Goal: Task Accomplishment & Management: Manage account settings

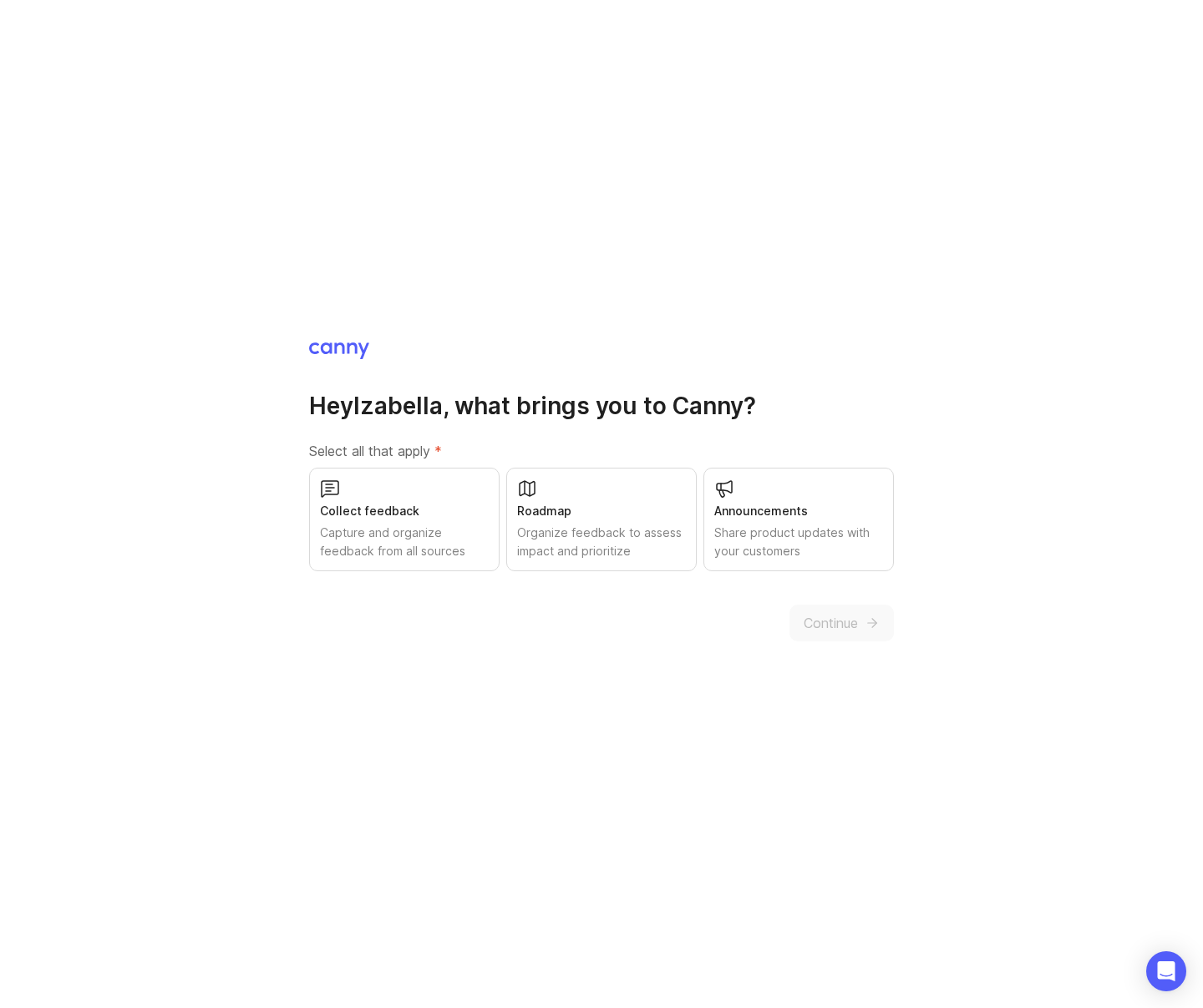
click at [417, 550] on div "Capture and organize feedback from all sources" at bounding box center [404, 542] width 168 height 37
click at [539, 554] on div "Organize feedback to assess impact and prioritize" at bounding box center [602, 542] width 168 height 37
click at [856, 636] on button "Continue" at bounding box center [841, 623] width 104 height 37
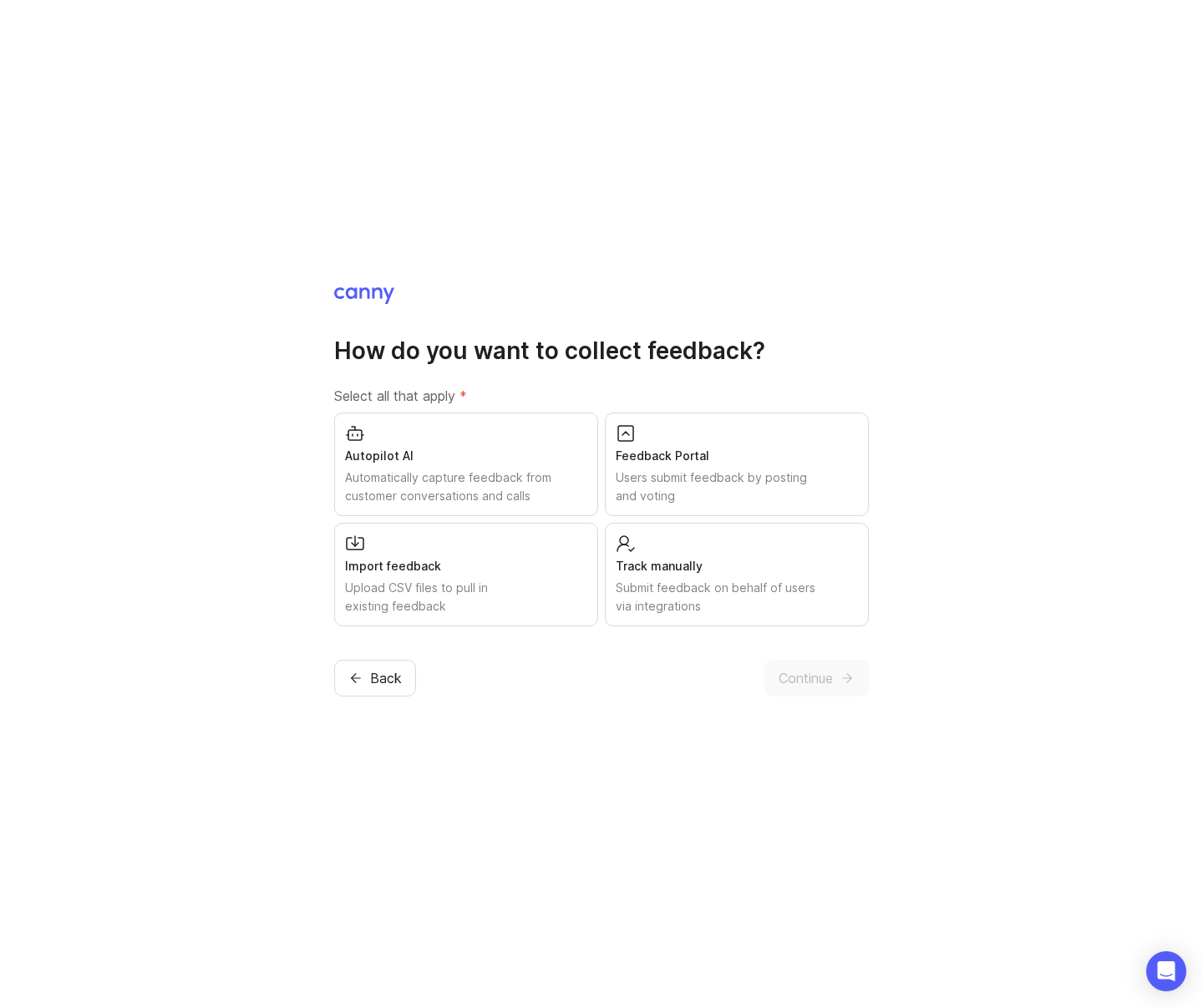
click at [520, 590] on div "Upload CSV files to pull in existing feedback" at bounding box center [466, 597] width 242 height 37
click at [663, 587] on div "Submit feedback on behalf of users via integrations" at bounding box center [737, 597] width 242 height 37
click at [810, 685] on span "Continue" at bounding box center [806, 678] width 54 height 20
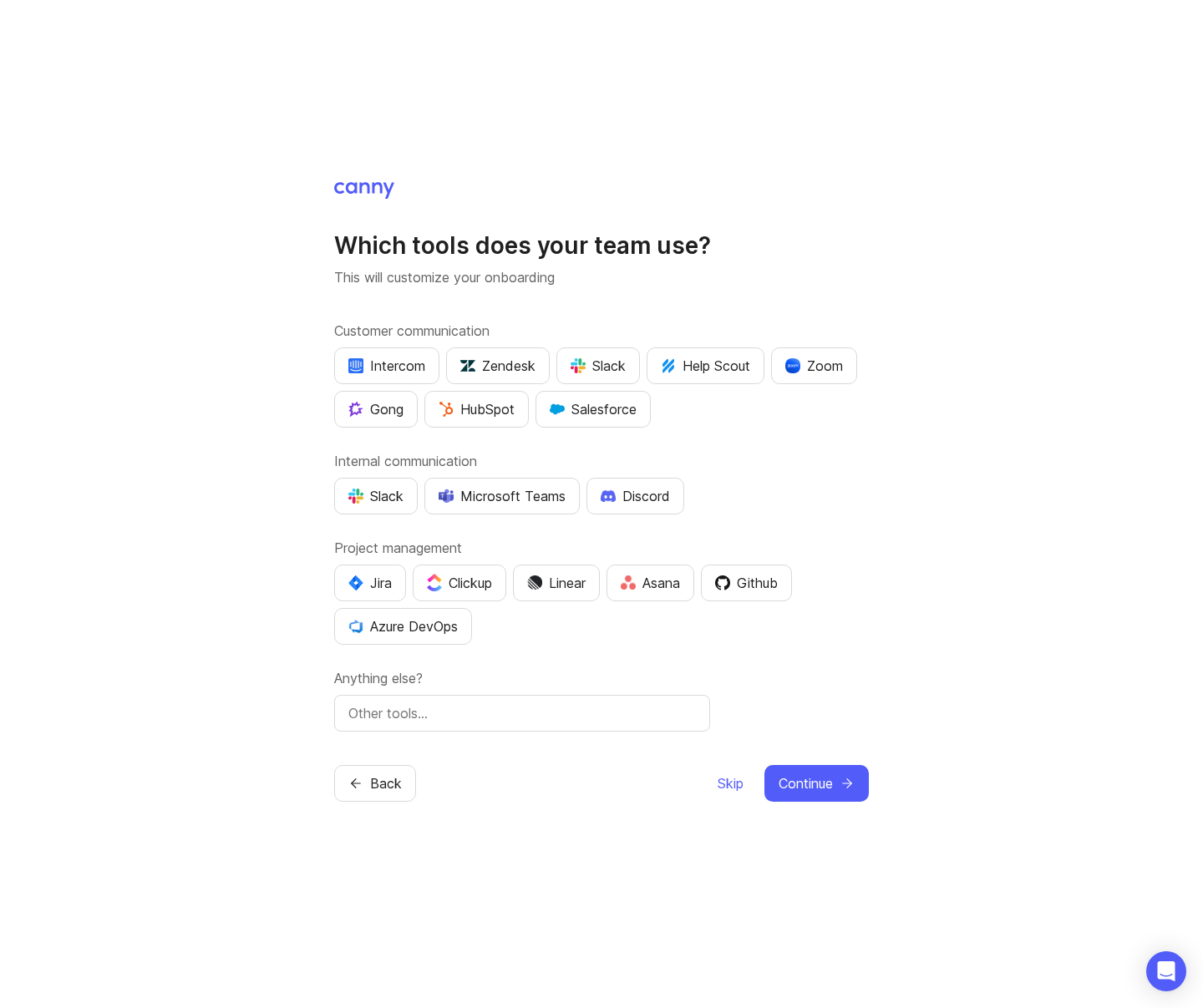
click at [391, 500] on div "Slack" at bounding box center [375, 495] width 55 height 20
click at [391, 573] on div "Jira" at bounding box center [370, 583] width 44 height 20
click at [749, 592] on button "Github" at bounding box center [746, 583] width 91 height 37
click at [599, 718] on input "text" at bounding box center [522, 713] width 347 height 20
click at [268, 349] on div "Which tools does your team use? This will customize your onboarding Customer co…" at bounding box center [602, 504] width 1203 height 1008
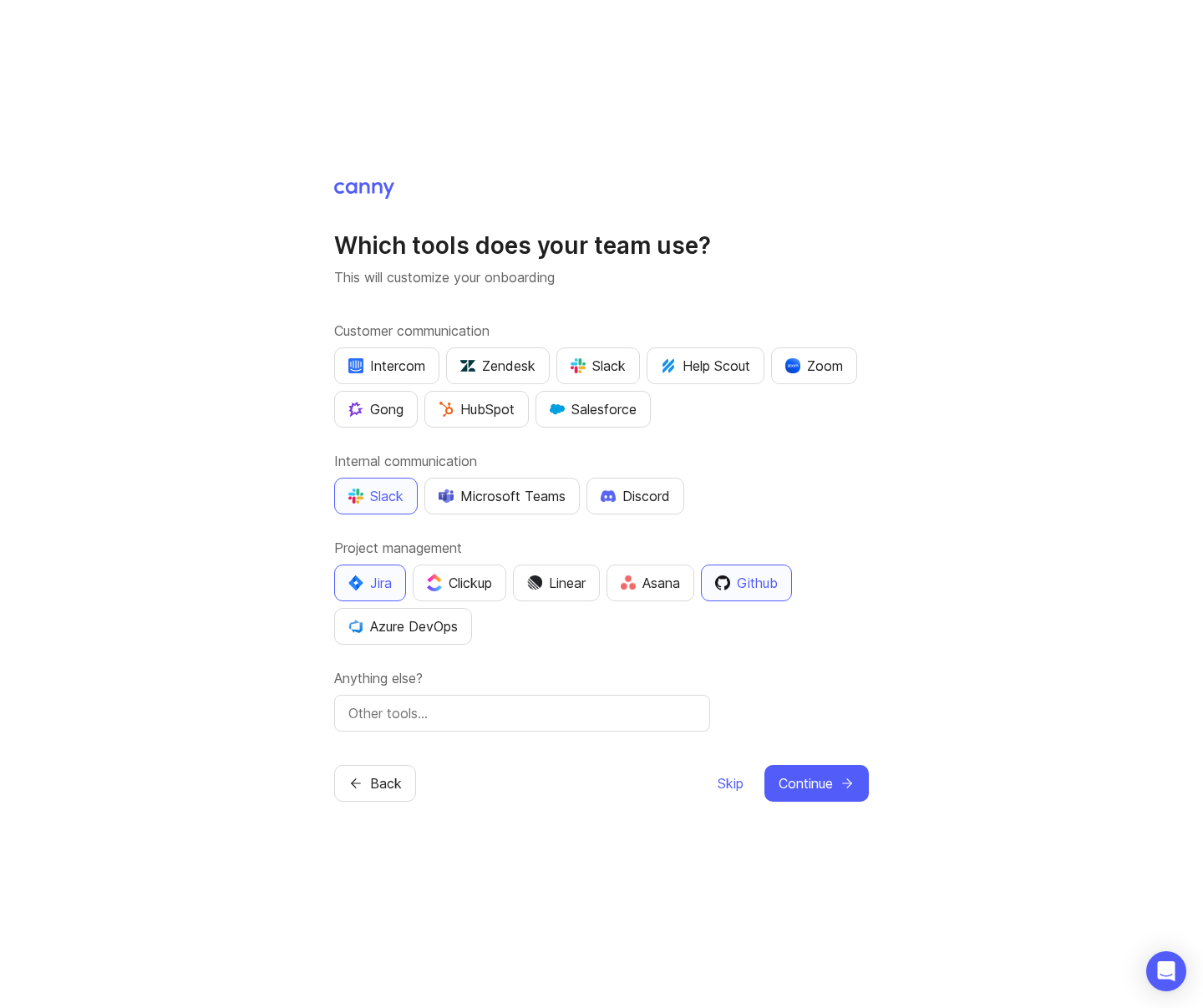
click at [829, 769] on button "Continue" at bounding box center [816, 784] width 104 height 37
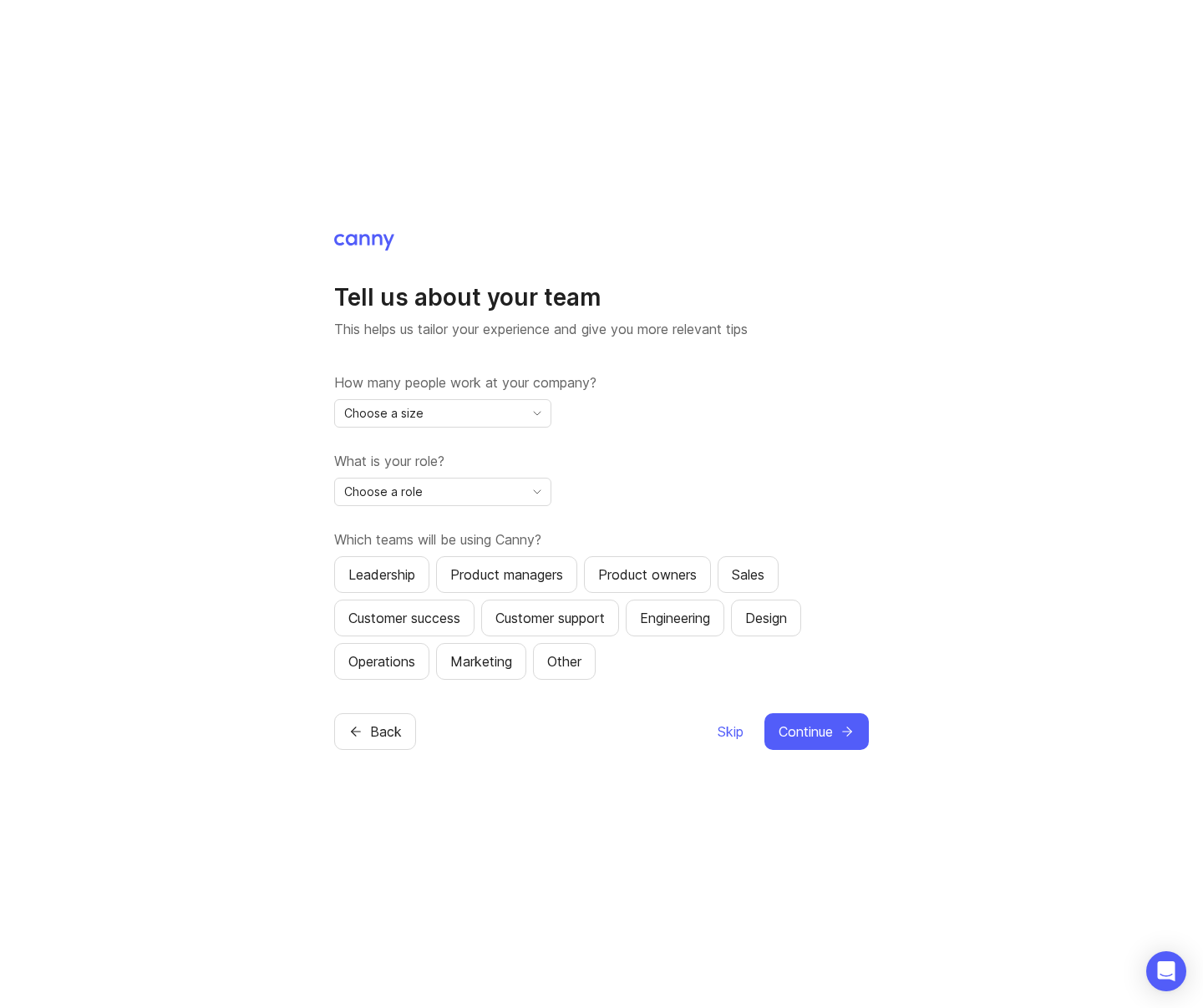
click at [504, 411] on div "Choose a size" at bounding box center [429, 413] width 189 height 26
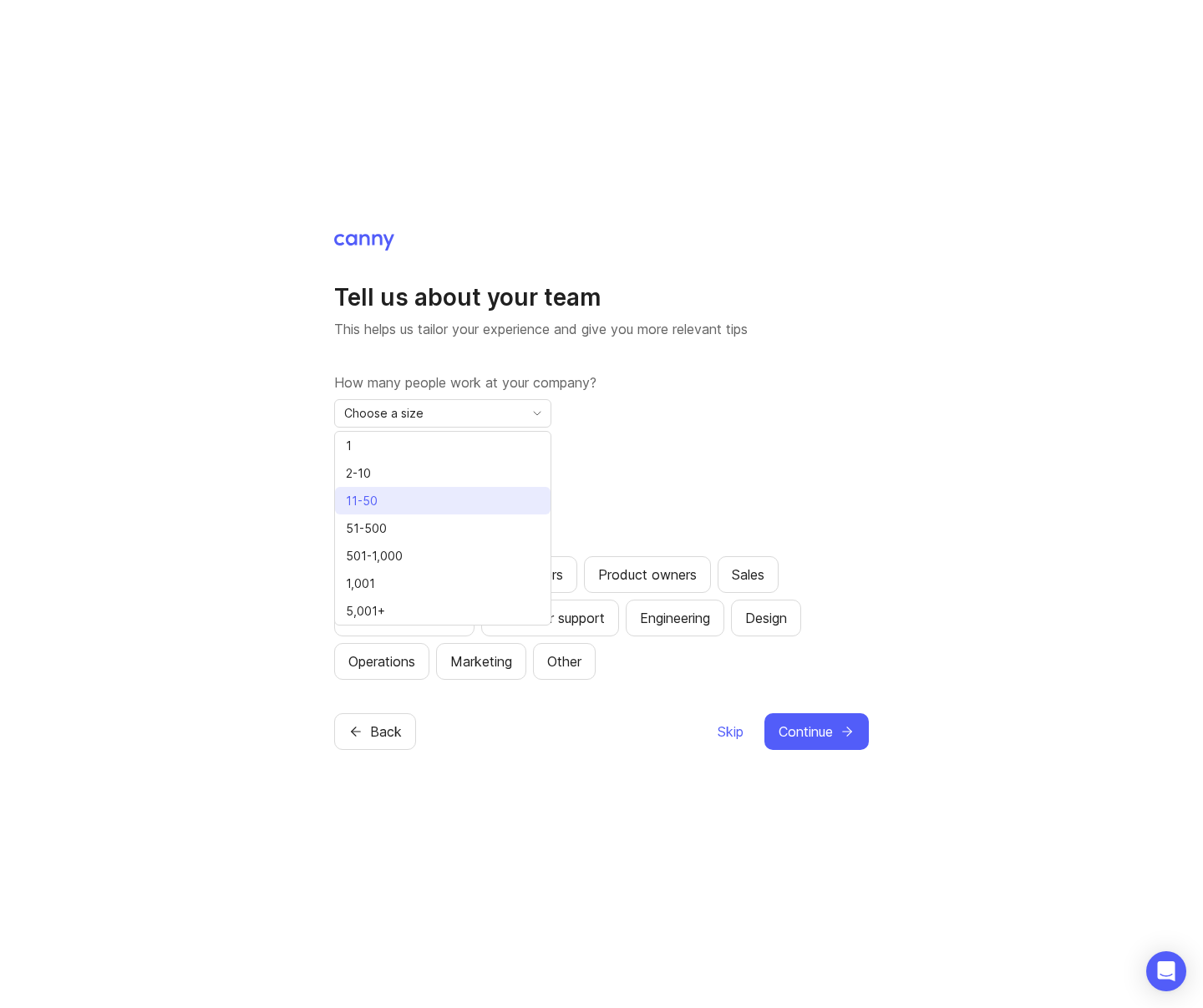
click at [431, 496] on li "11-50" at bounding box center [443, 500] width 216 height 27
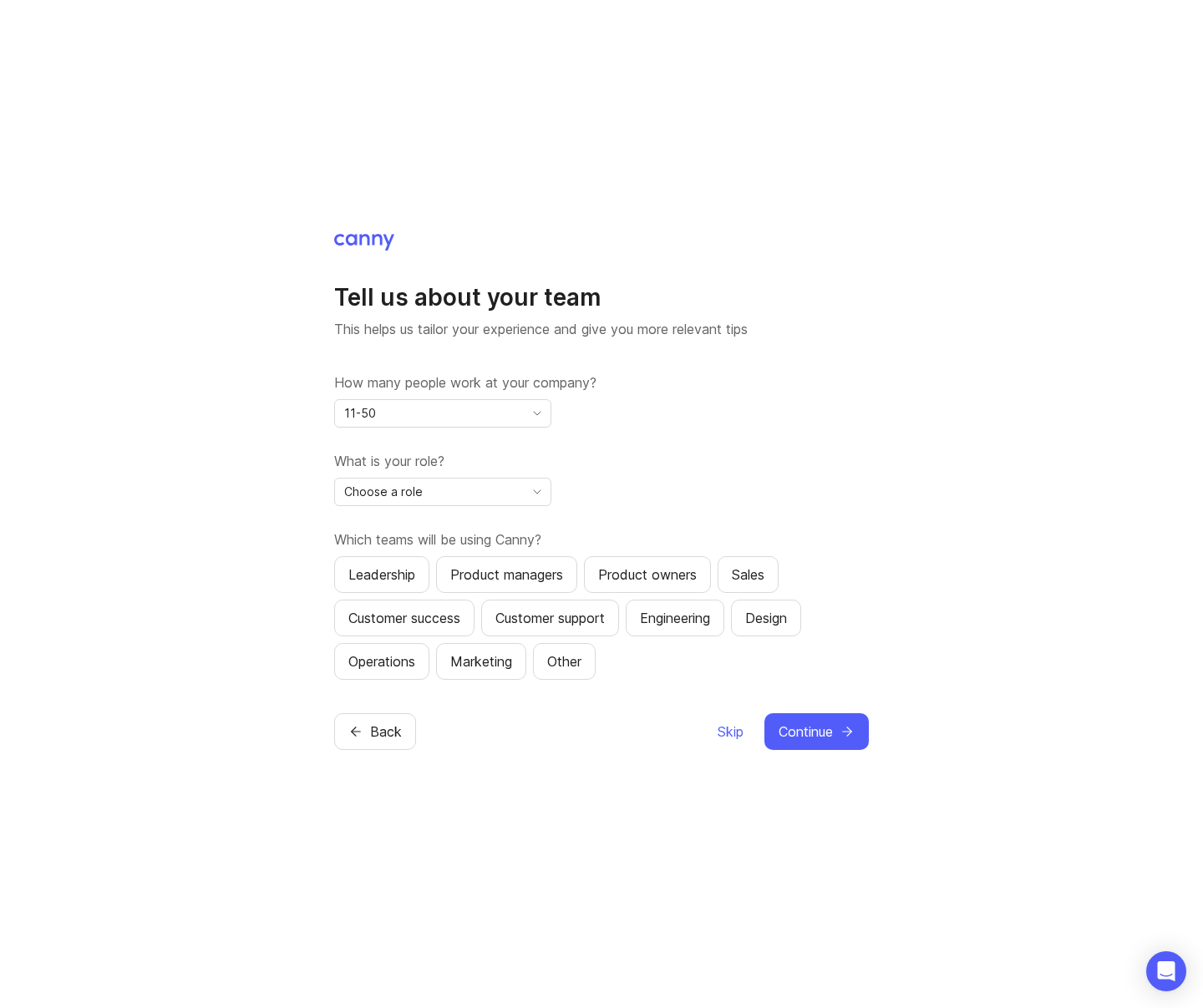
drag, startPoint x: 461, startPoint y: 419, endPoint x: 458, endPoint y: 451, distance: 32.1
click at [461, 419] on div "11-50" at bounding box center [429, 413] width 189 height 26
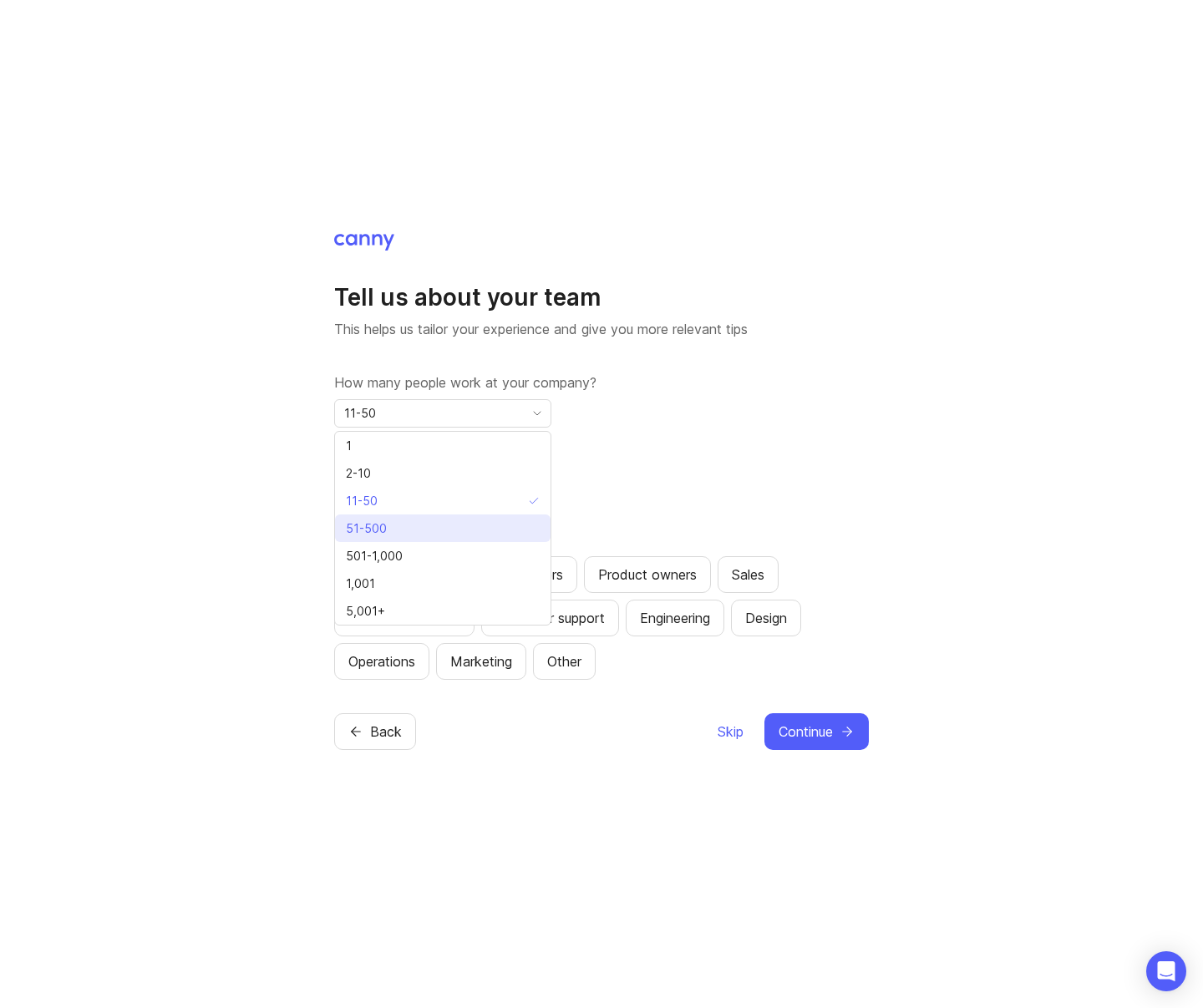
drag, startPoint x: 424, startPoint y: 528, endPoint x: 435, endPoint y: 528, distance: 11.0
click at [424, 528] on li "51-500" at bounding box center [443, 528] width 216 height 27
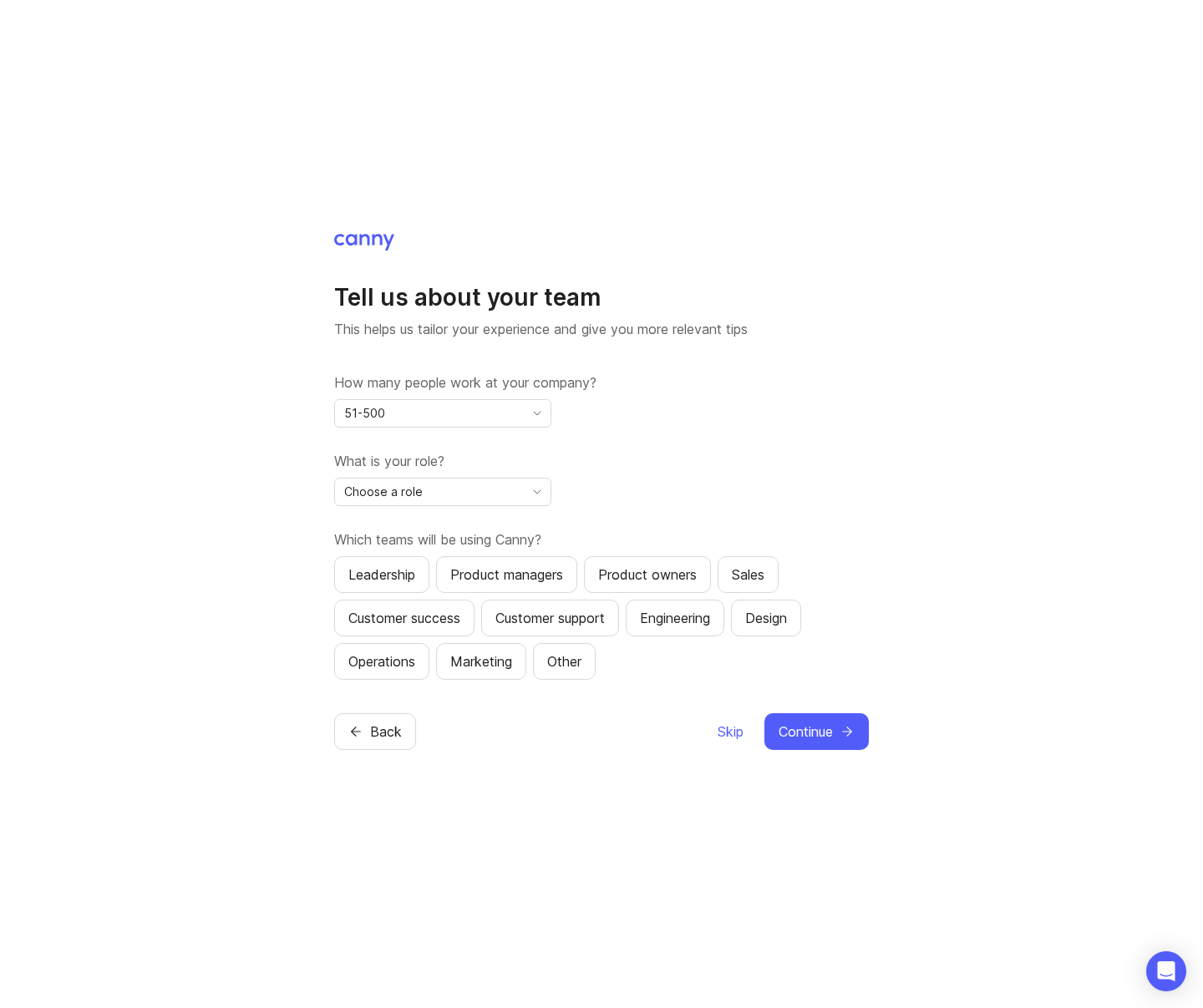
click at [468, 500] on div "Choose a role" at bounding box center [429, 492] width 189 height 26
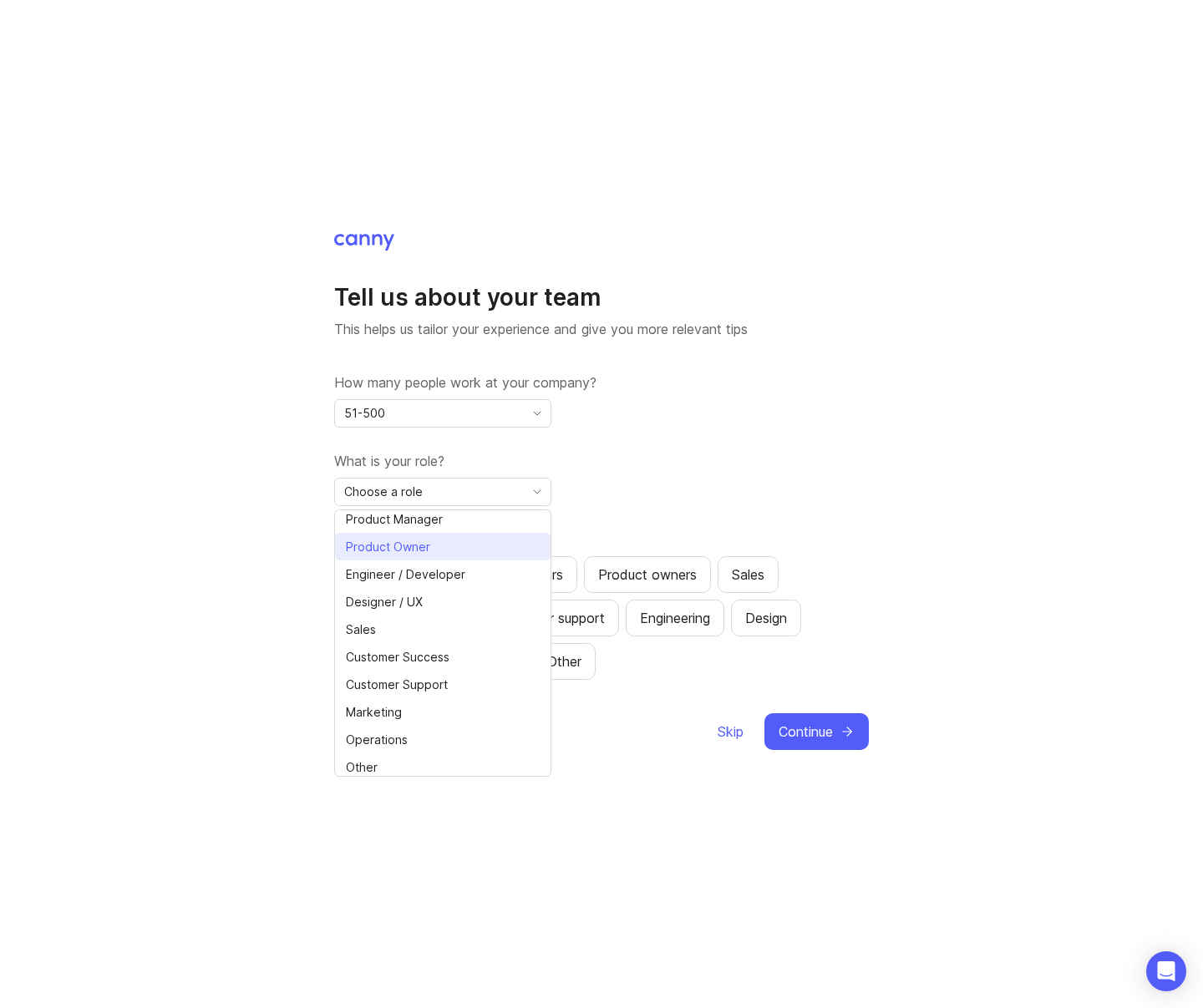
scroll to position [38, 0]
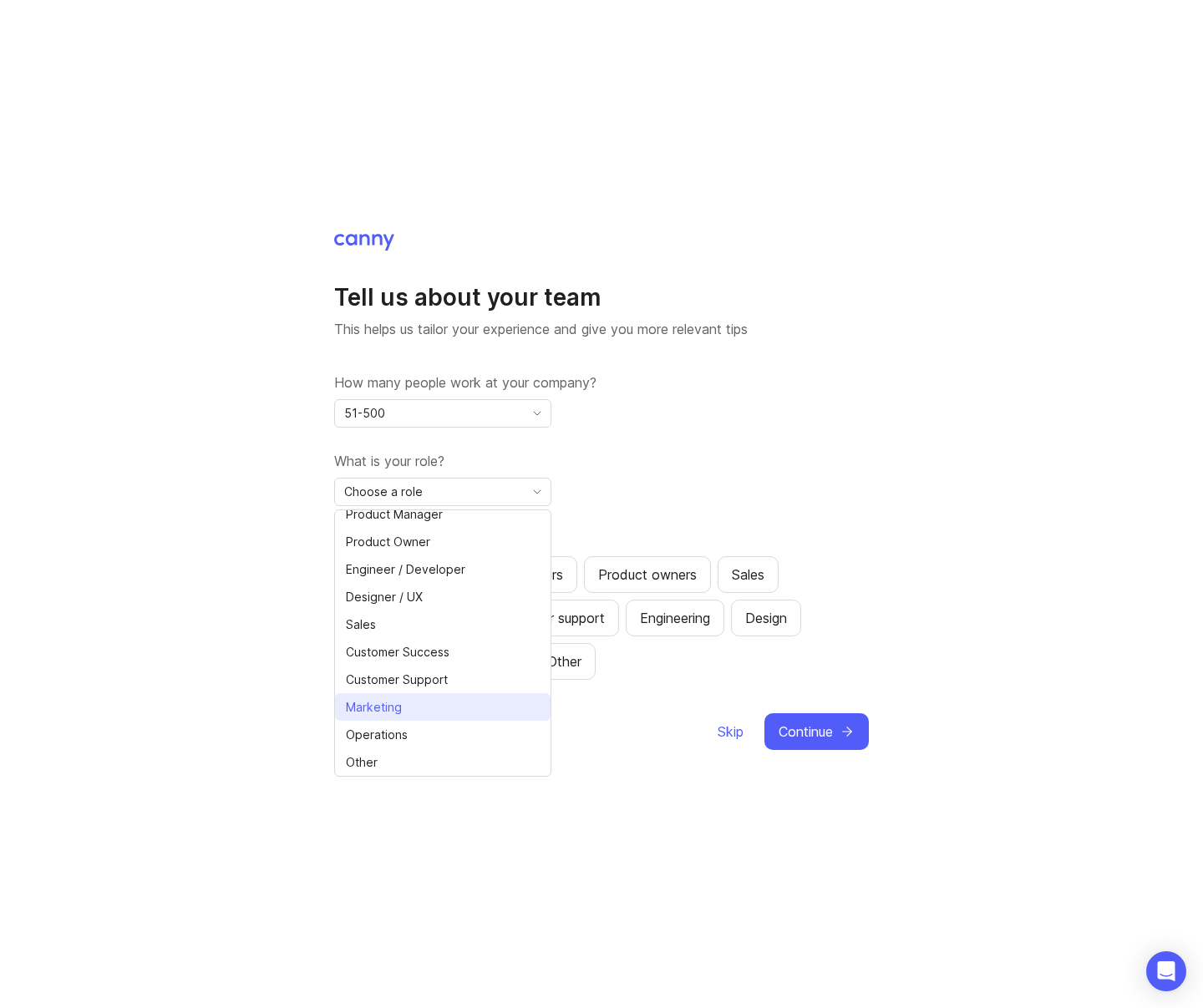
click at [423, 705] on li "Marketing" at bounding box center [443, 706] width 216 height 27
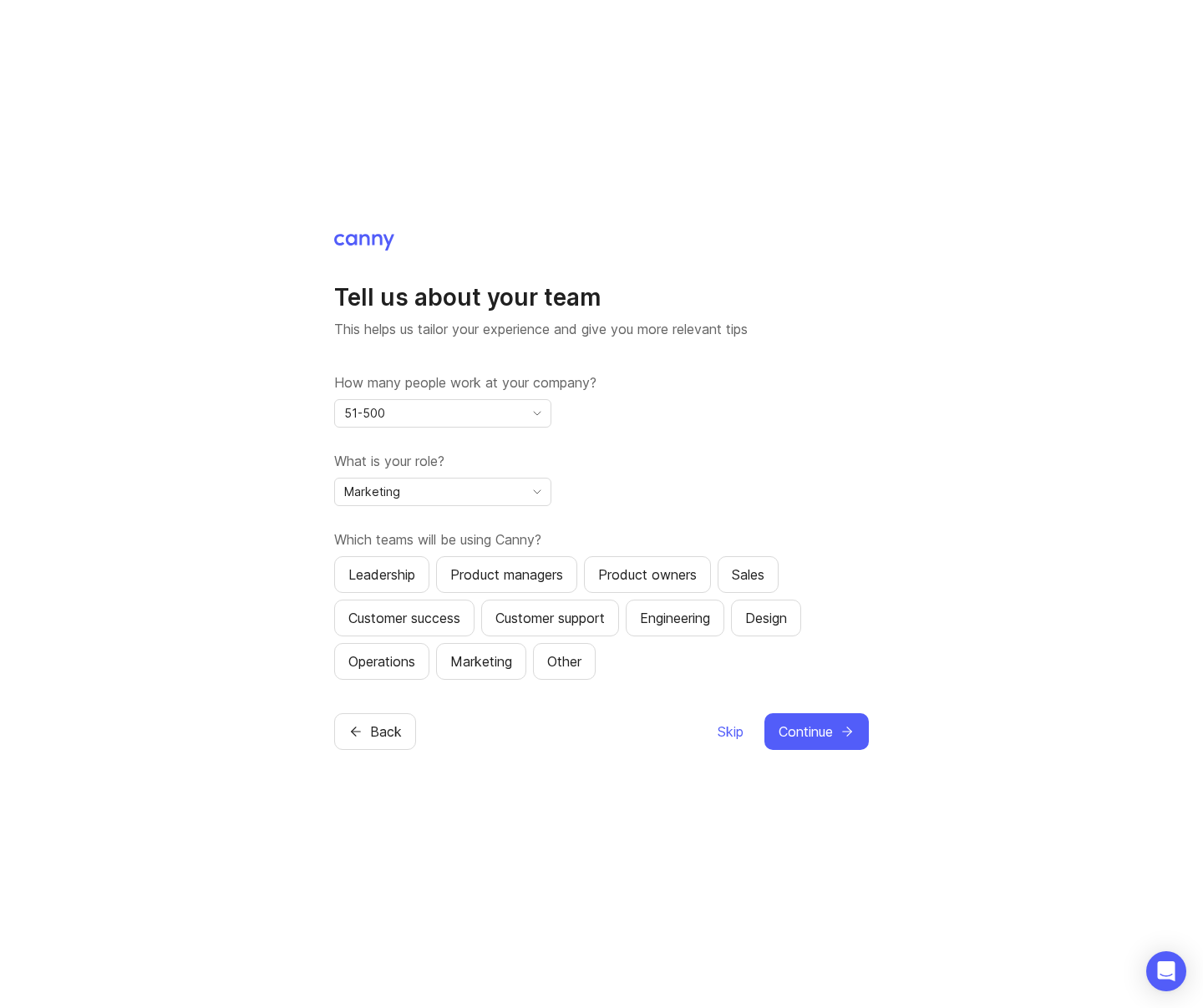
drag, startPoint x: 479, startPoint y: 657, endPoint x: 585, endPoint y: 689, distance: 110.7
click at [480, 657] on div "Marketing" at bounding box center [481, 661] width 62 height 20
drag, startPoint x: 834, startPoint y: 736, endPoint x: 812, endPoint y: 732, distance: 22.4
click at [834, 736] on button "Continue" at bounding box center [816, 732] width 104 height 37
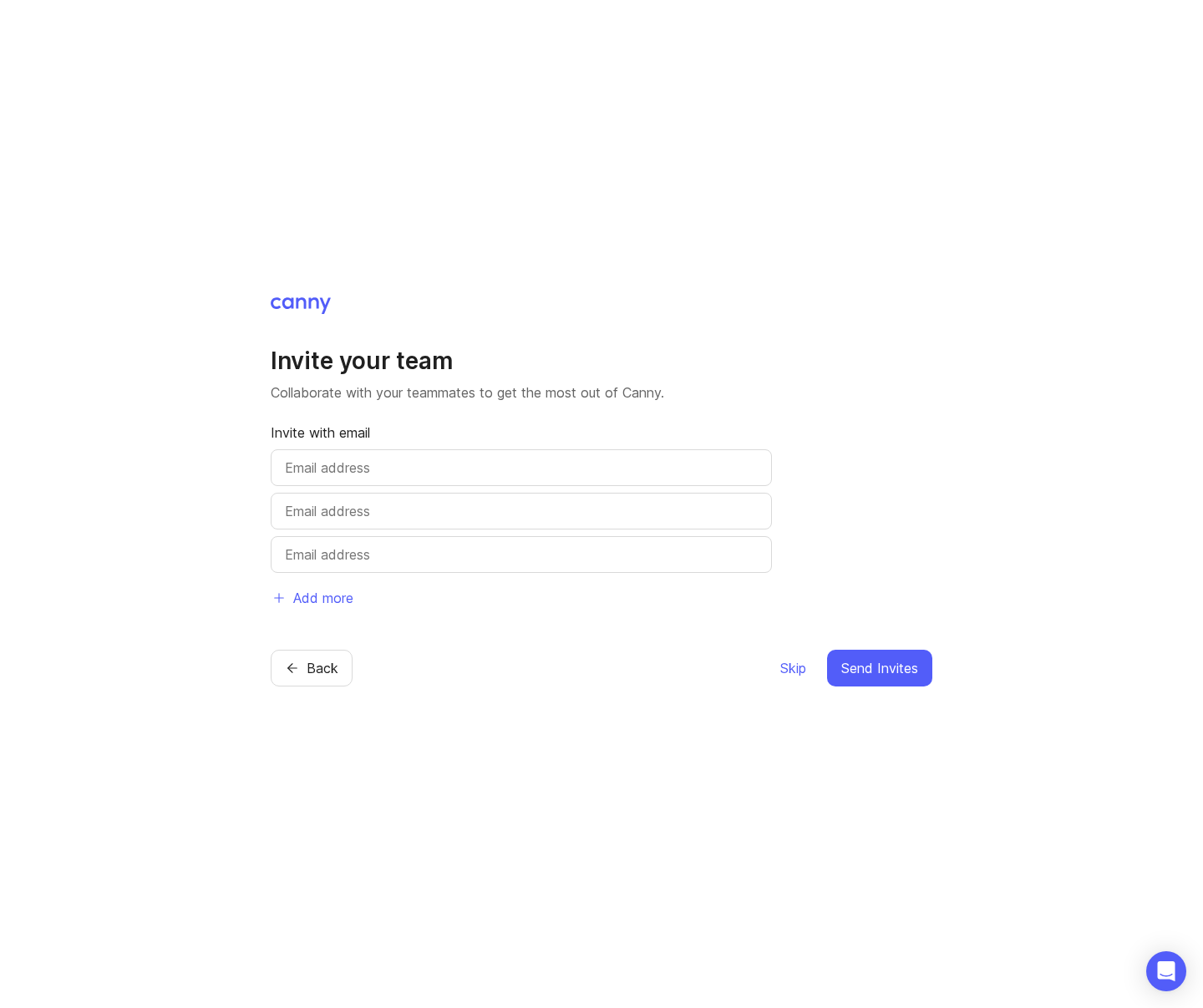
click at [792, 671] on span "Skip" at bounding box center [794, 668] width 26 height 20
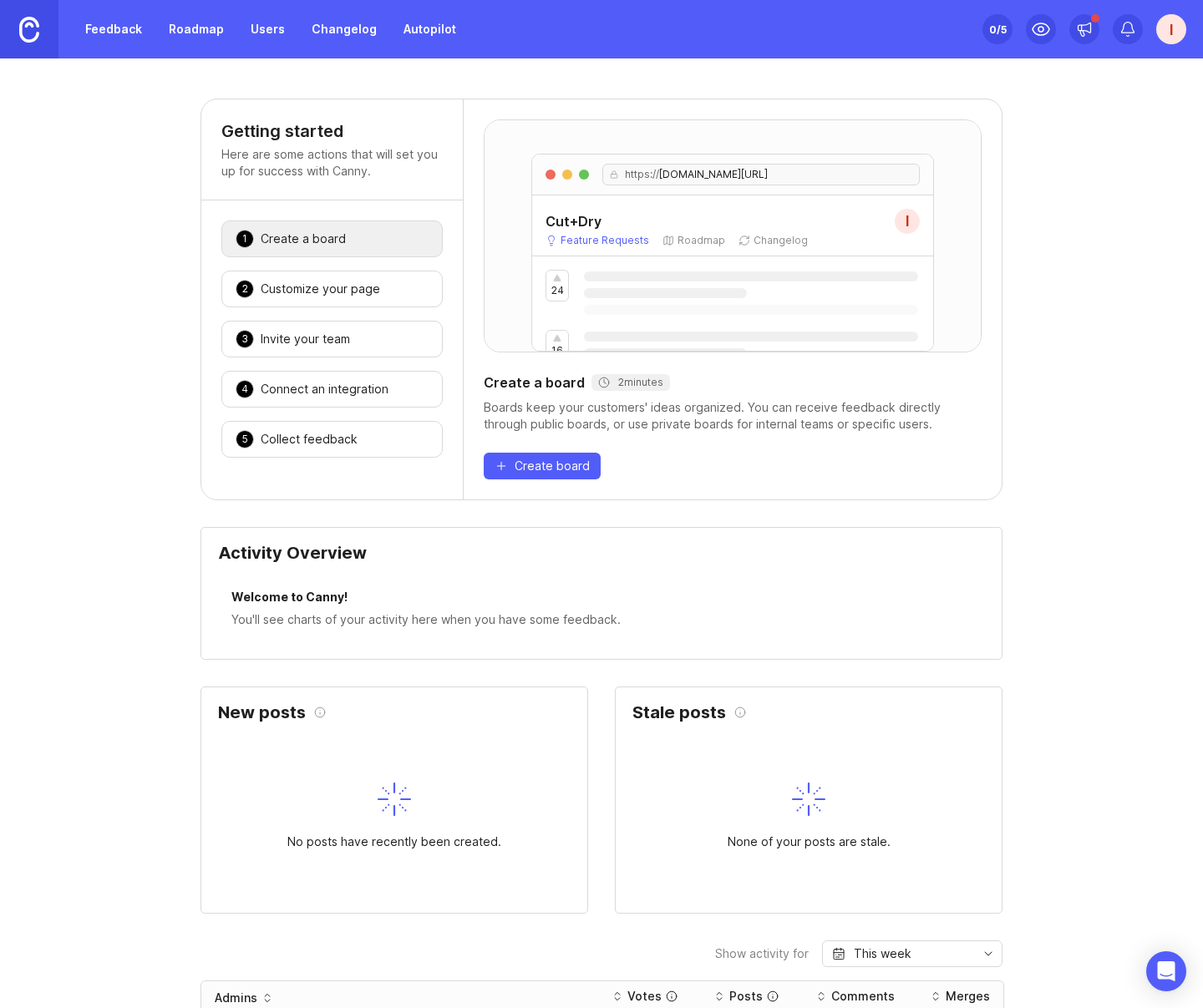
click at [125, 29] on link "Feedback" at bounding box center [114, 29] width 77 height 30
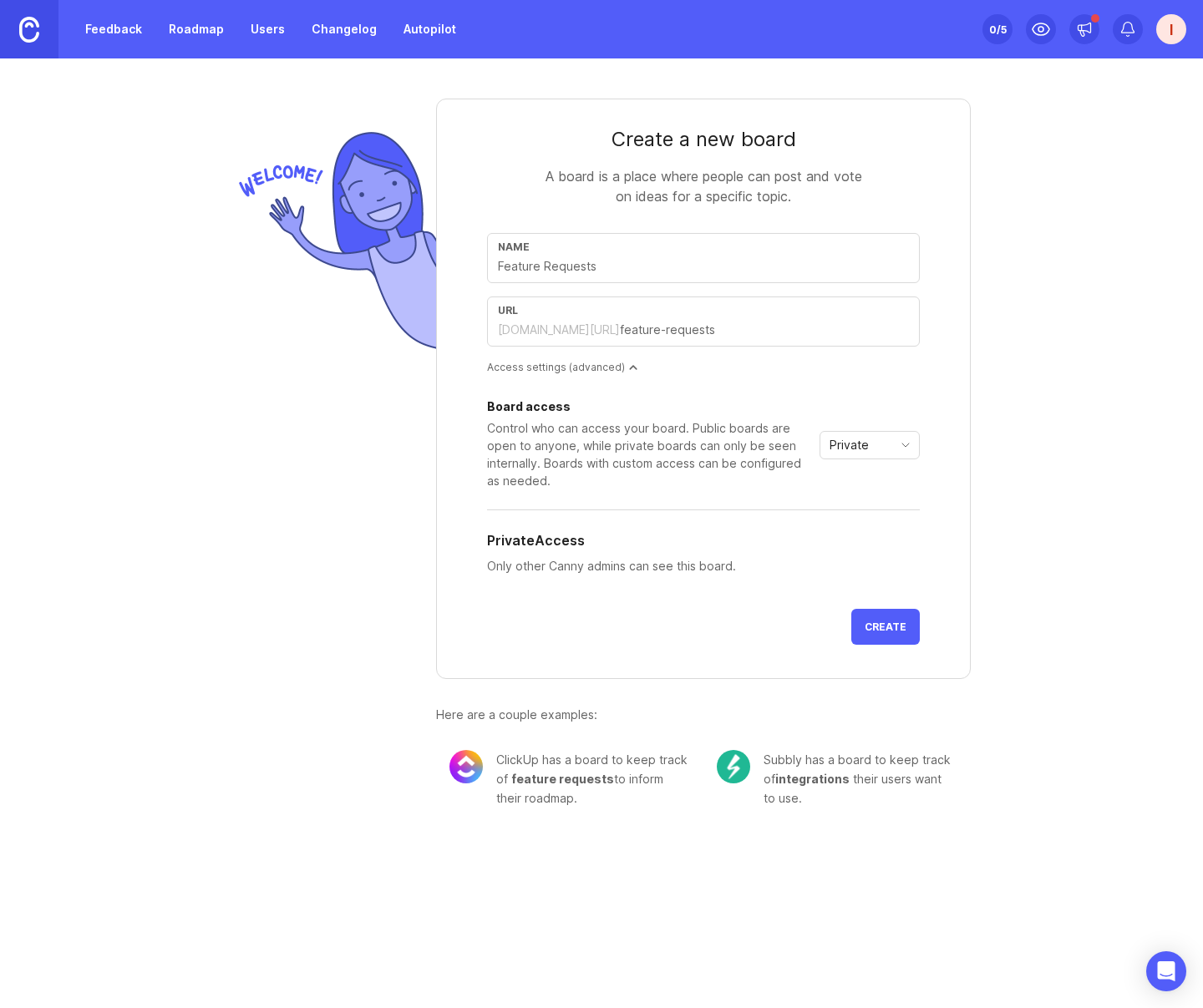
click at [213, 31] on link "Roadmap" at bounding box center [196, 29] width 75 height 30
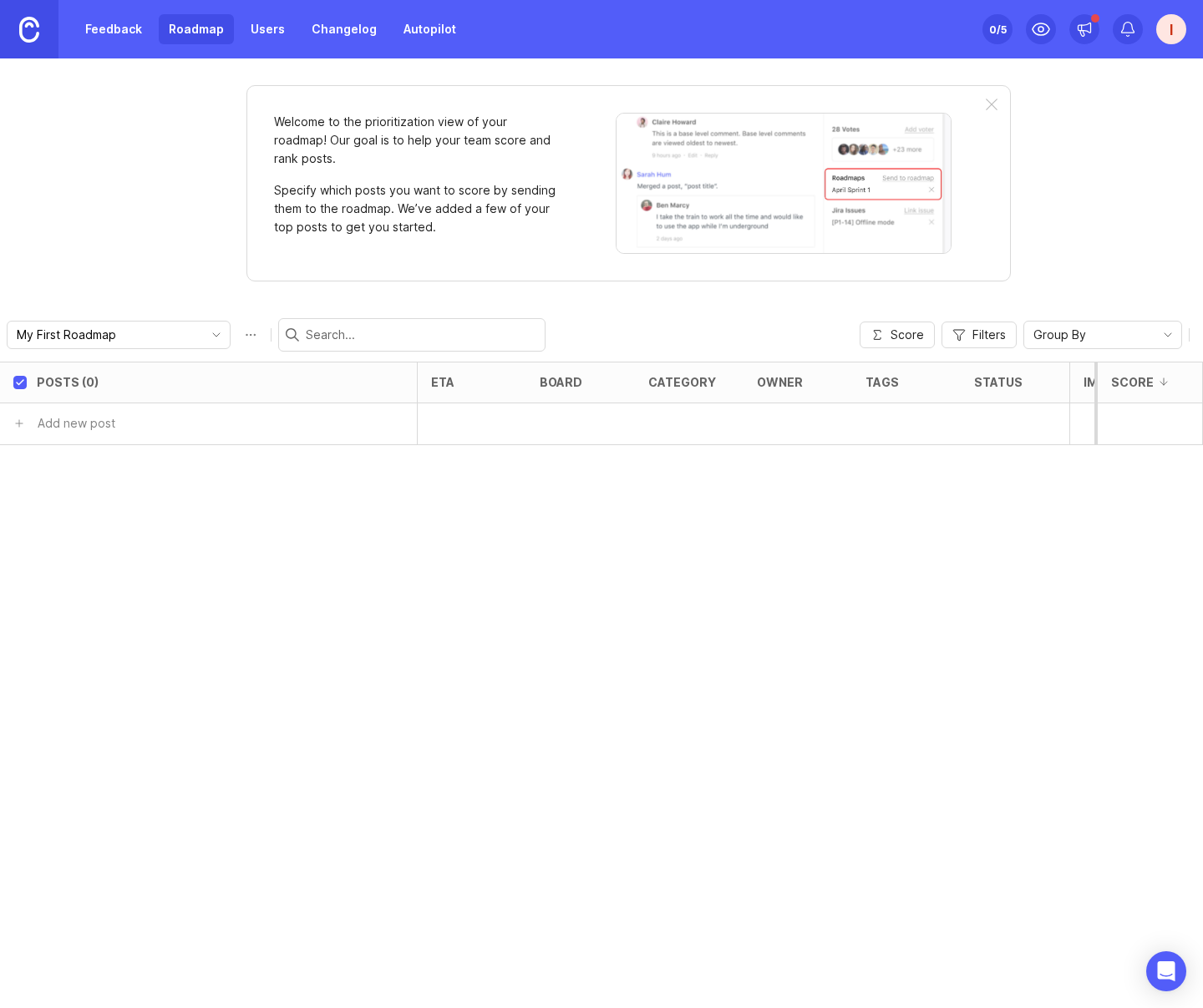
click at [144, 31] on link "Feedback" at bounding box center [114, 29] width 77 height 30
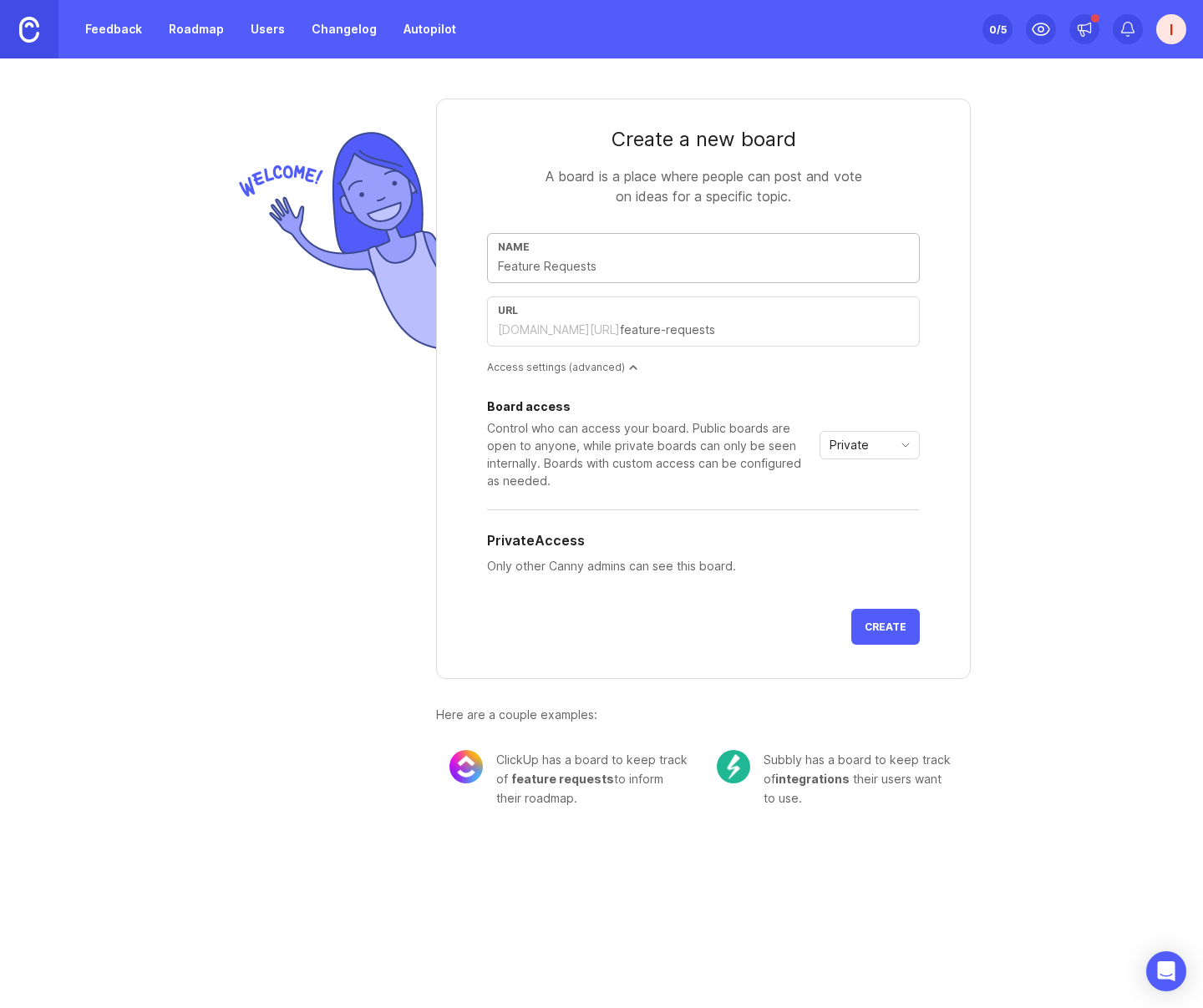
type input "F"
type input "f"
type input "Fe"
type input "fe"
type input "Feed"
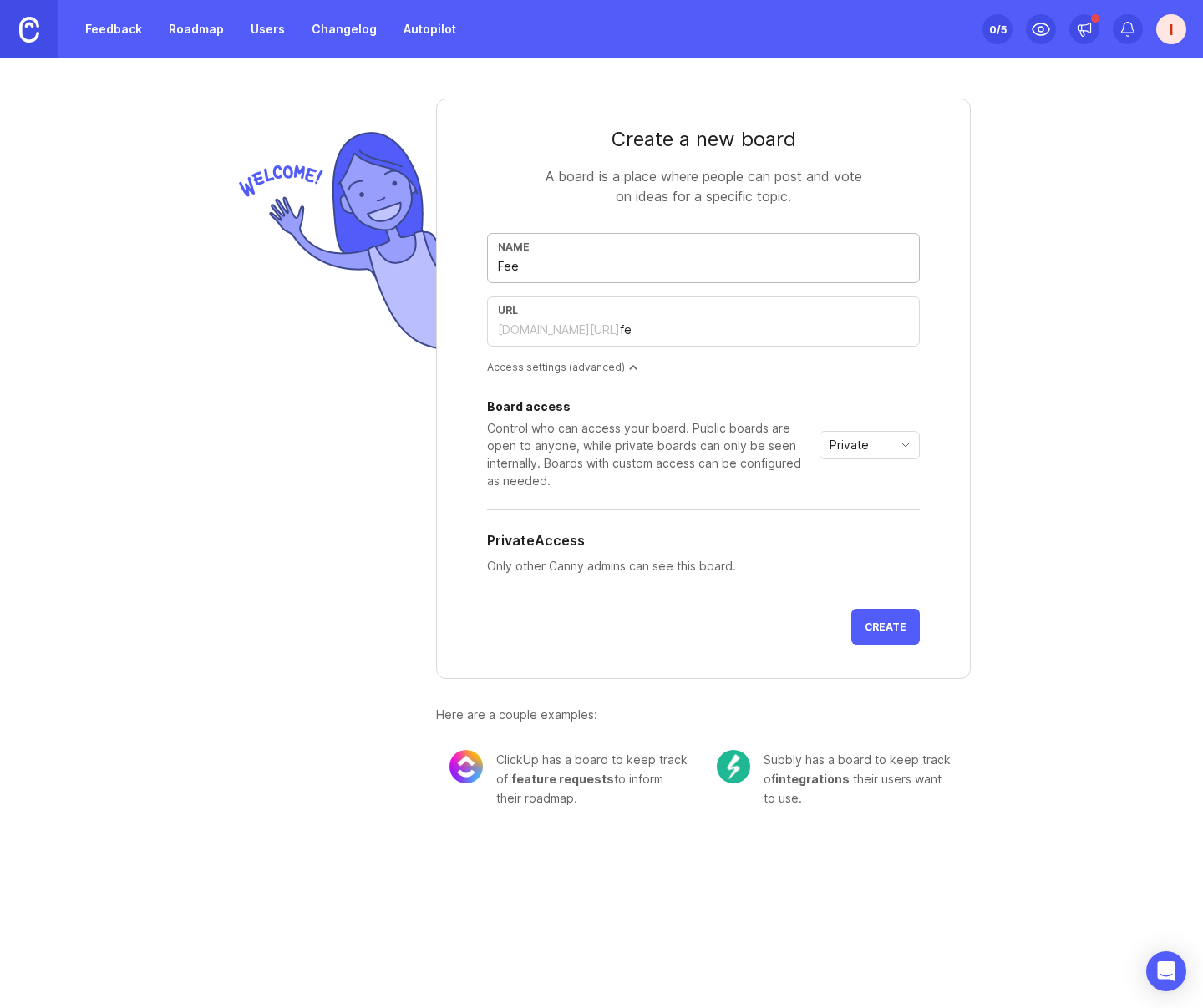
type input "feed"
type input "Feedb"
type input "feedb"
type input "Feedba"
type input "feedba"
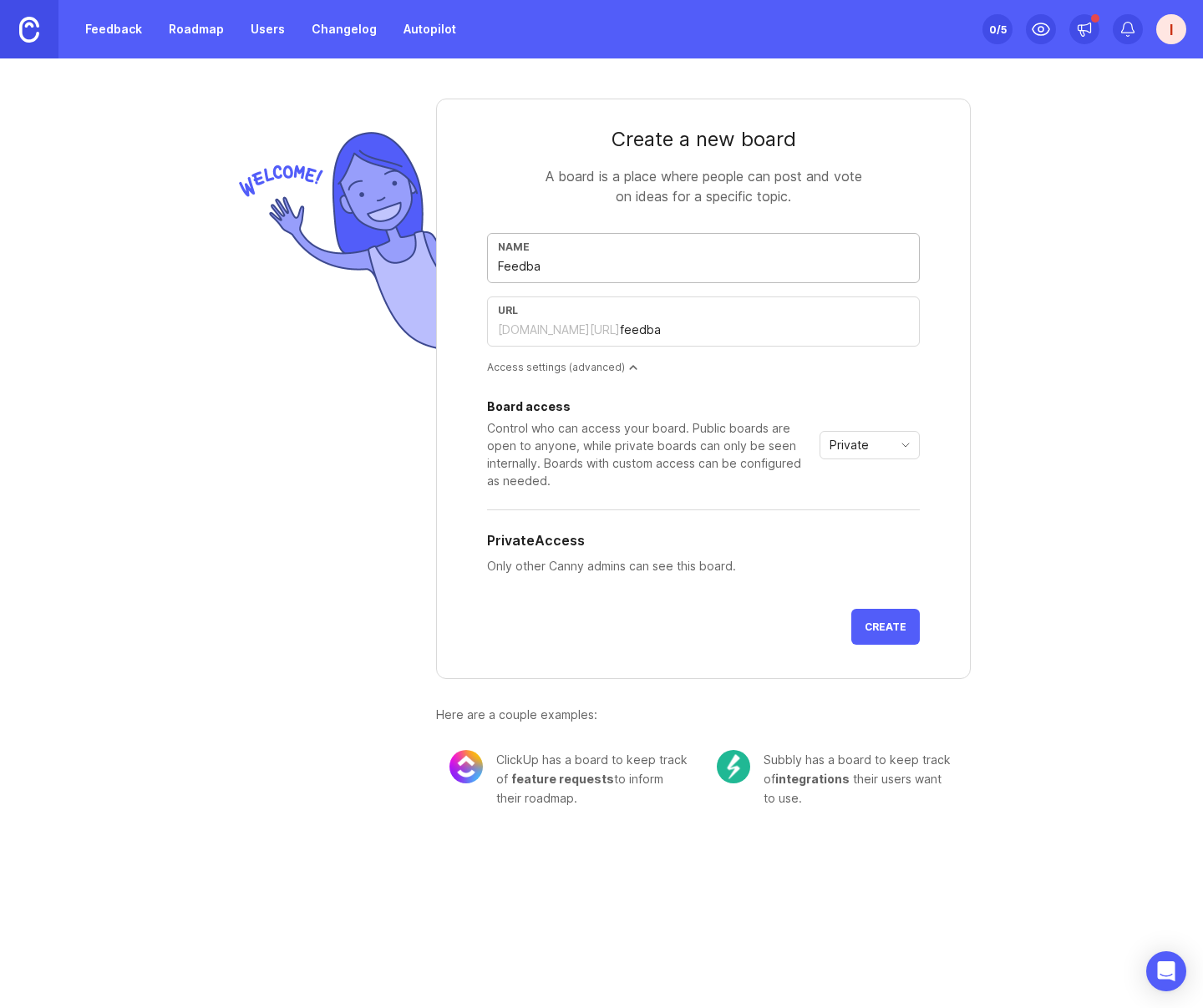
type input "Feedbac"
type input "feedbac"
type input "Feedback"
type input "feedback"
type input "Feedback"
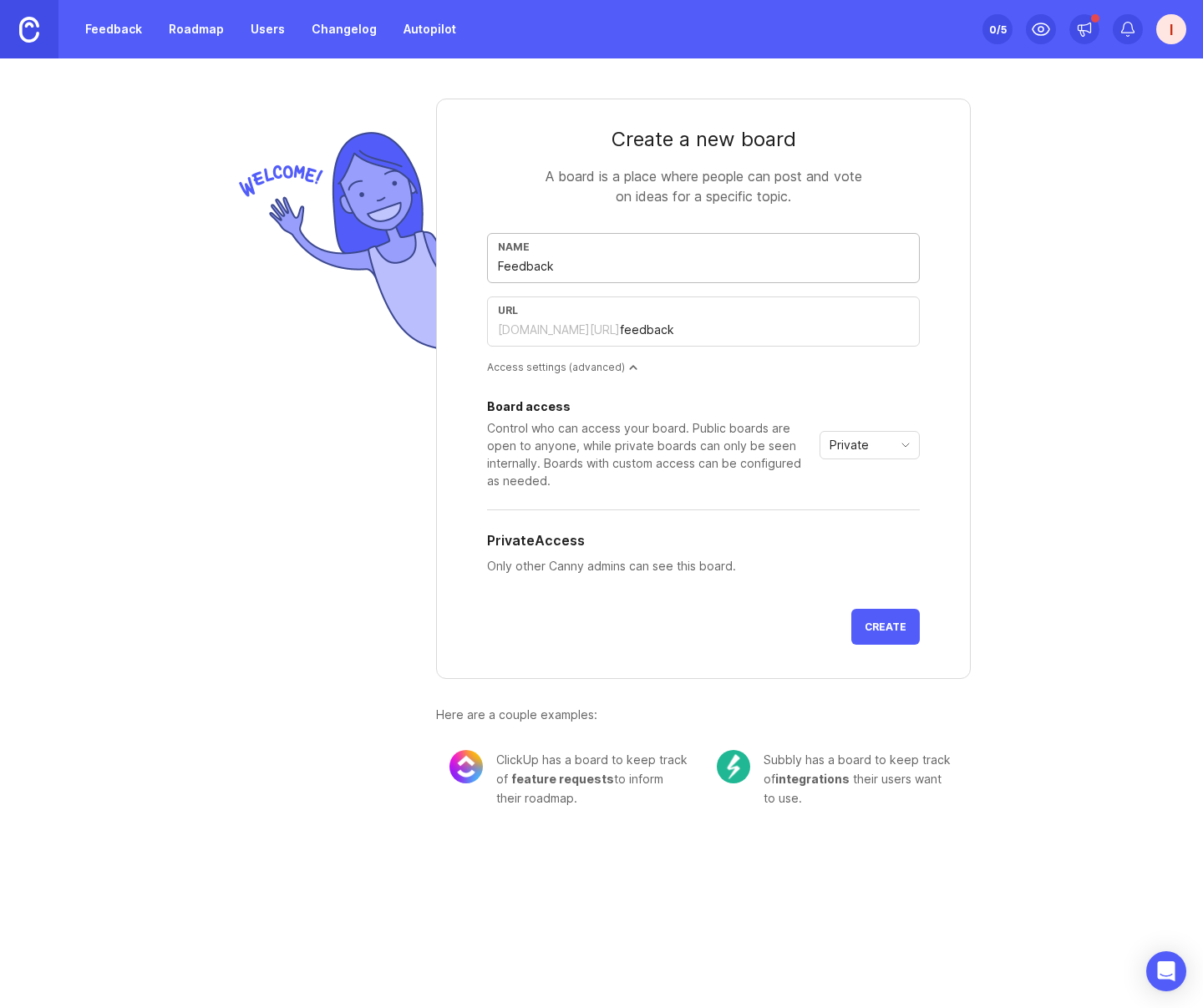
click at [885, 619] on button "Create" at bounding box center [886, 627] width 68 height 36
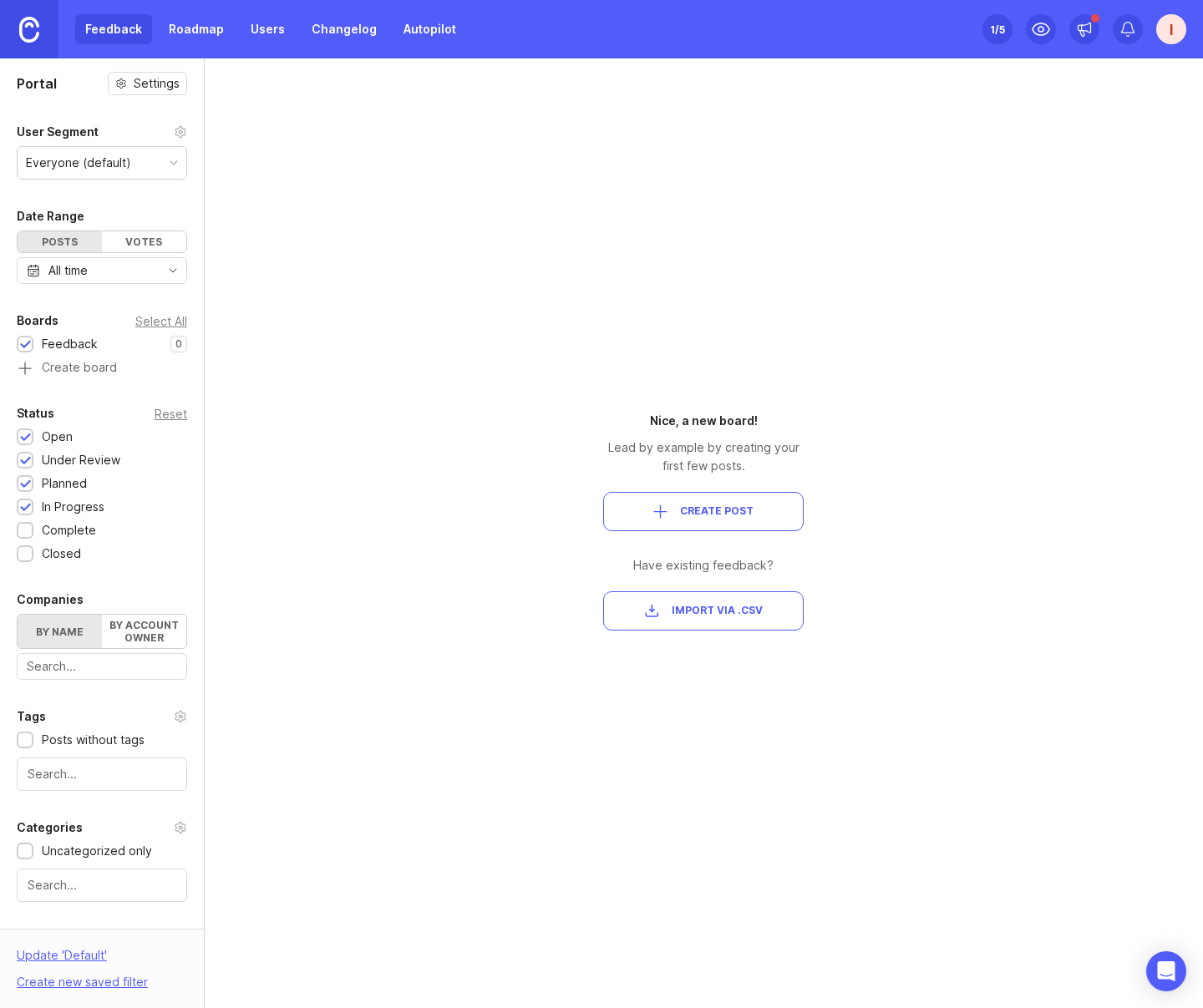
click at [733, 623] on button "Import via .csv" at bounding box center [703, 611] width 201 height 39
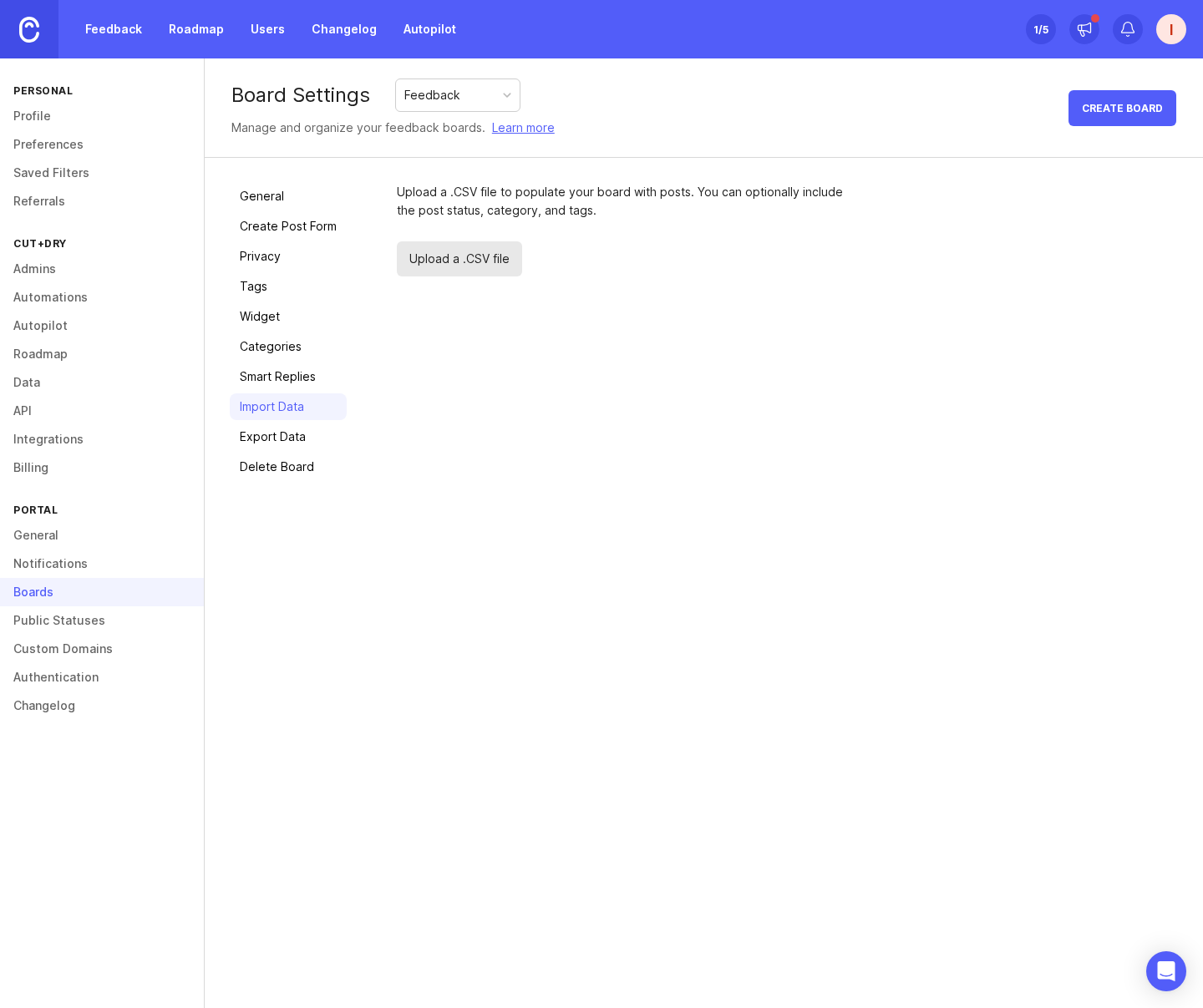
click at [486, 263] on span "Upload a .CSV file" at bounding box center [459, 259] width 125 height 35
click at [453, 263] on span "Upload a .CSV file" at bounding box center [459, 259] width 125 height 35
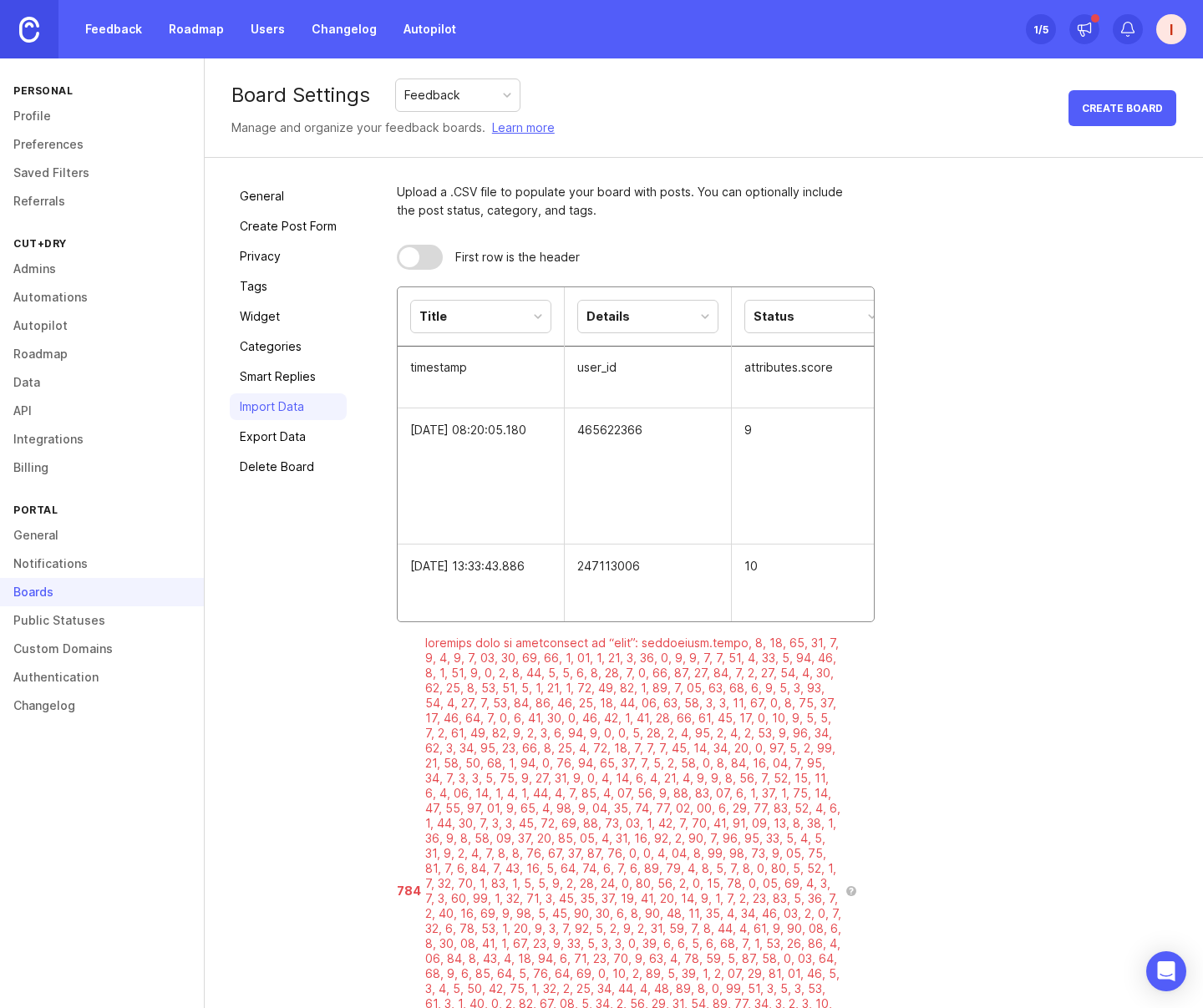
click at [413, 258] on div at bounding box center [409, 257] width 20 height 20
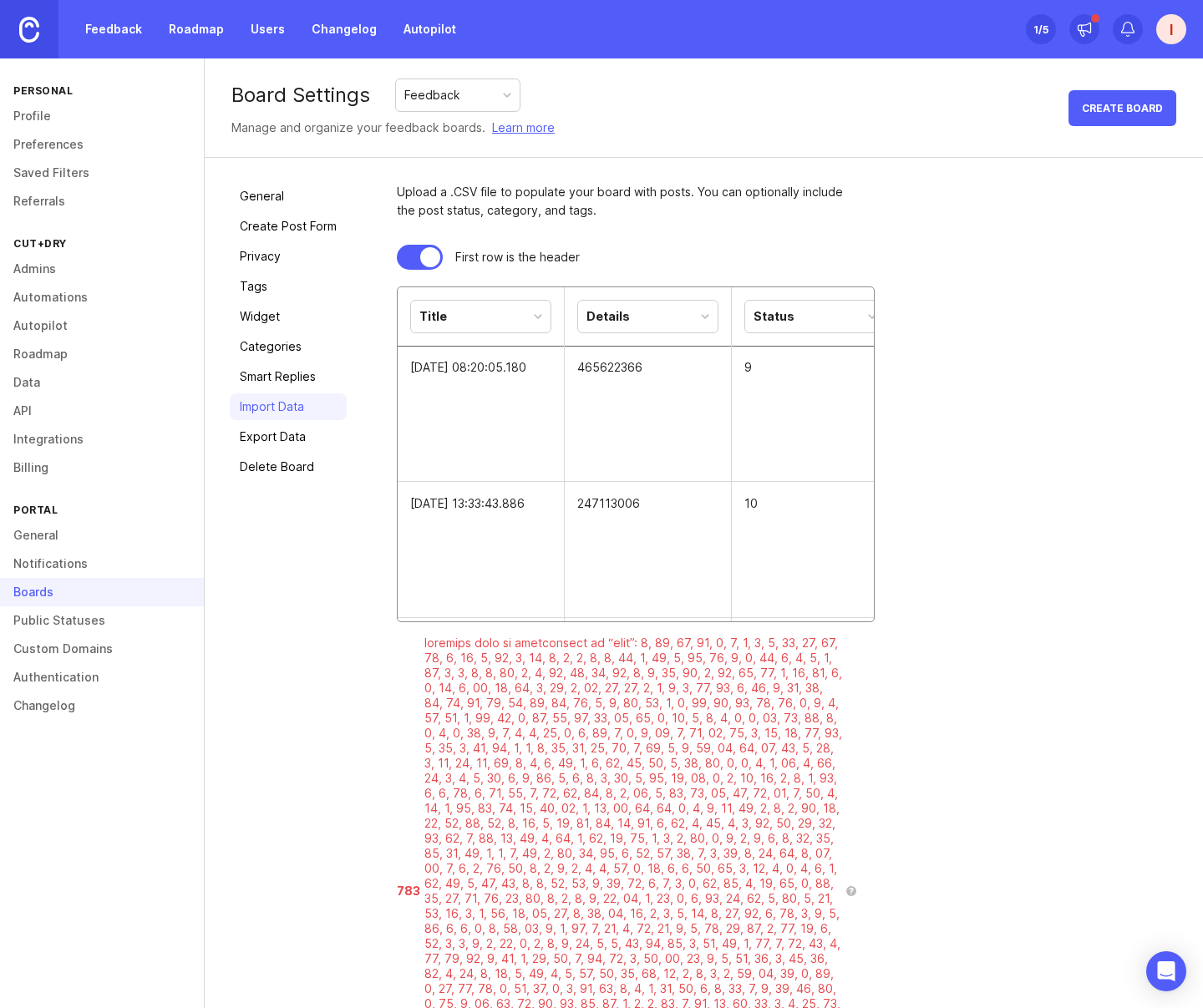
click at [531, 325] on div "Title" at bounding box center [480, 316] width 139 height 32
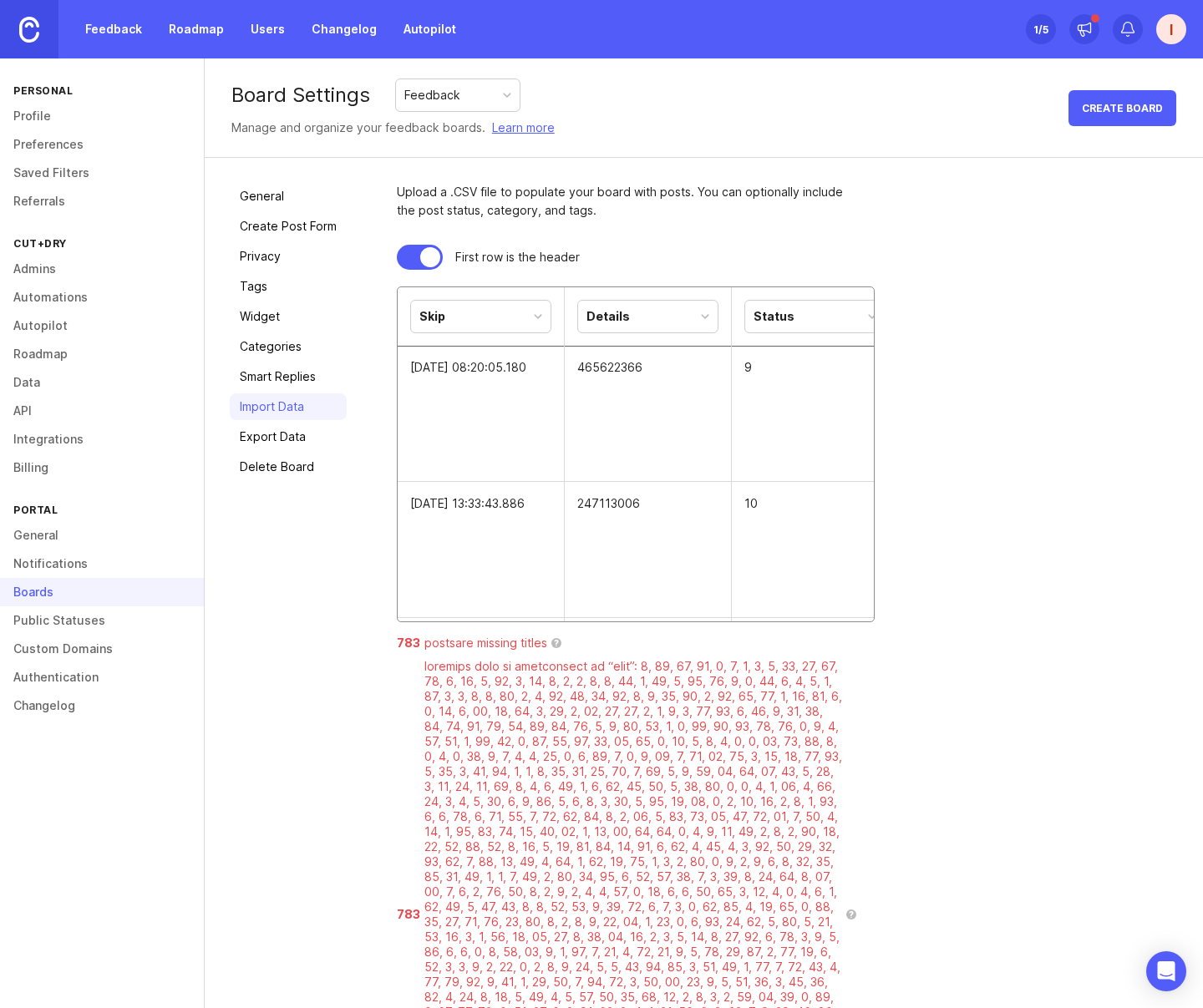
click at [663, 319] on div "Details" at bounding box center [647, 316] width 139 height 32
click at [652, 316] on div "Status" at bounding box center [606, 316] width 139 height 32
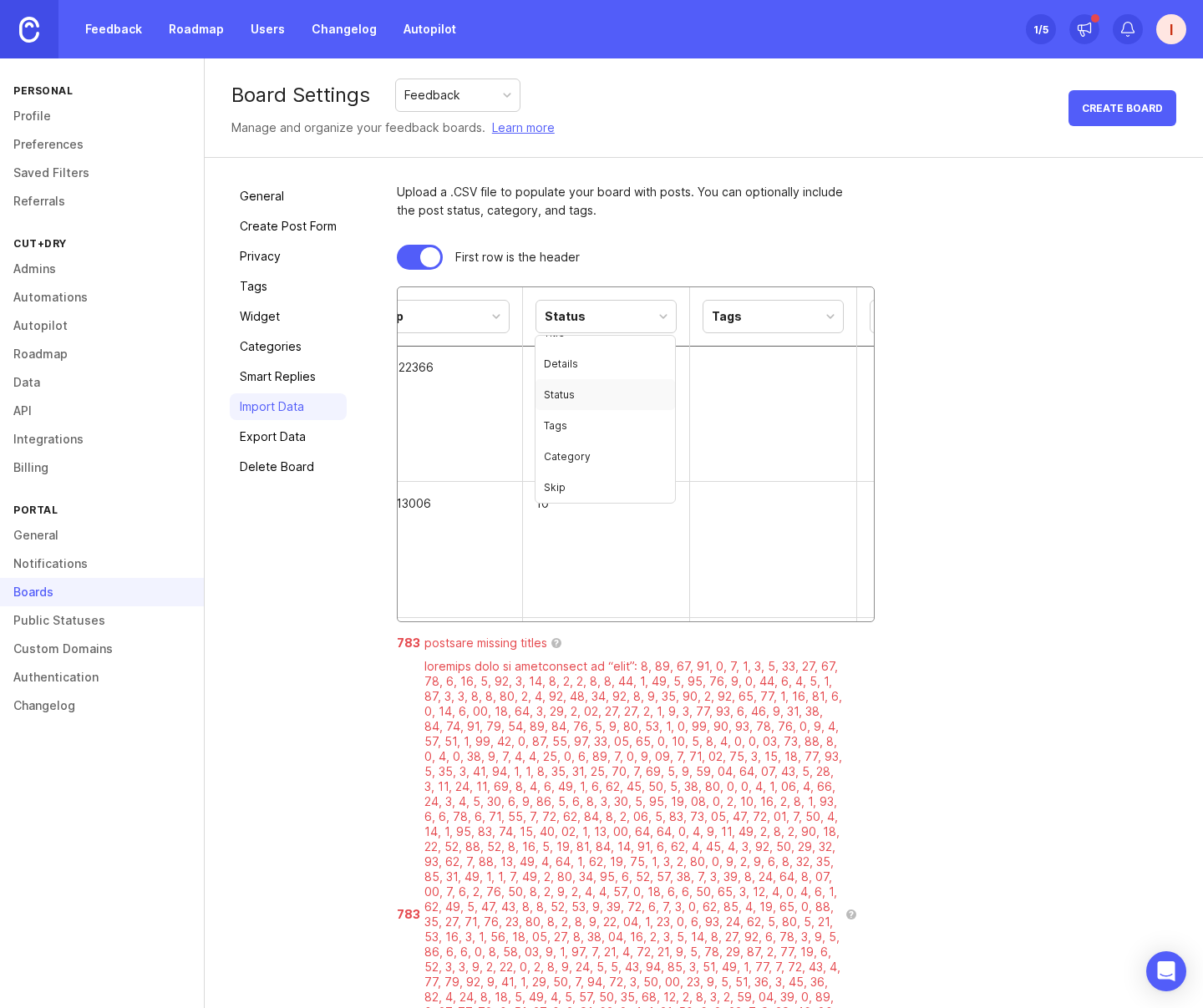
scroll to position [0, 0]
drag, startPoint x: 751, startPoint y: 388, endPoint x: 755, endPoint y: 373, distance: 15.5
click at [751, 388] on td at bounding box center [773, 413] width 167 height 136
click at [658, 321] on th "Tags" at bounding box center [579, 317] width 167 height 60
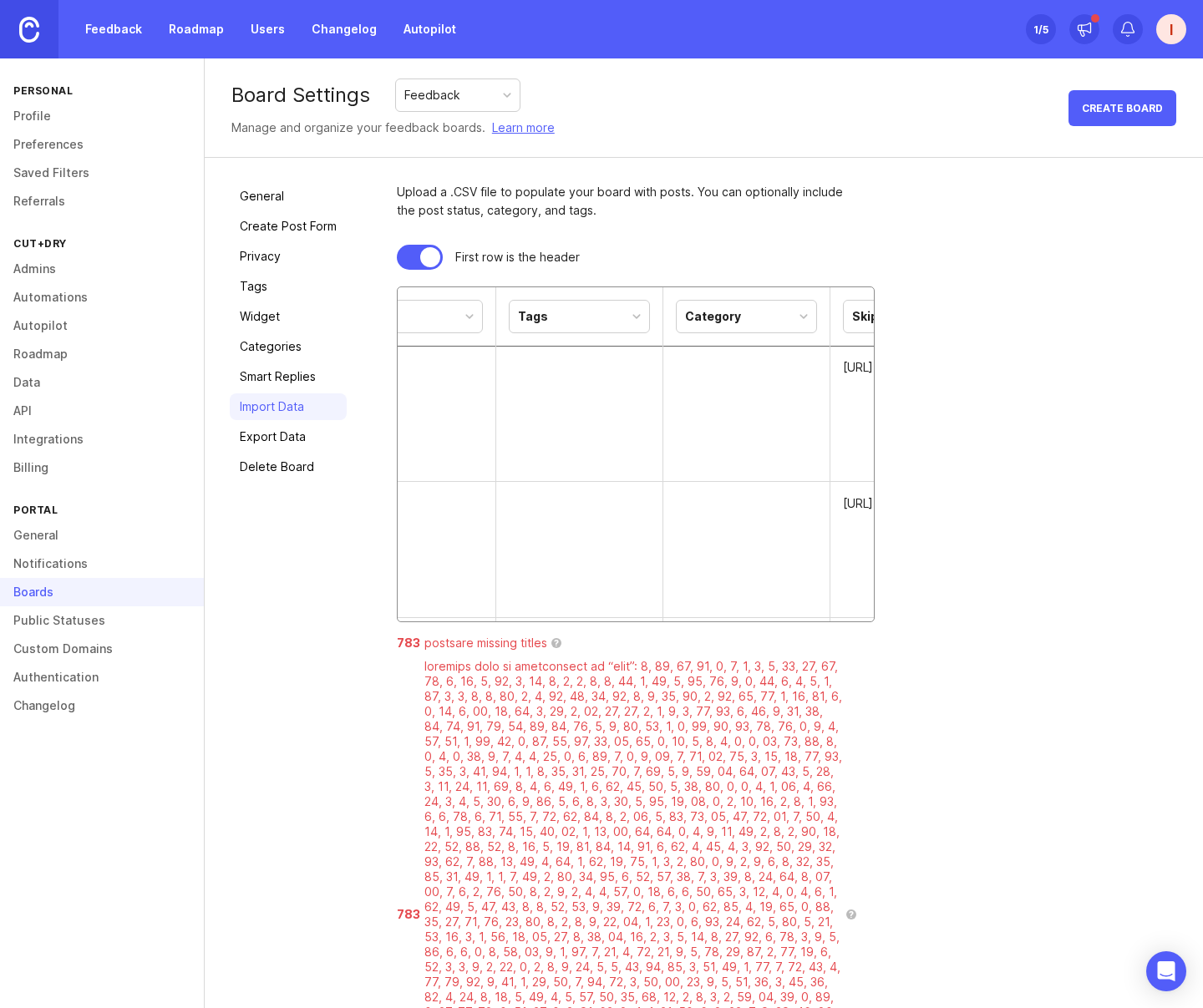
click at [636, 319] on div at bounding box center [637, 316] width 9 height 9
drag, startPoint x: 562, startPoint y: 479, endPoint x: 616, endPoint y: 433, distance: 70.9
click at [600, 321] on div "Skip" at bounding box center [567, 316] width 139 height 32
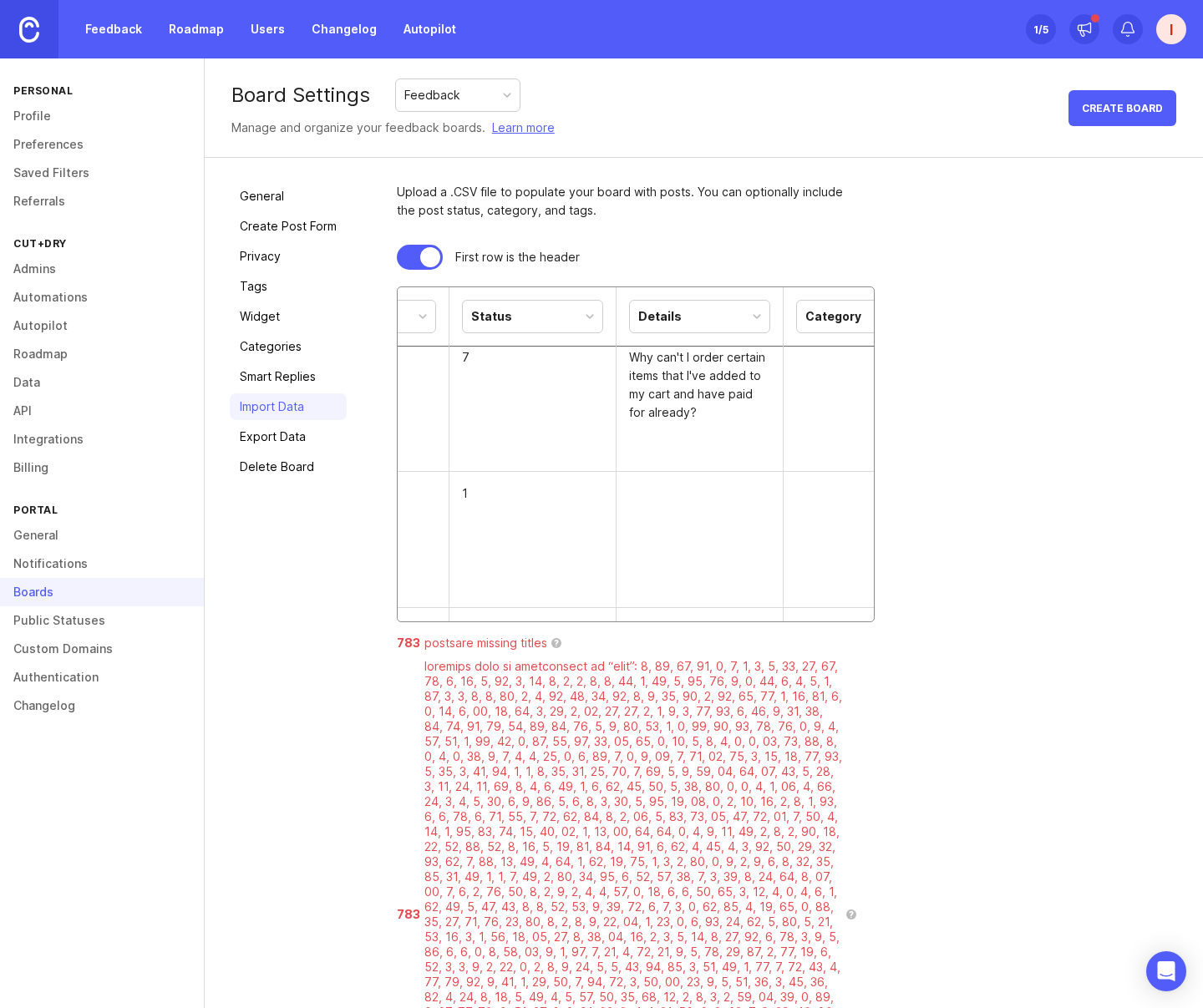
scroll to position [0, 281]
click at [568, 316] on div "Status" at bounding box center [534, 316] width 139 height 32
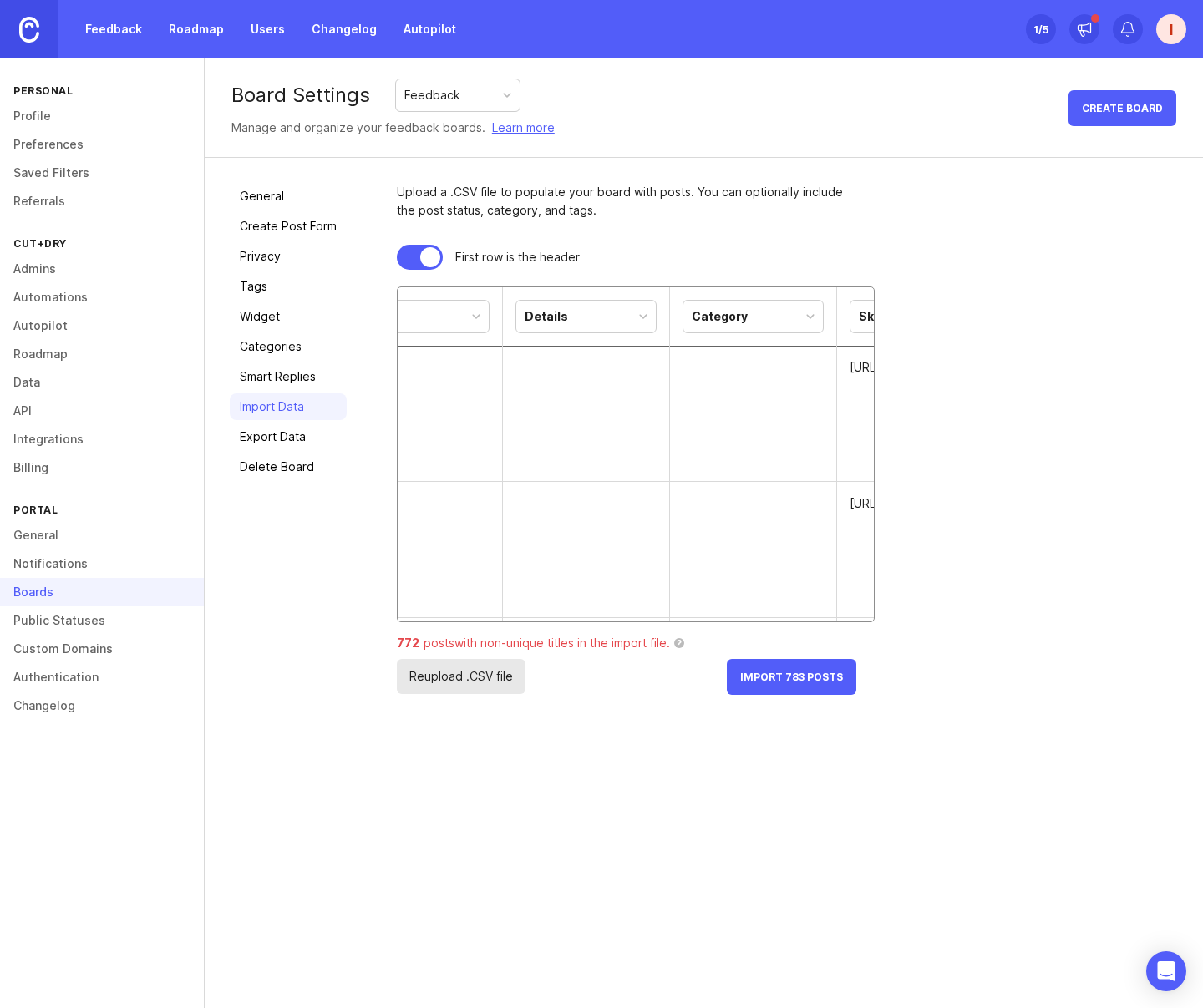
scroll to position [0, 382]
click at [627, 302] on div "Details" at bounding box center [599, 316] width 139 height 32
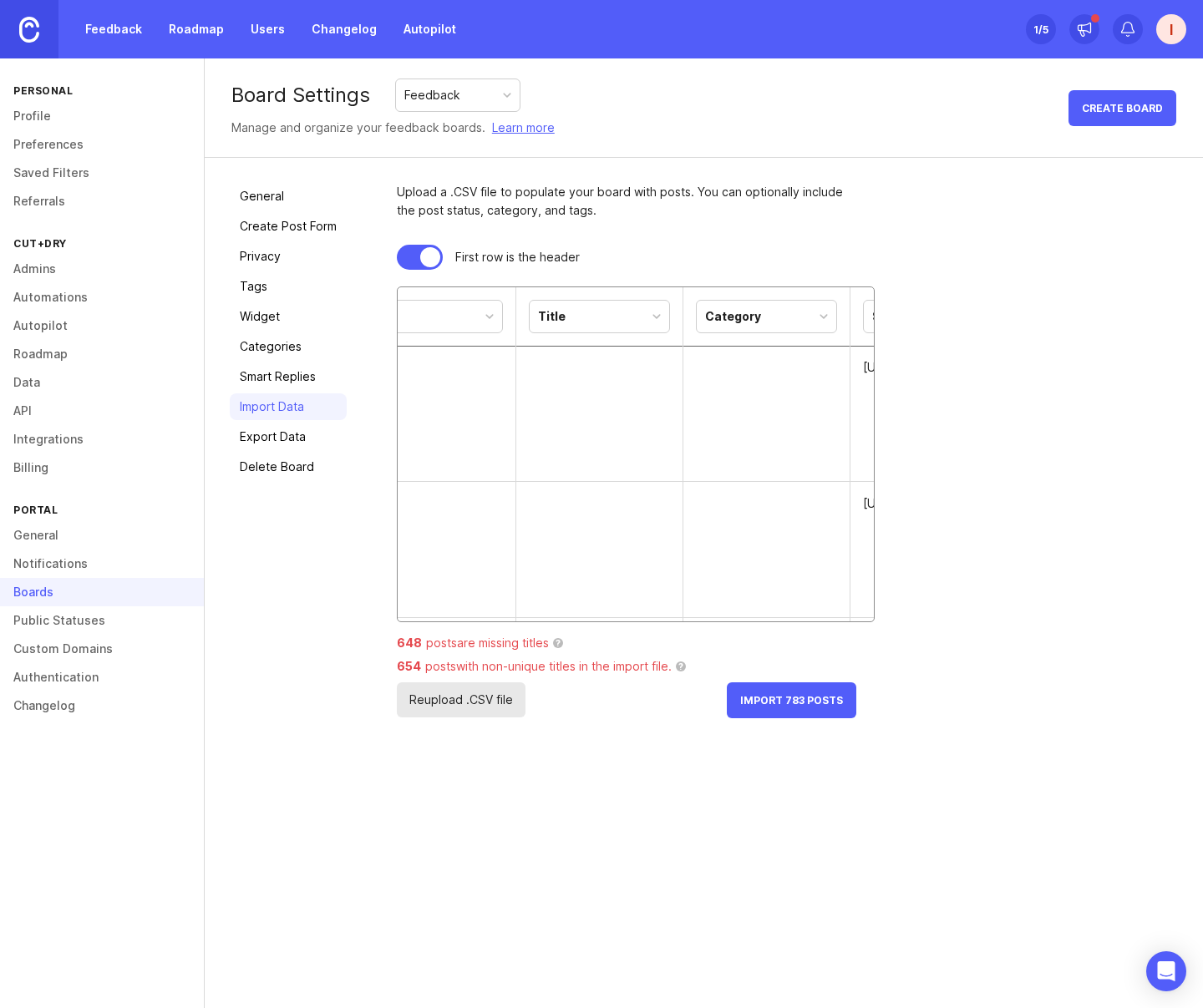
click at [474, 325] on div "Skip" at bounding box center [431, 316] width 139 height 32
click at [611, 363] on td at bounding box center [600, 413] width 167 height 136
click at [795, 702] on span "Import 783 Posts" at bounding box center [791, 700] width 103 height 12
click at [813, 688] on button "Import 783 Posts" at bounding box center [792, 699] width 130 height 36
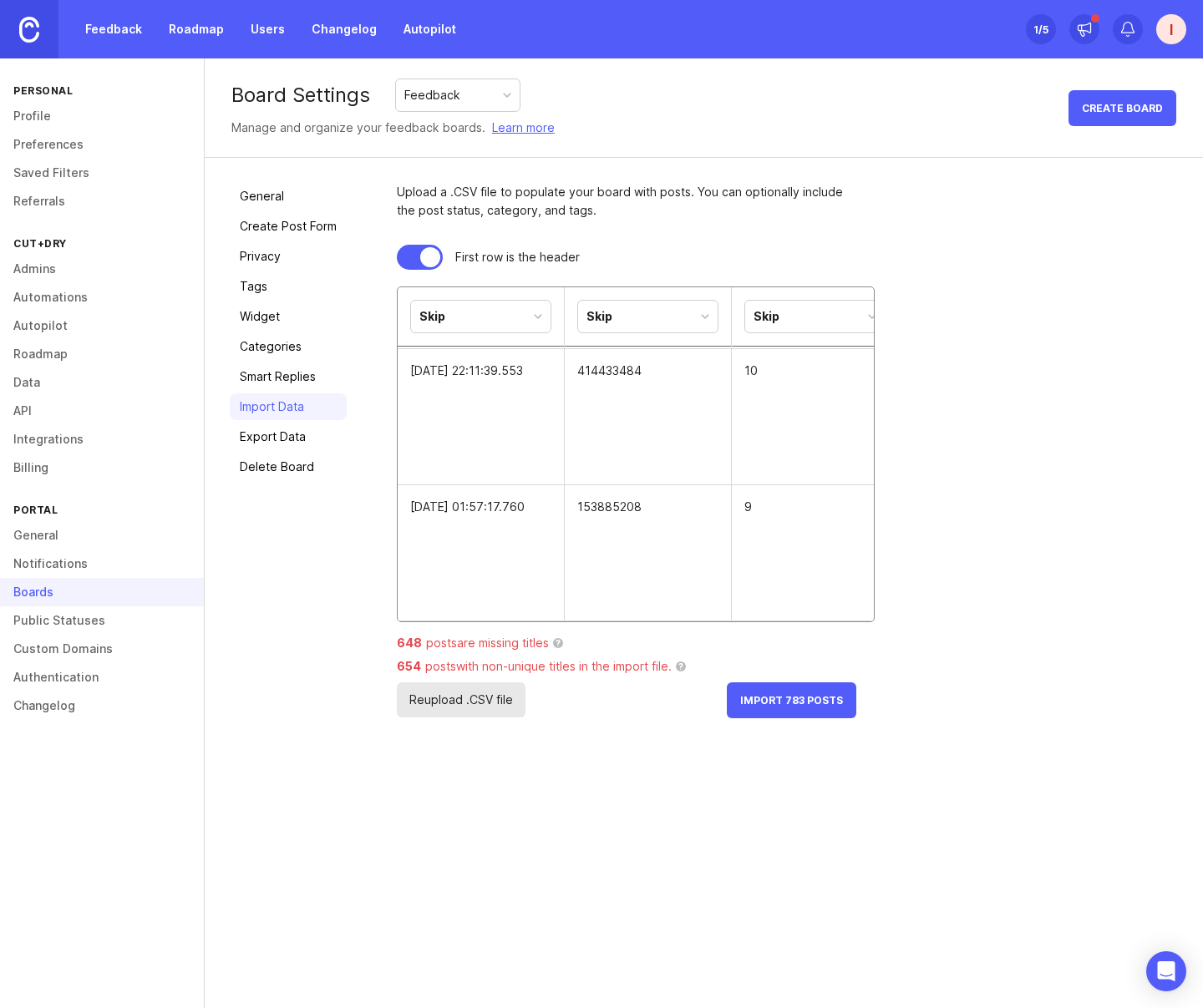
click at [653, 655] on div "648 posts are missing titles ? 654 posts with non-unique titles in the import f…" at bounding box center [627, 658] width 459 height 46
click at [281, 187] on link "General" at bounding box center [288, 196] width 117 height 26
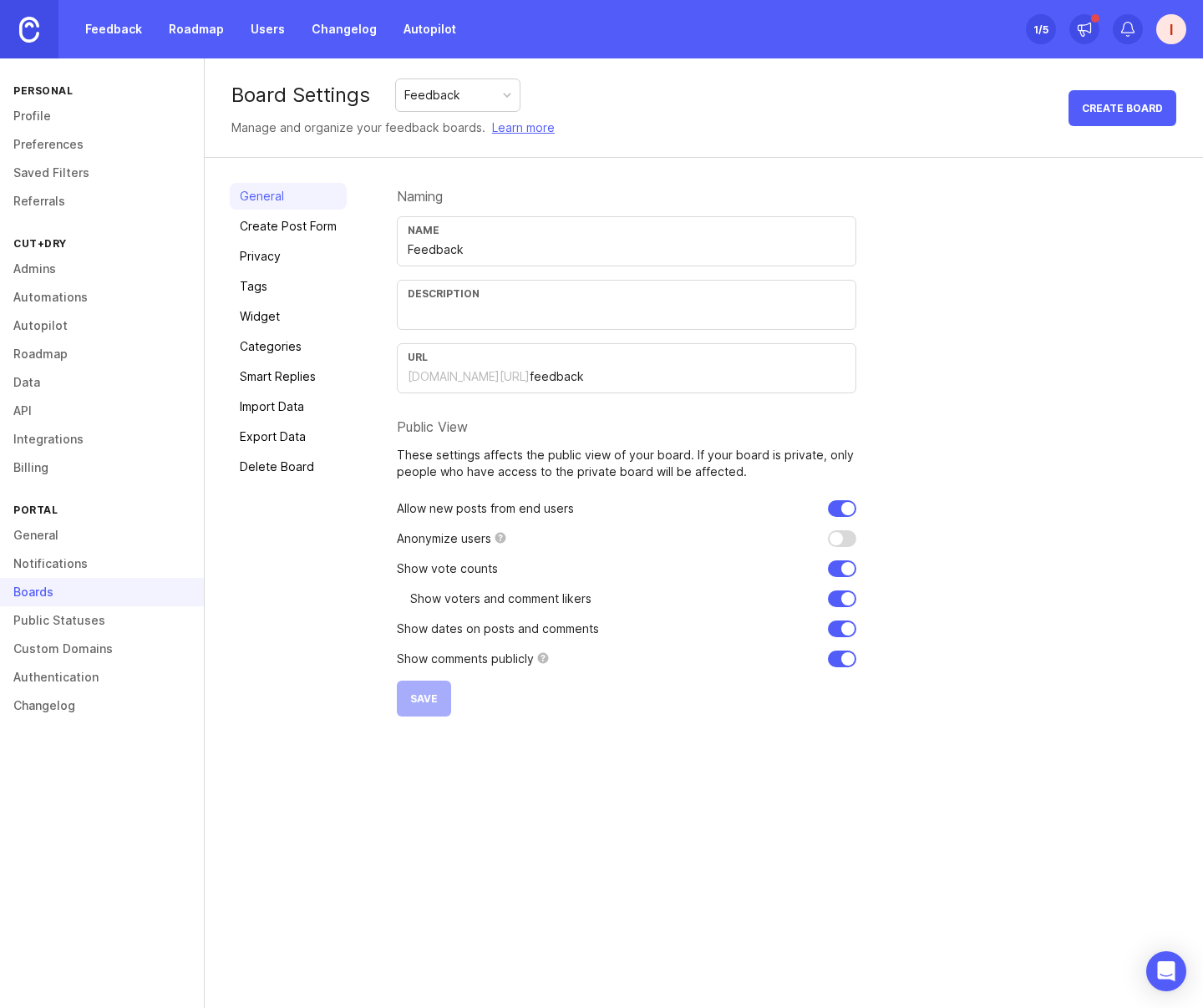
click at [56, 113] on link "Profile" at bounding box center [102, 116] width 203 height 28
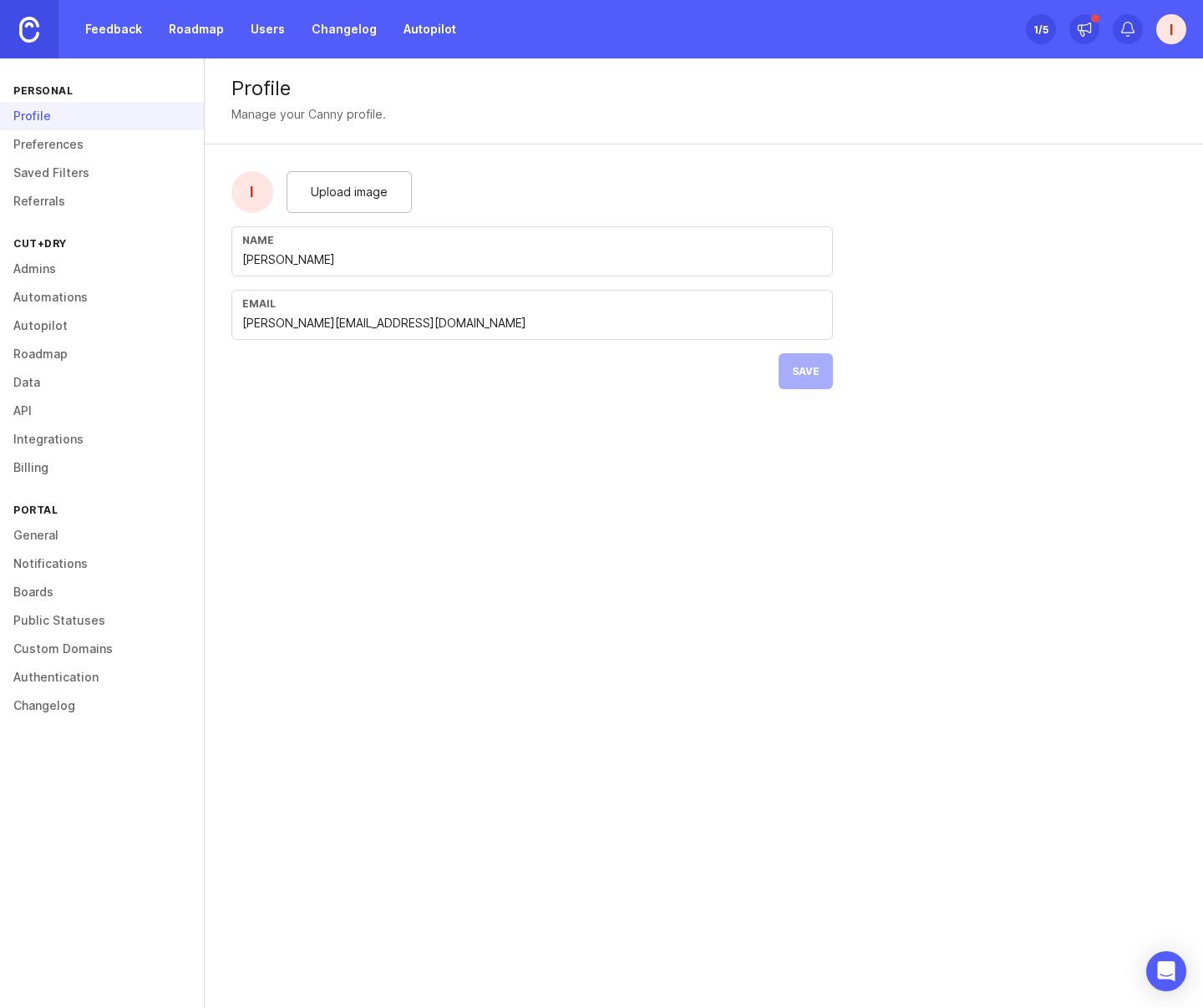
click at [129, 39] on link "Feedback" at bounding box center [114, 29] width 77 height 30
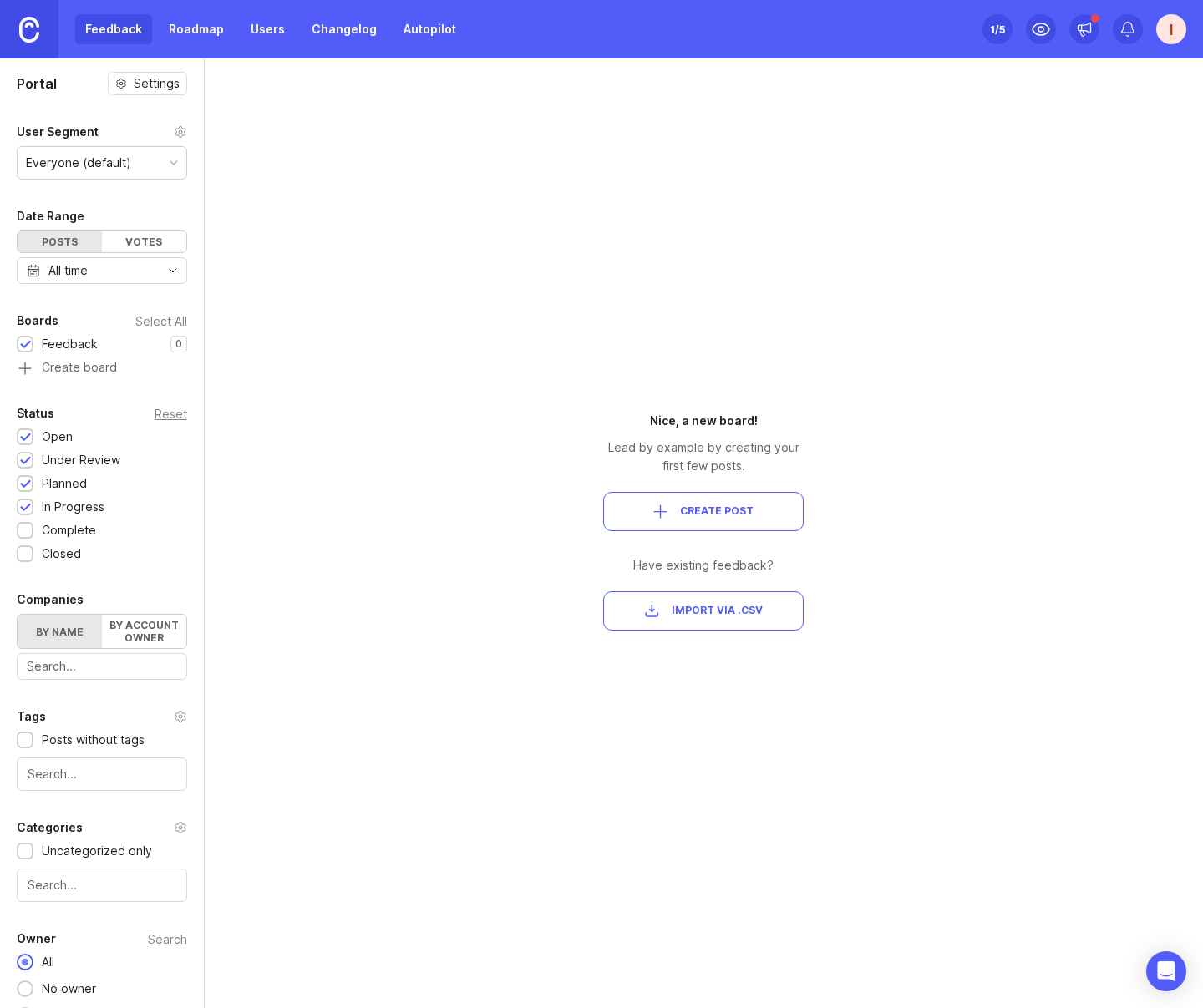
click at [730, 517] on span "Create Post" at bounding box center [717, 511] width 74 height 14
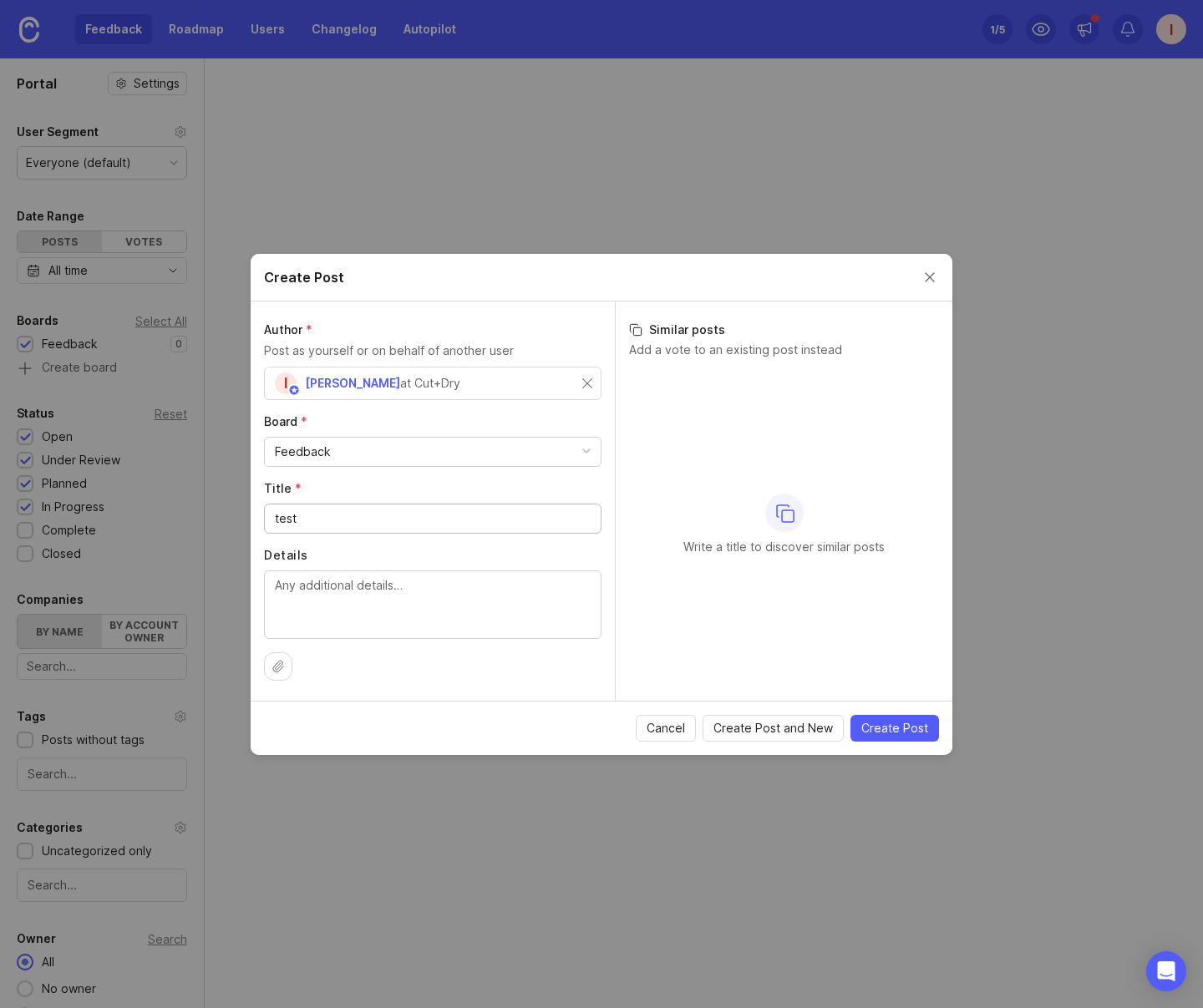
type input "test"
type textarea "lalala"
click at [883, 725] on span "Create Post" at bounding box center [894, 728] width 67 height 17
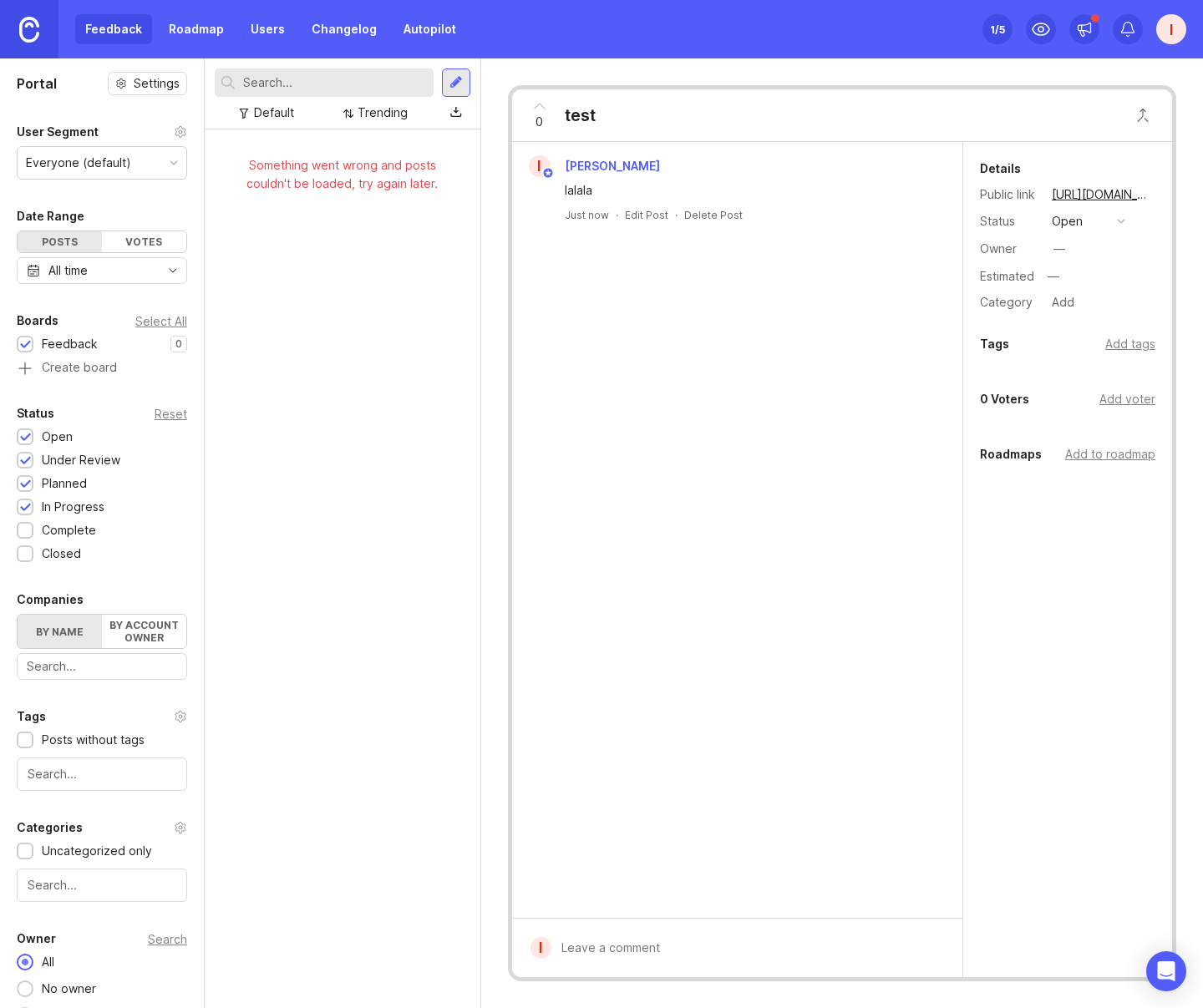
click at [1178, 28] on div "I" at bounding box center [1171, 29] width 30 height 30
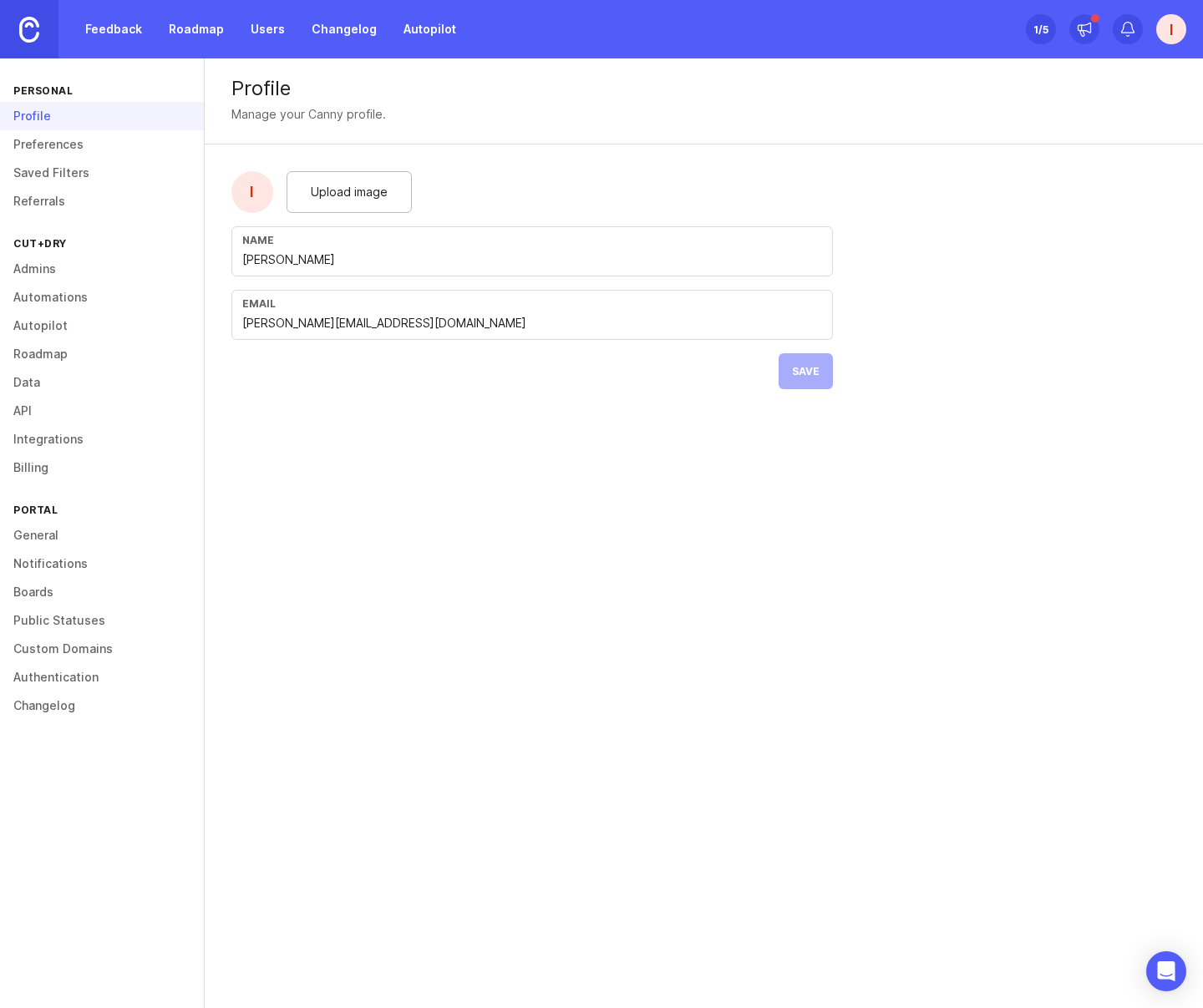
click at [38, 472] on link "Billing" at bounding box center [102, 467] width 203 height 28
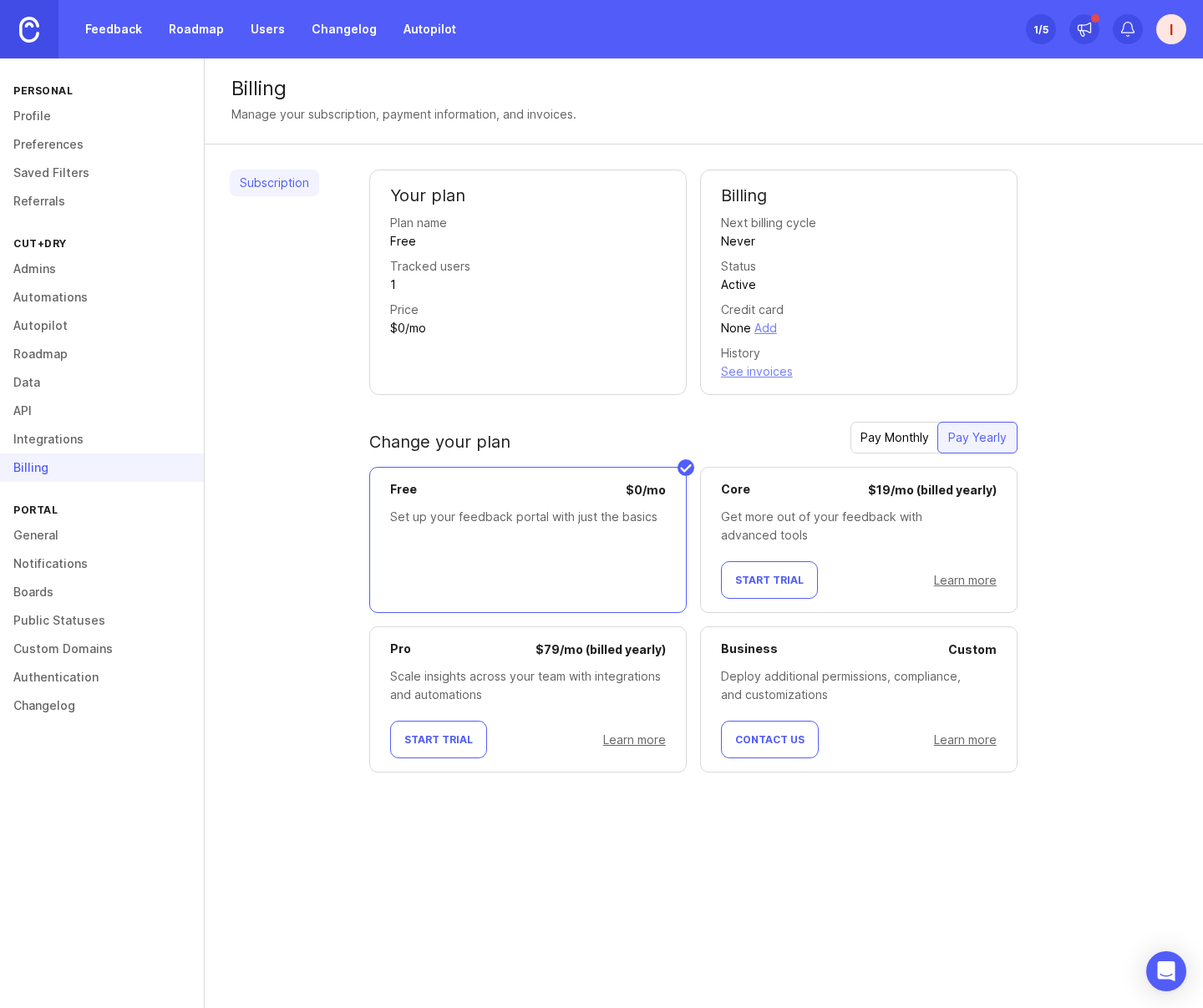
click at [62, 146] on link "Preferences" at bounding box center [102, 145] width 203 height 28
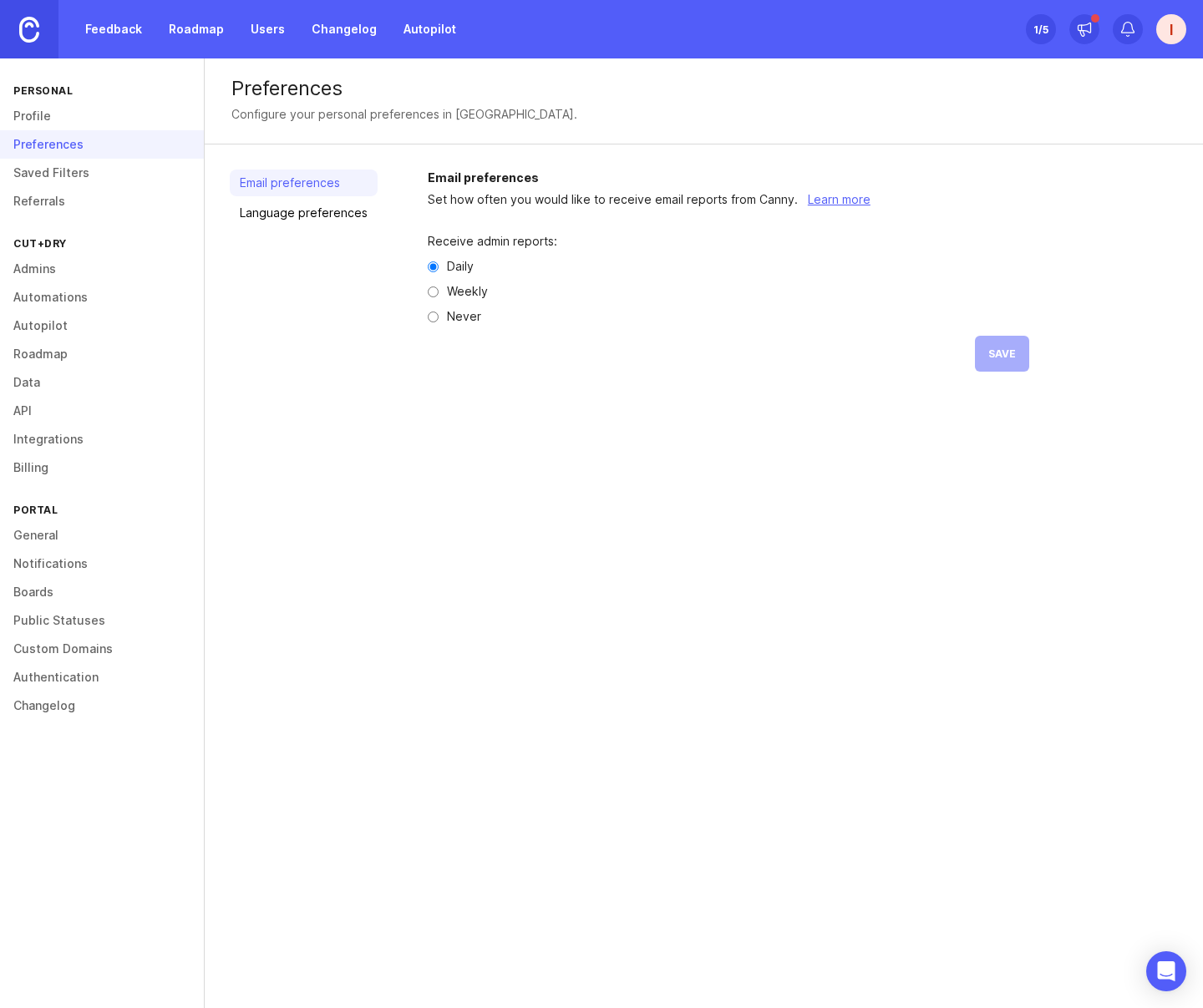
click at [51, 171] on link "Saved Filters" at bounding box center [102, 173] width 203 height 28
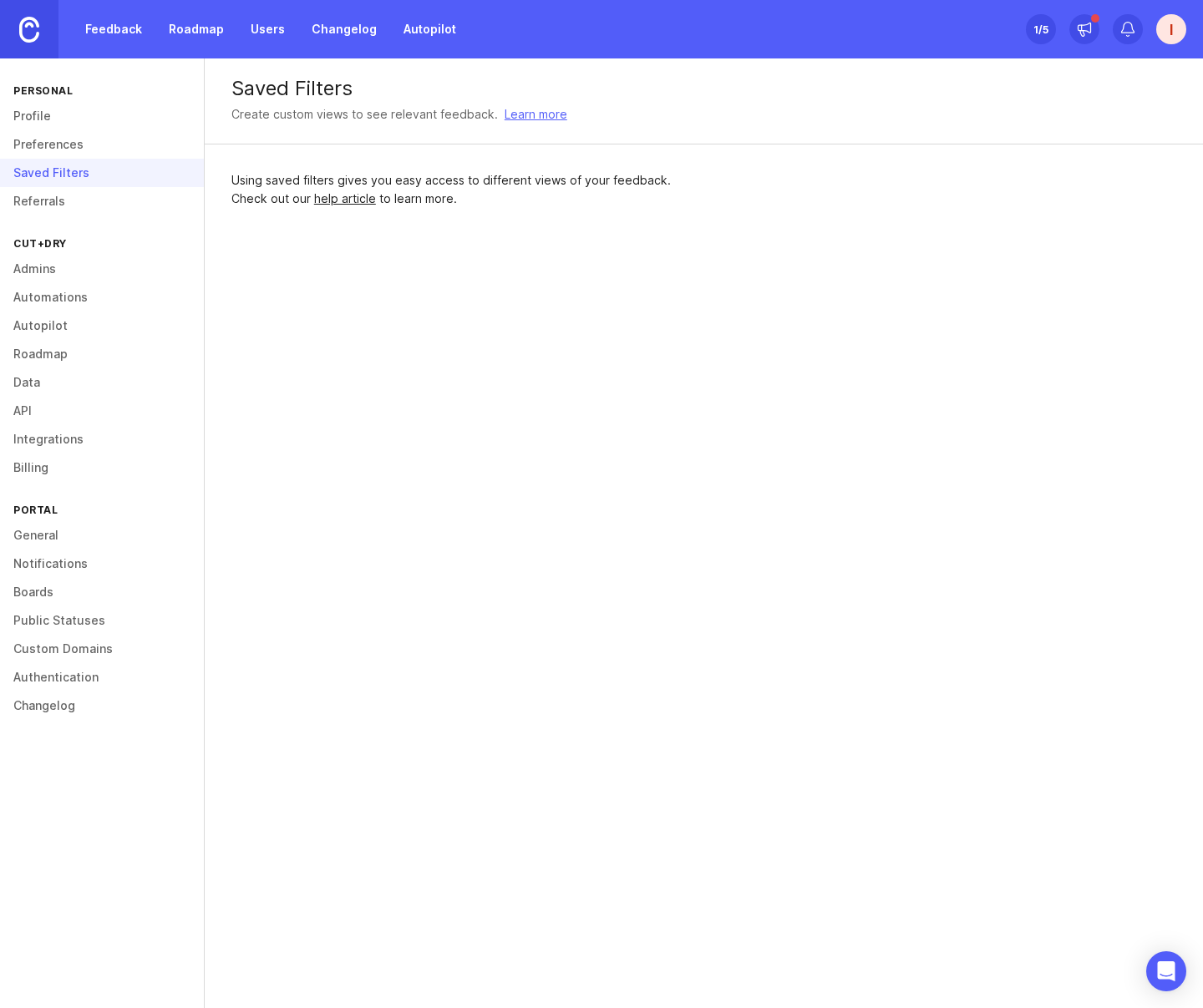
click at [48, 191] on link "Referrals" at bounding box center [102, 201] width 203 height 28
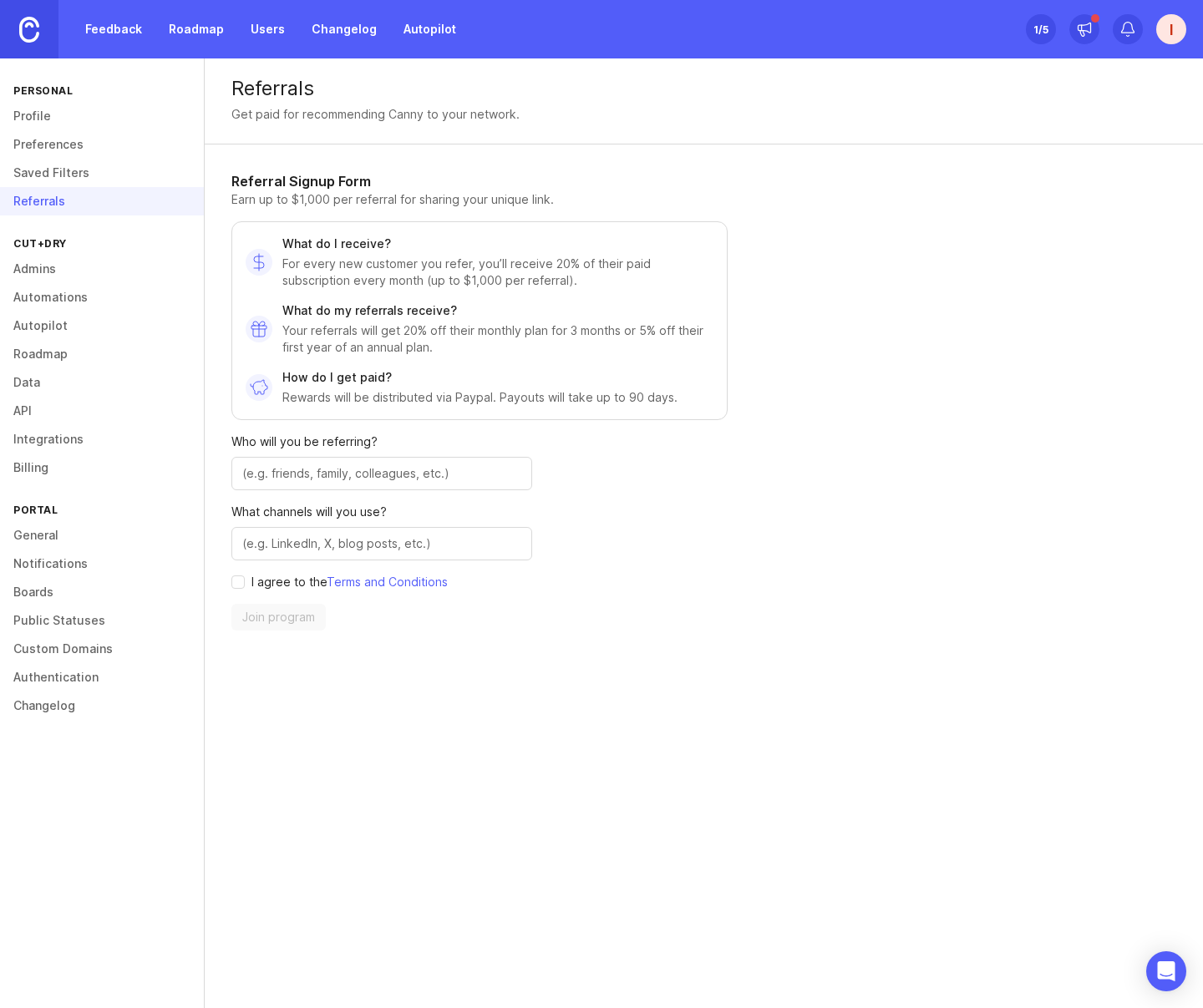
click at [53, 273] on link "Admins" at bounding box center [102, 269] width 203 height 28
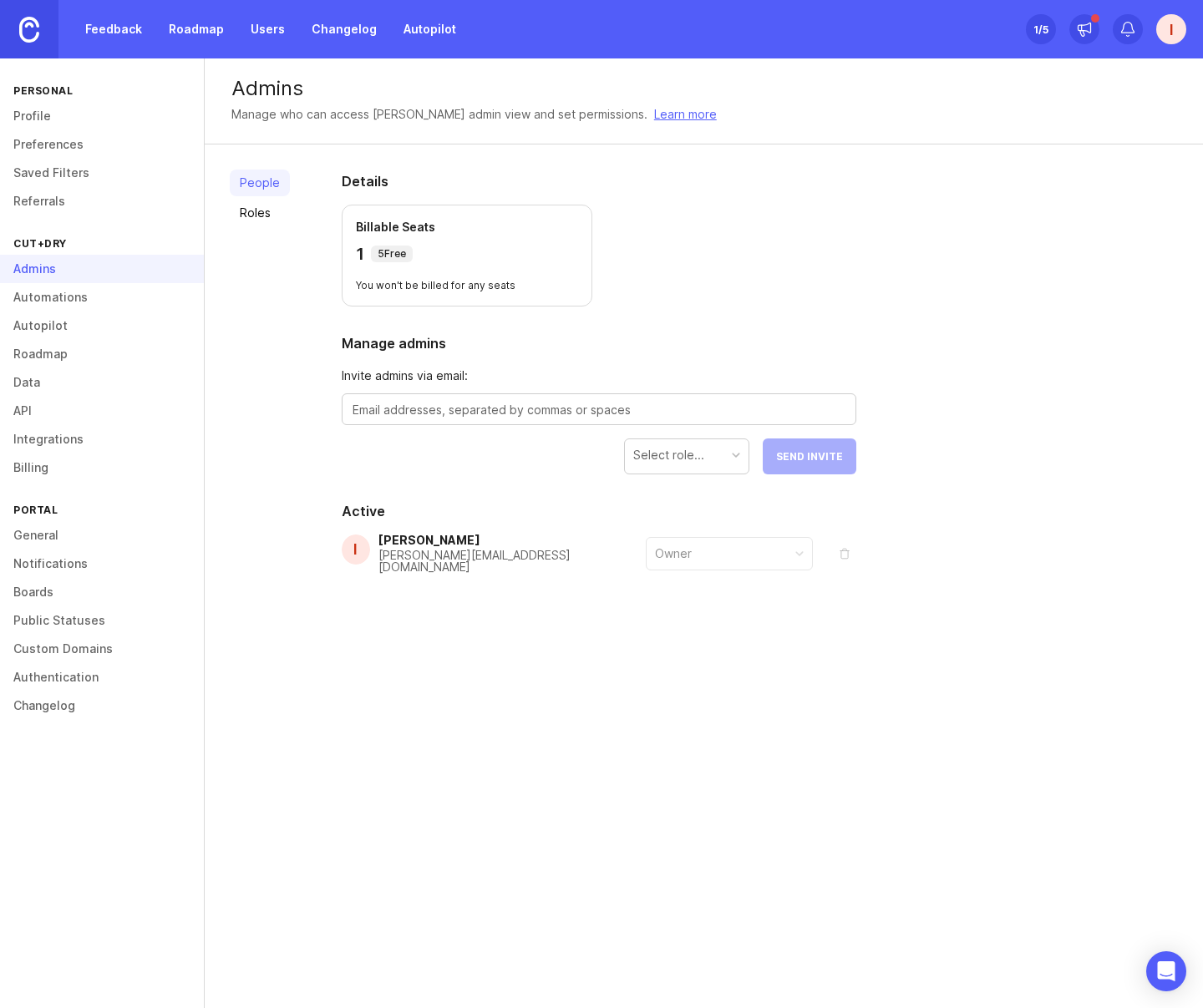
click at [32, 546] on link "General" at bounding box center [102, 535] width 203 height 28
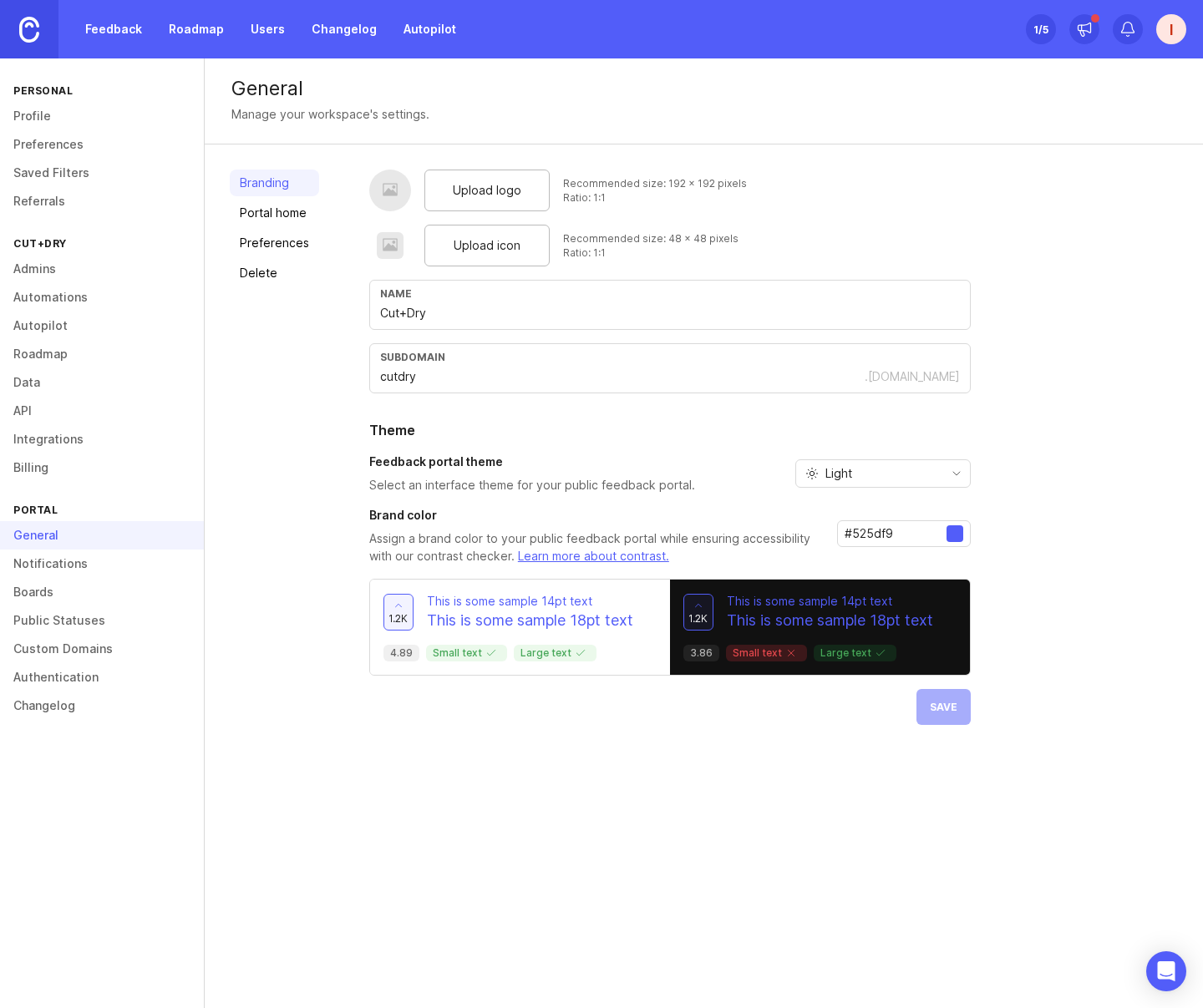
click at [39, 478] on link "Billing" at bounding box center [102, 467] width 203 height 28
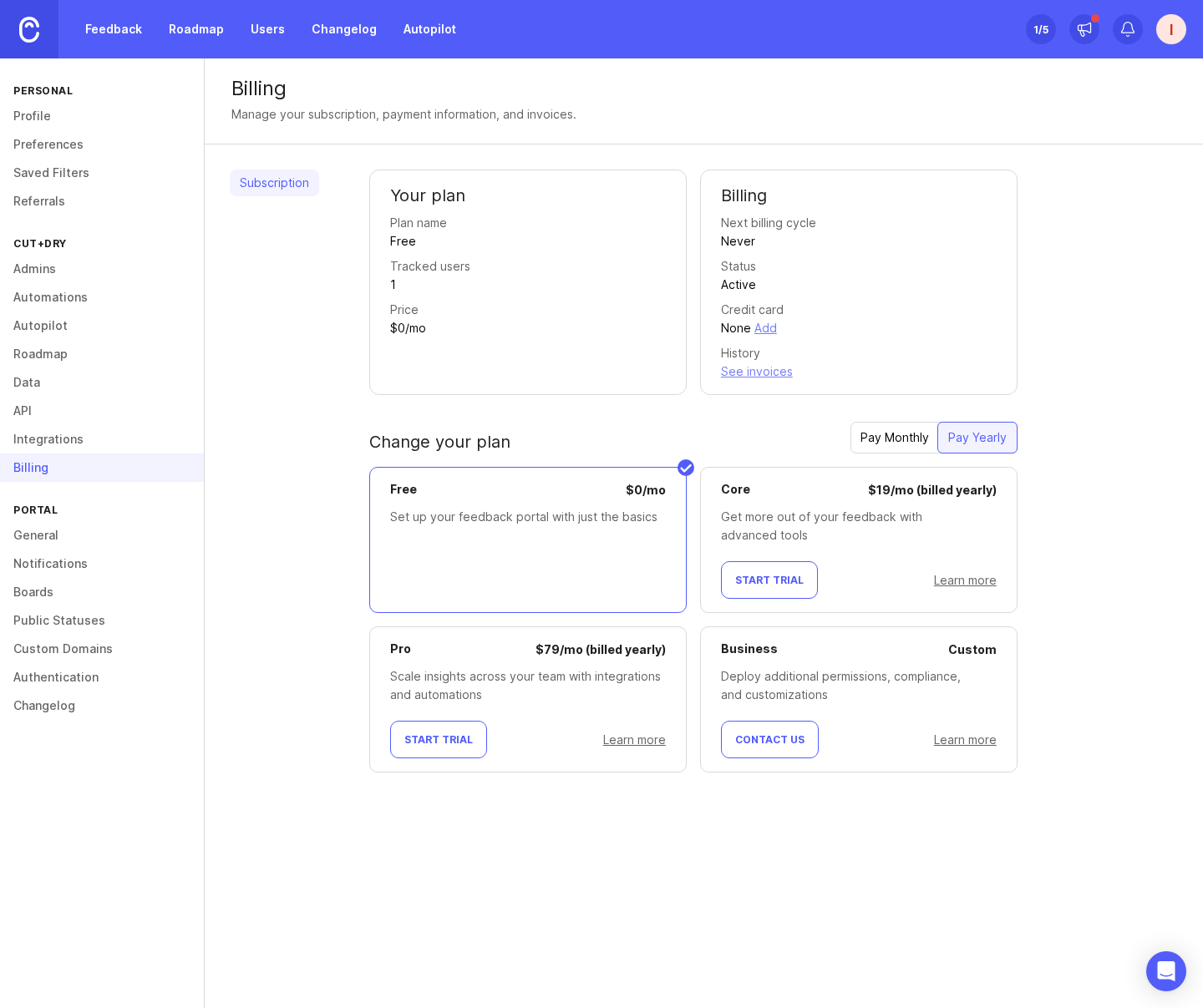
click at [48, 444] on link "Integrations" at bounding box center [102, 439] width 203 height 28
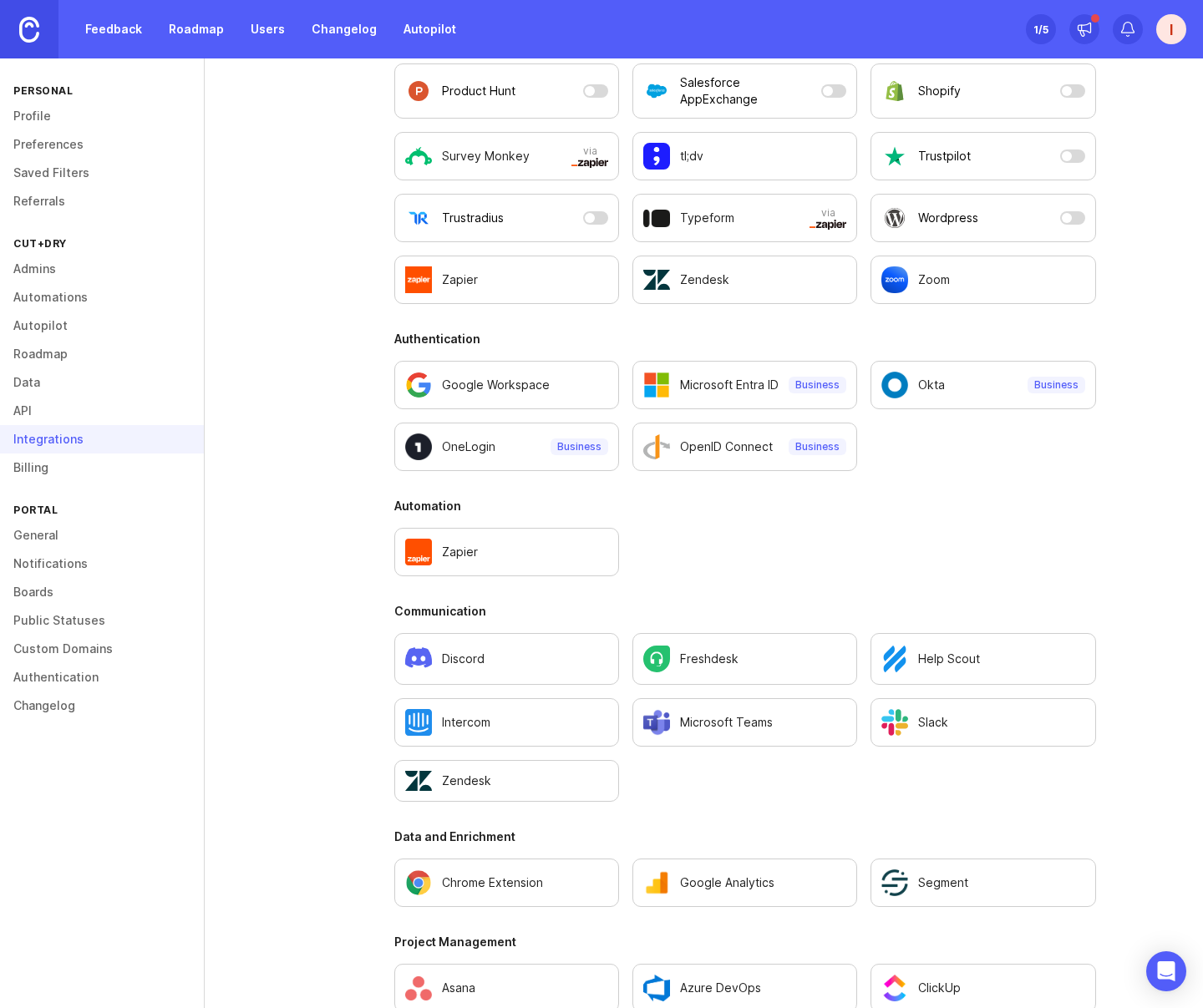
scroll to position [521, 0]
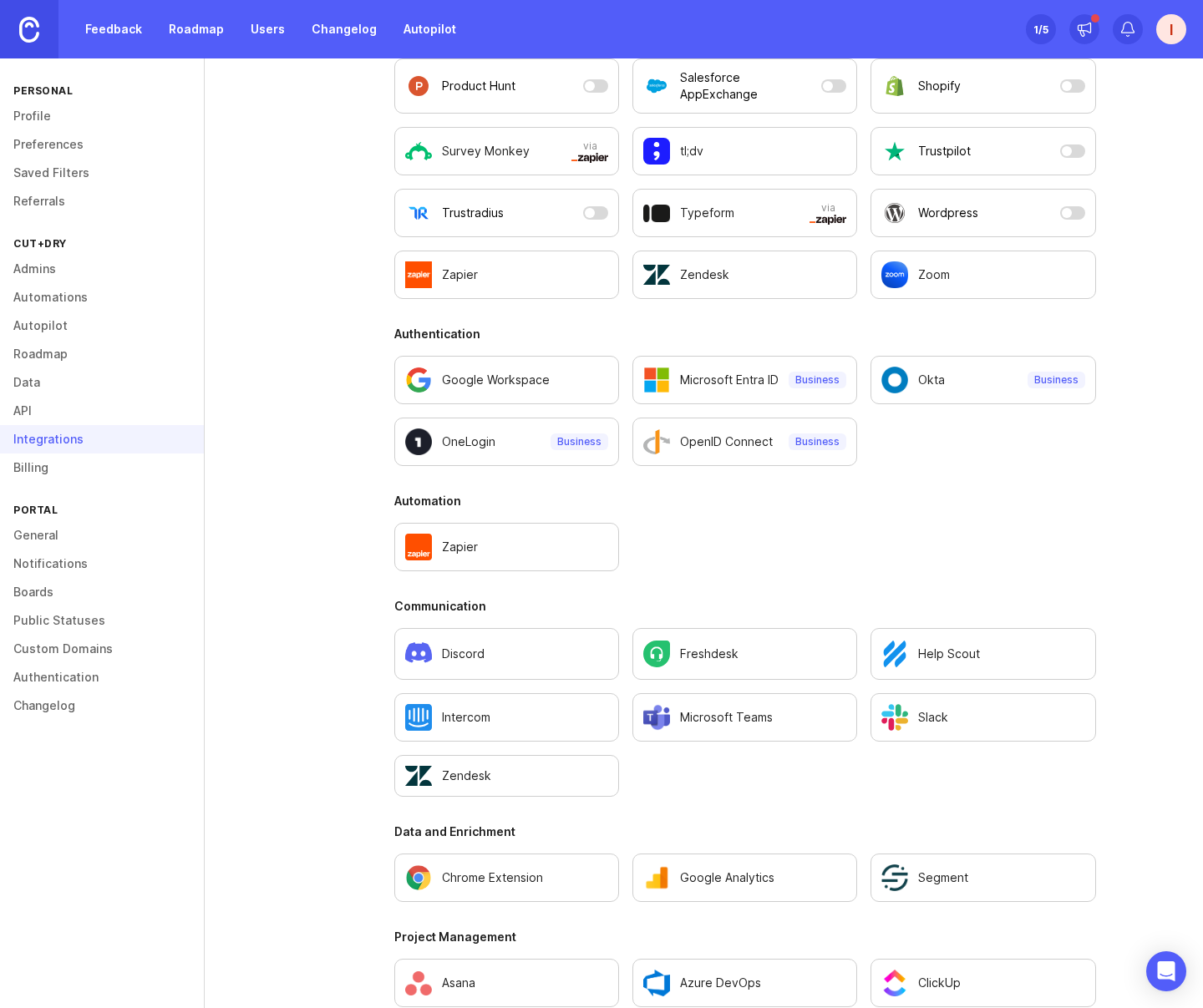
click at [35, 42] on link at bounding box center [29, 29] width 59 height 59
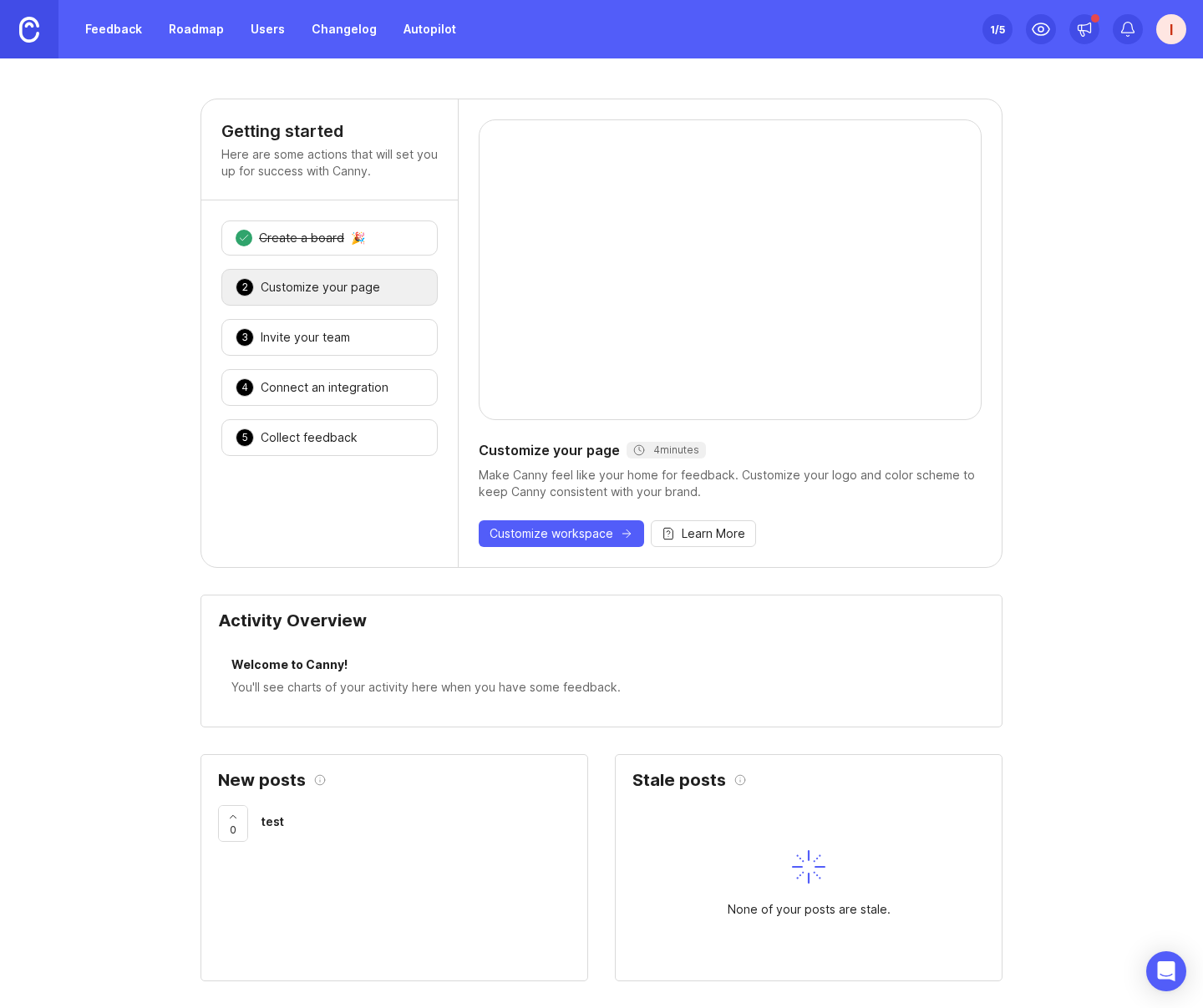
click at [116, 35] on link "Feedback" at bounding box center [114, 29] width 77 height 30
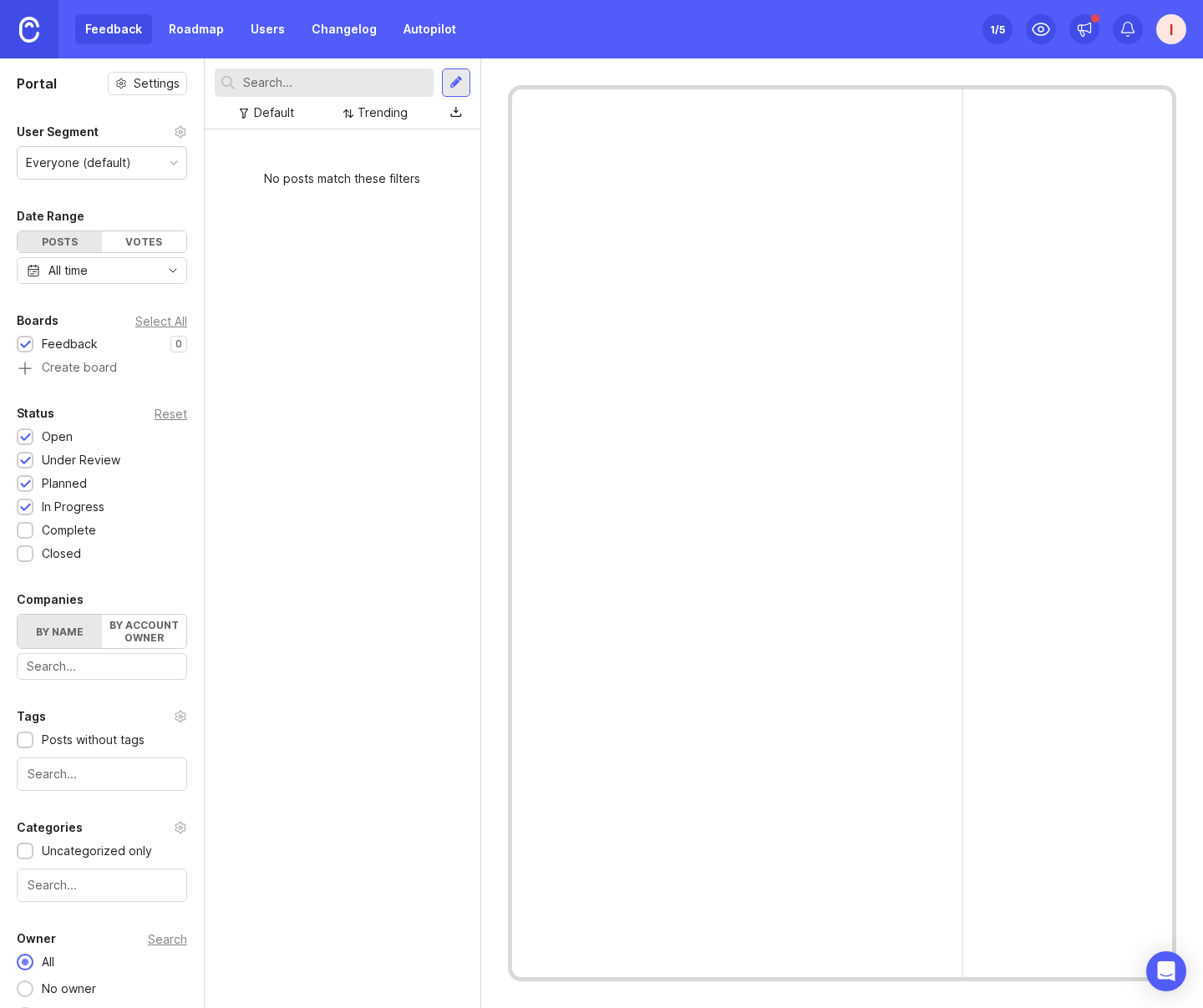
drag, startPoint x: 336, startPoint y: 209, endPoint x: 529, endPoint y: 68, distance: 239.0
click at [337, 209] on div "No posts match these filters" at bounding box center [342, 569] width 275 height 878
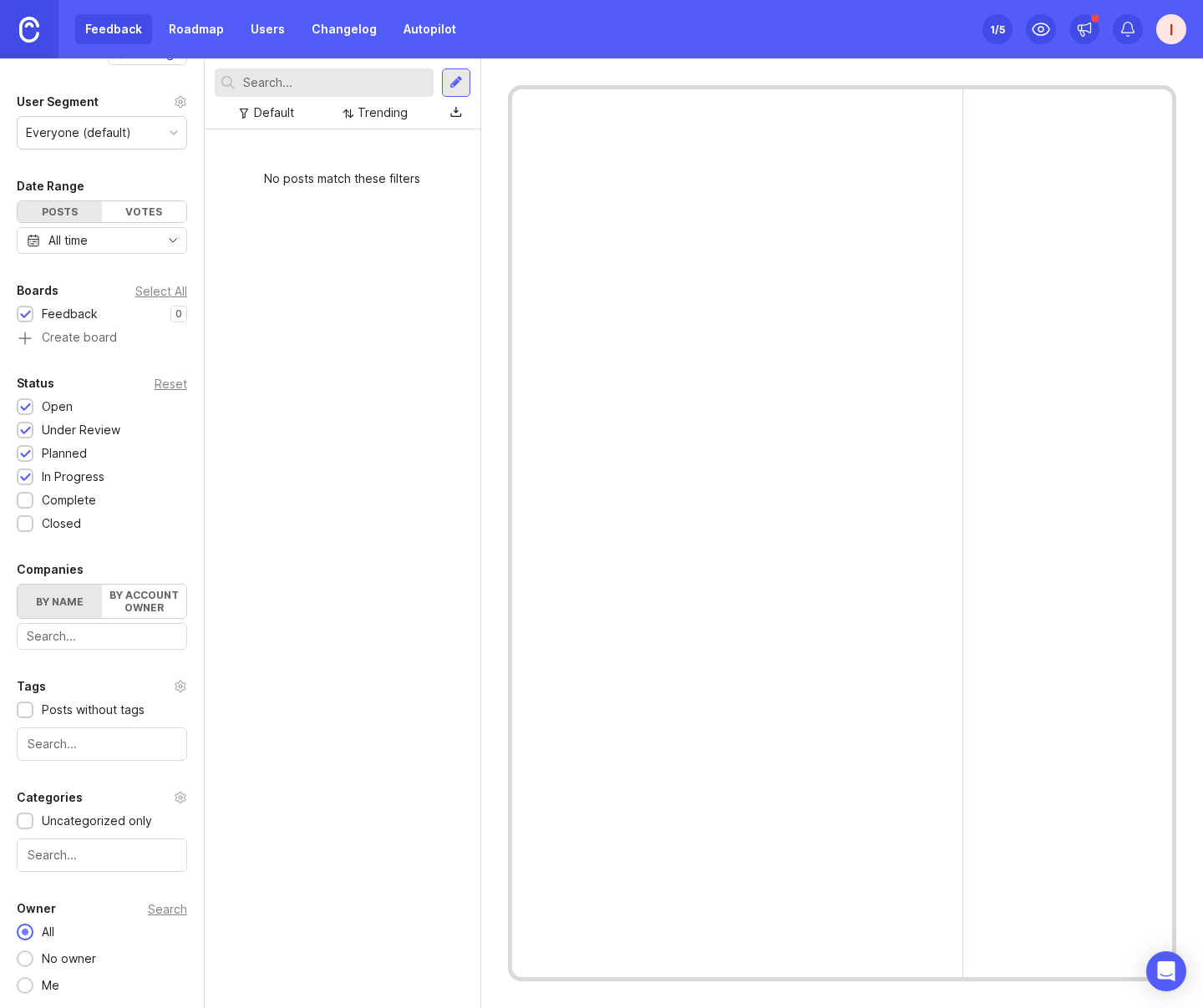
click at [1174, 29] on div "I" at bounding box center [1171, 29] width 30 height 30
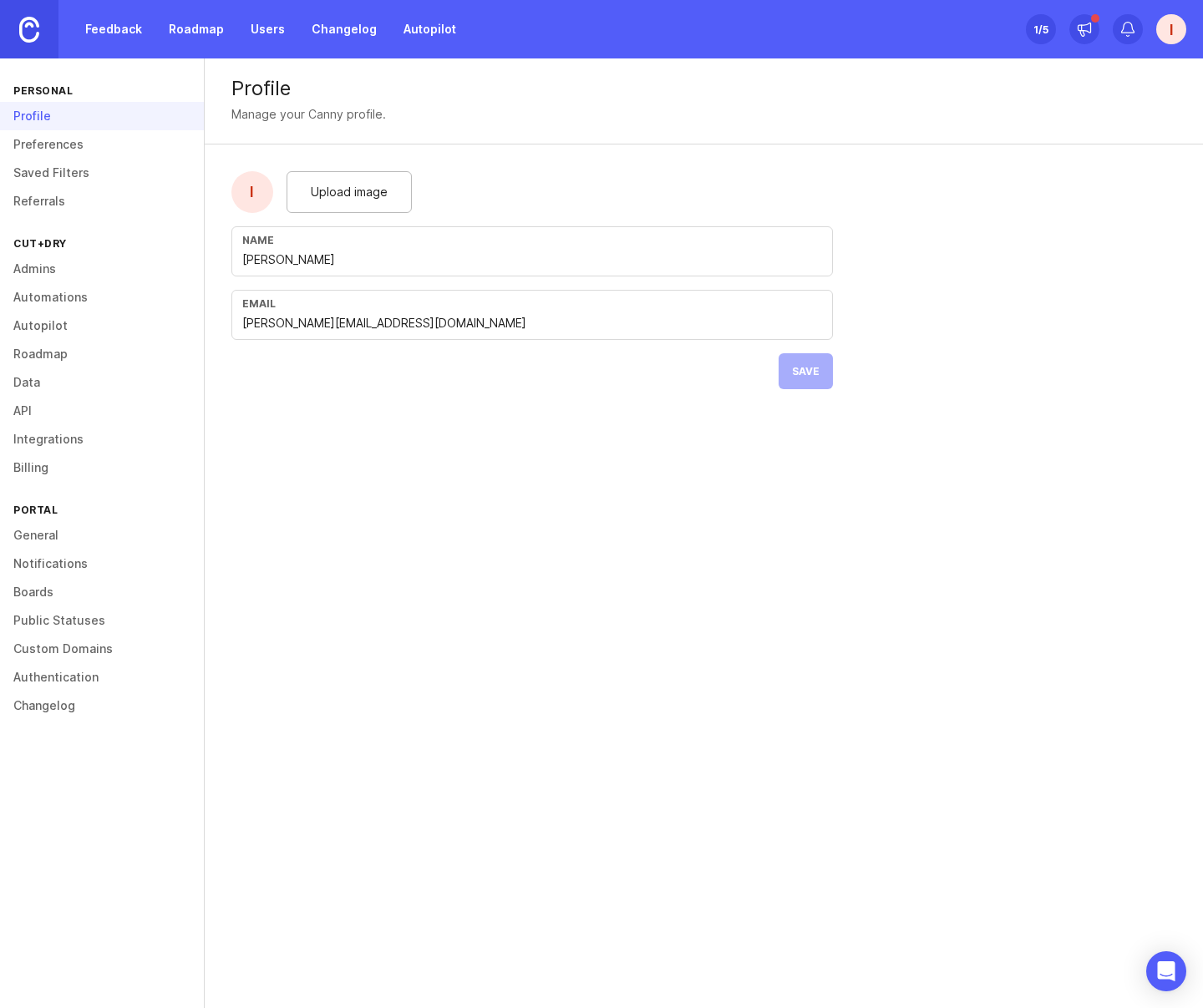
click at [98, 135] on link "Preferences" at bounding box center [102, 145] width 203 height 28
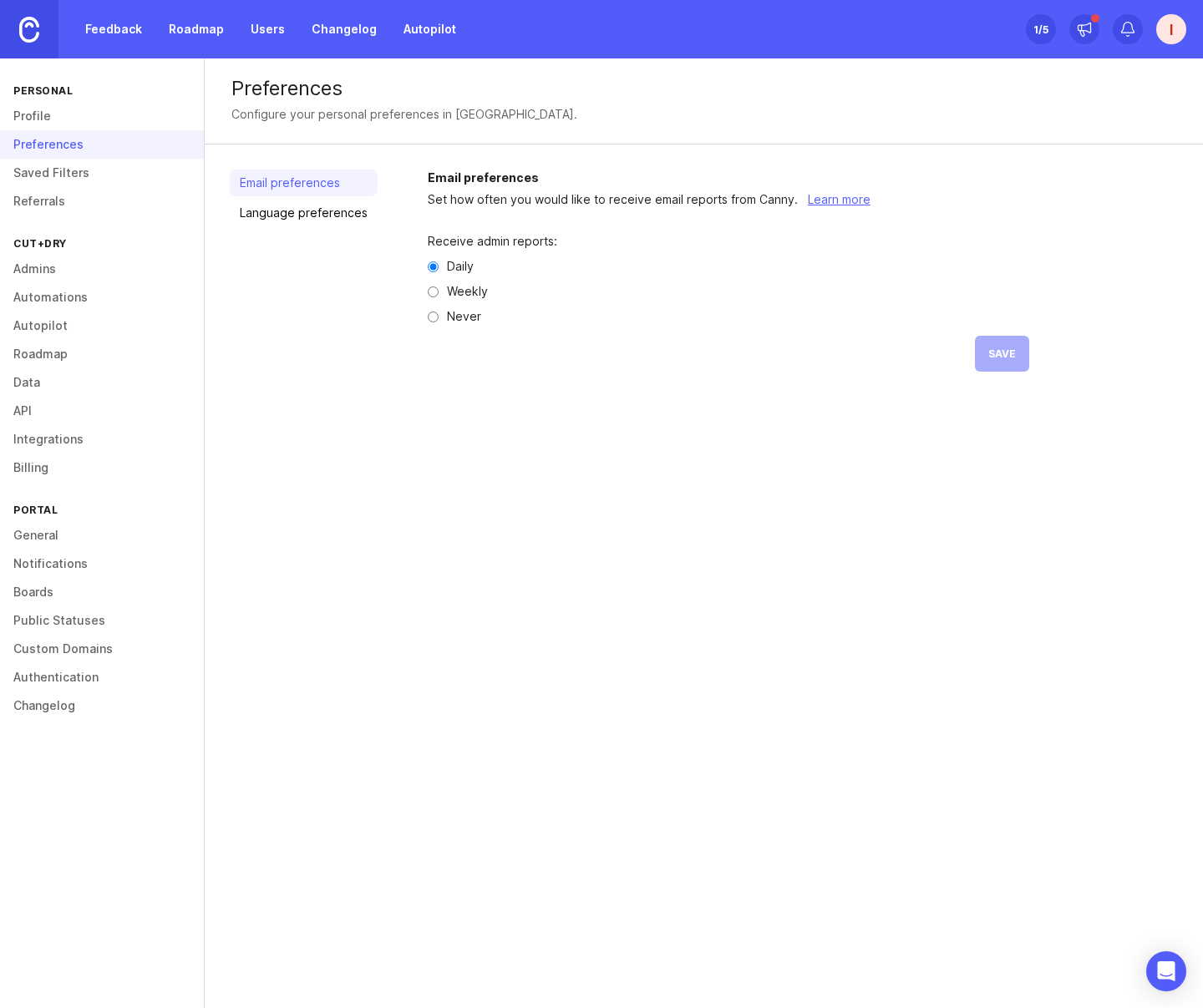
click at [438, 296] on div "Weekly" at bounding box center [729, 291] width 602 height 11
click at [432, 292] on div "Weekly" at bounding box center [729, 291] width 602 height 11
click at [430, 291] on input "Weekly" at bounding box center [433, 292] width 11 height 11
radio input "true"
drag, startPoint x: 1000, startPoint y: 356, endPoint x: 747, endPoint y: 316, distance: 256.1
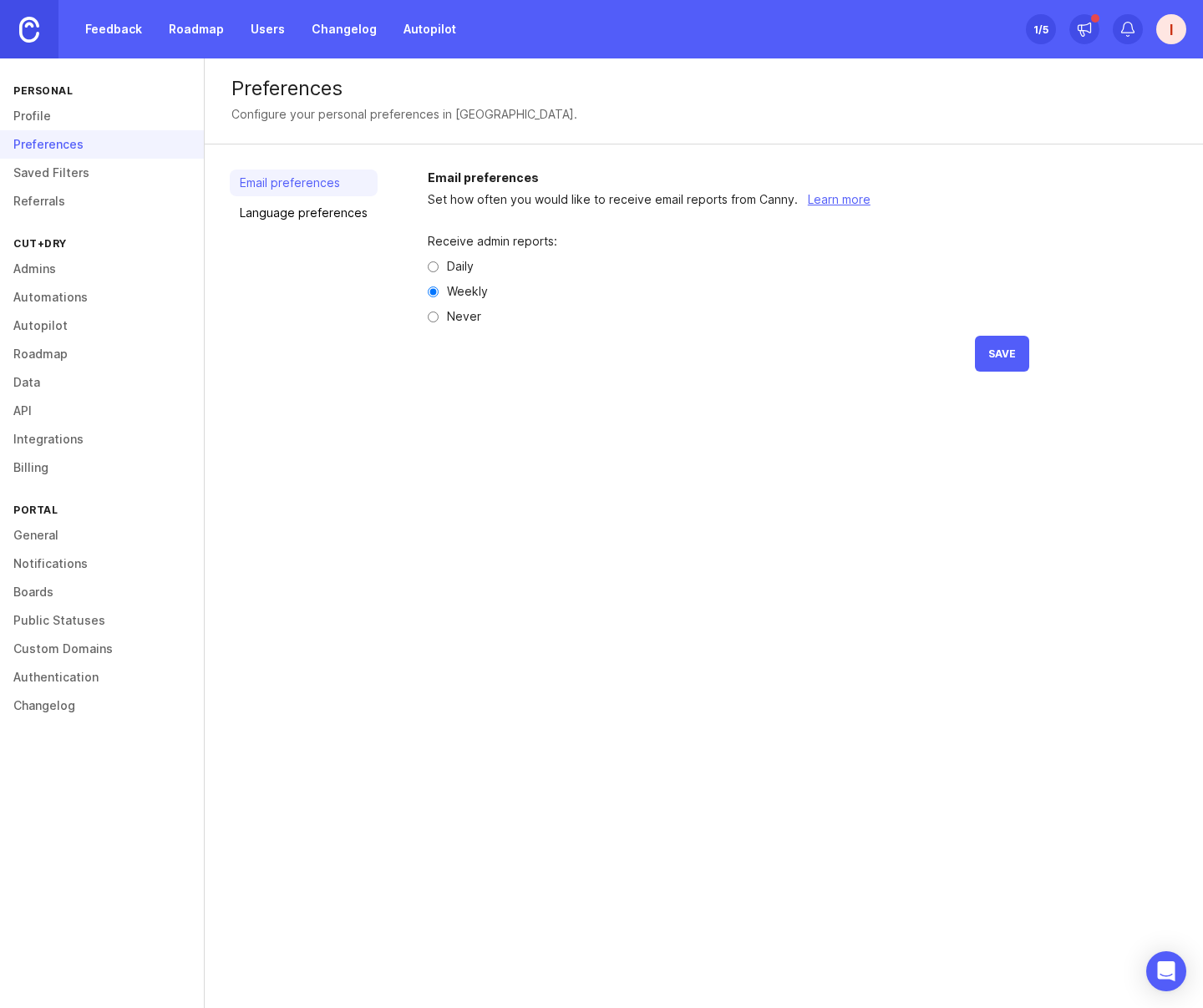
click at [998, 356] on span "Save" at bounding box center [1001, 353] width 27 height 12
click at [59, 172] on link "Saved Filters" at bounding box center [102, 173] width 203 height 28
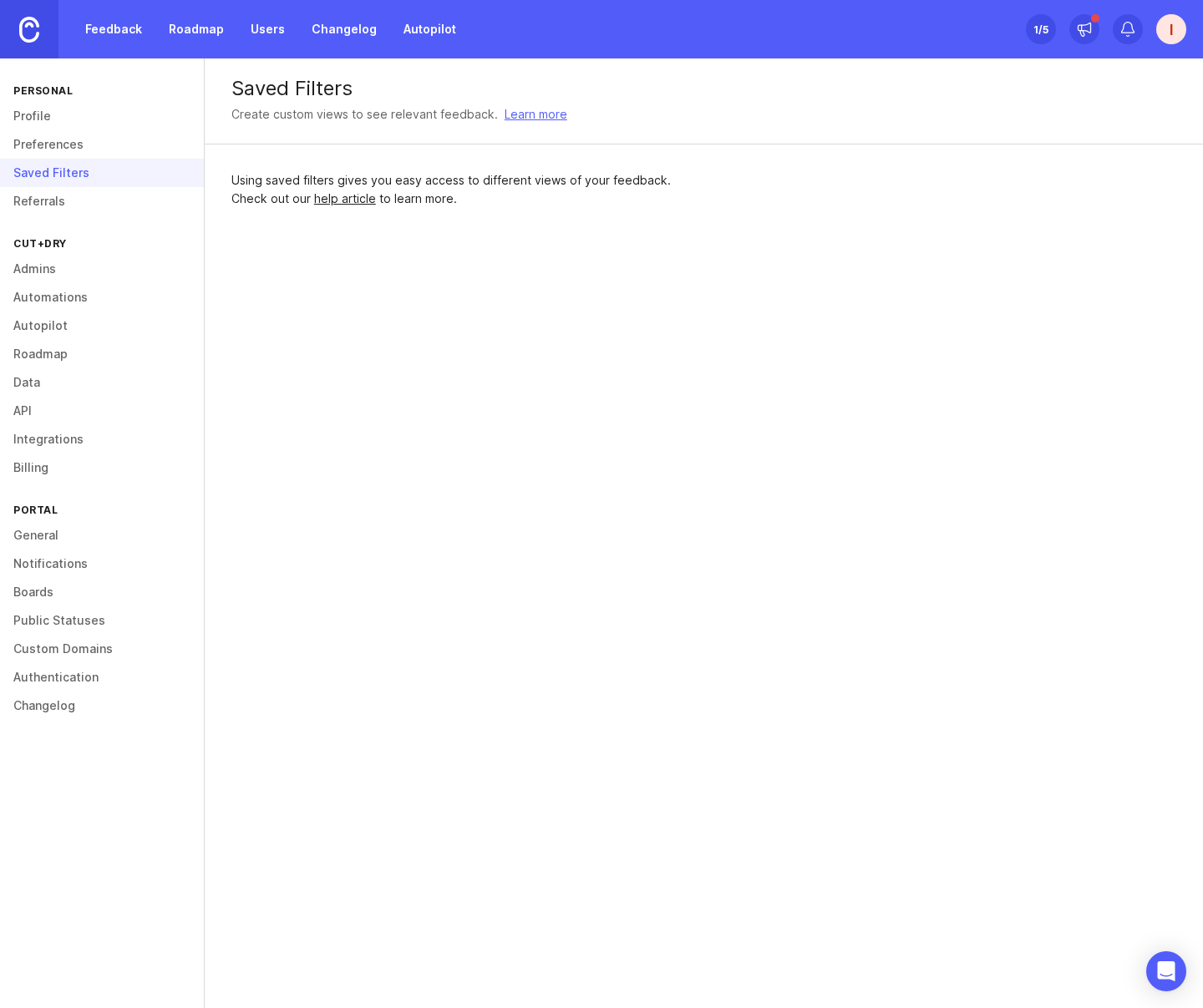
drag, startPoint x: 57, startPoint y: 186, endPoint x: 57, endPoint y: 195, distance: 9.0
click at [57, 187] on link "Referrals" at bounding box center [102, 201] width 203 height 28
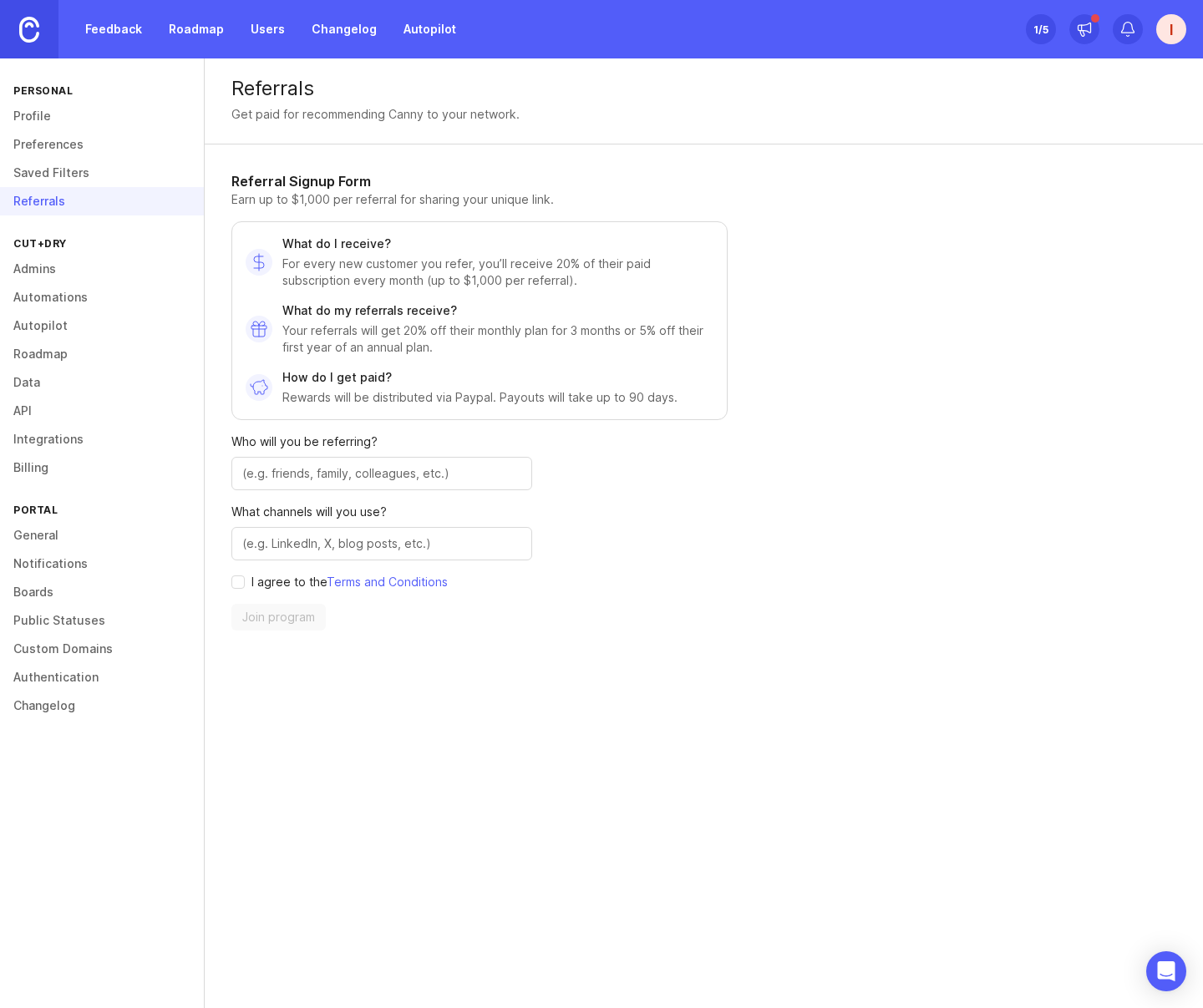
click at [47, 267] on link "Admins" at bounding box center [102, 269] width 203 height 28
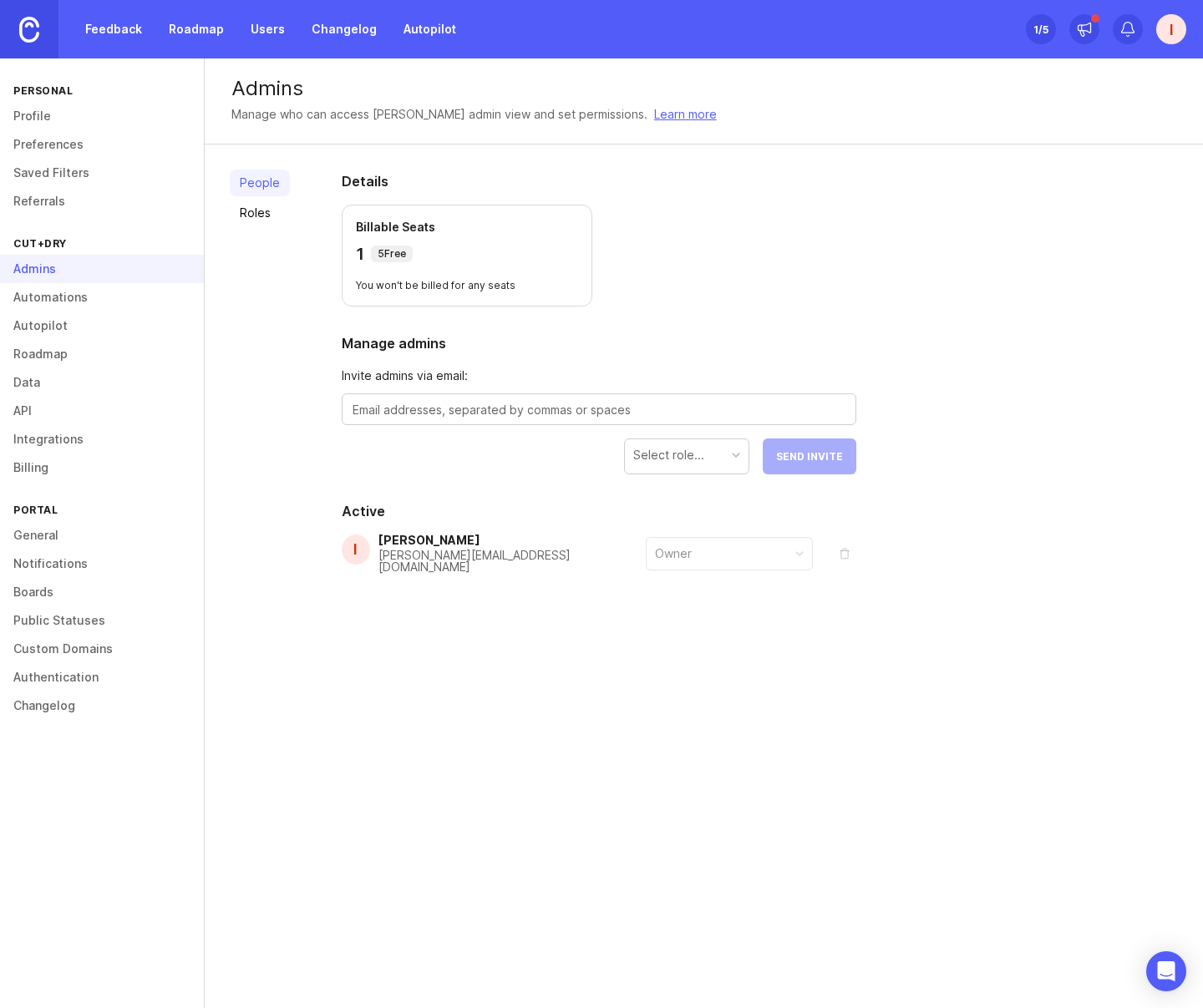
click at [46, 303] on link "Automations" at bounding box center [102, 297] width 203 height 28
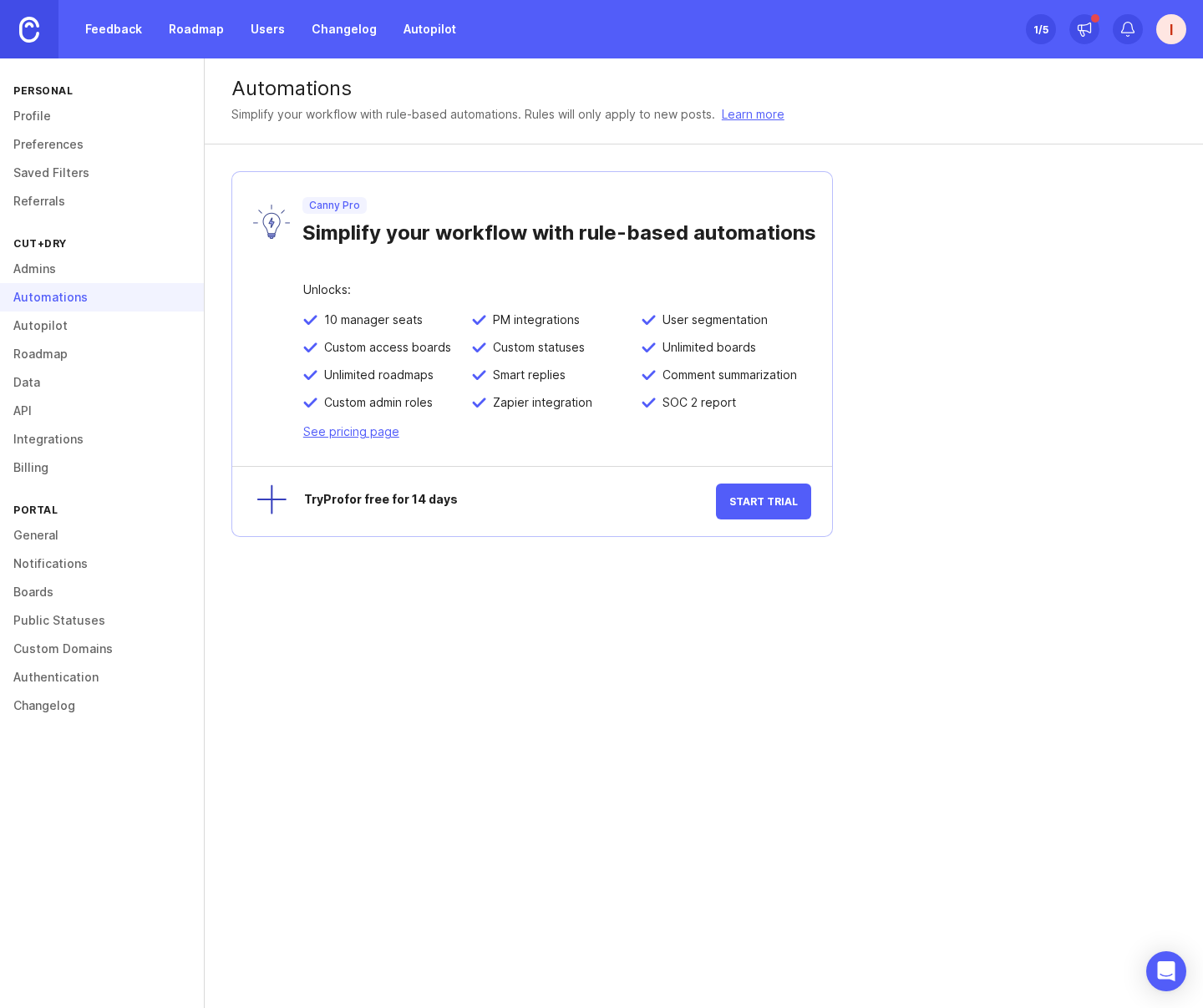
click at [64, 327] on link "Autopilot" at bounding box center [102, 325] width 203 height 28
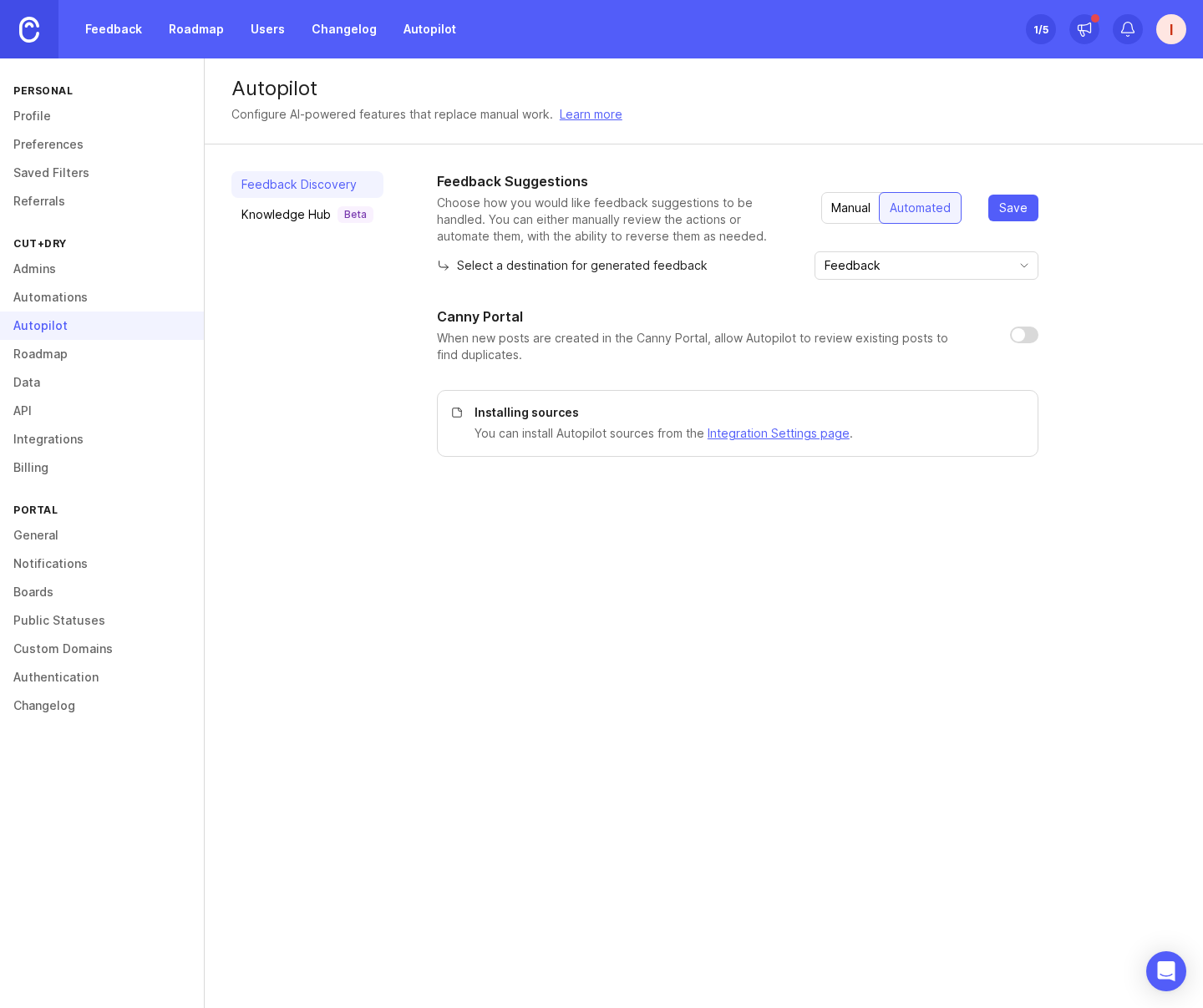
click at [63, 355] on link "Roadmap" at bounding box center [102, 354] width 203 height 28
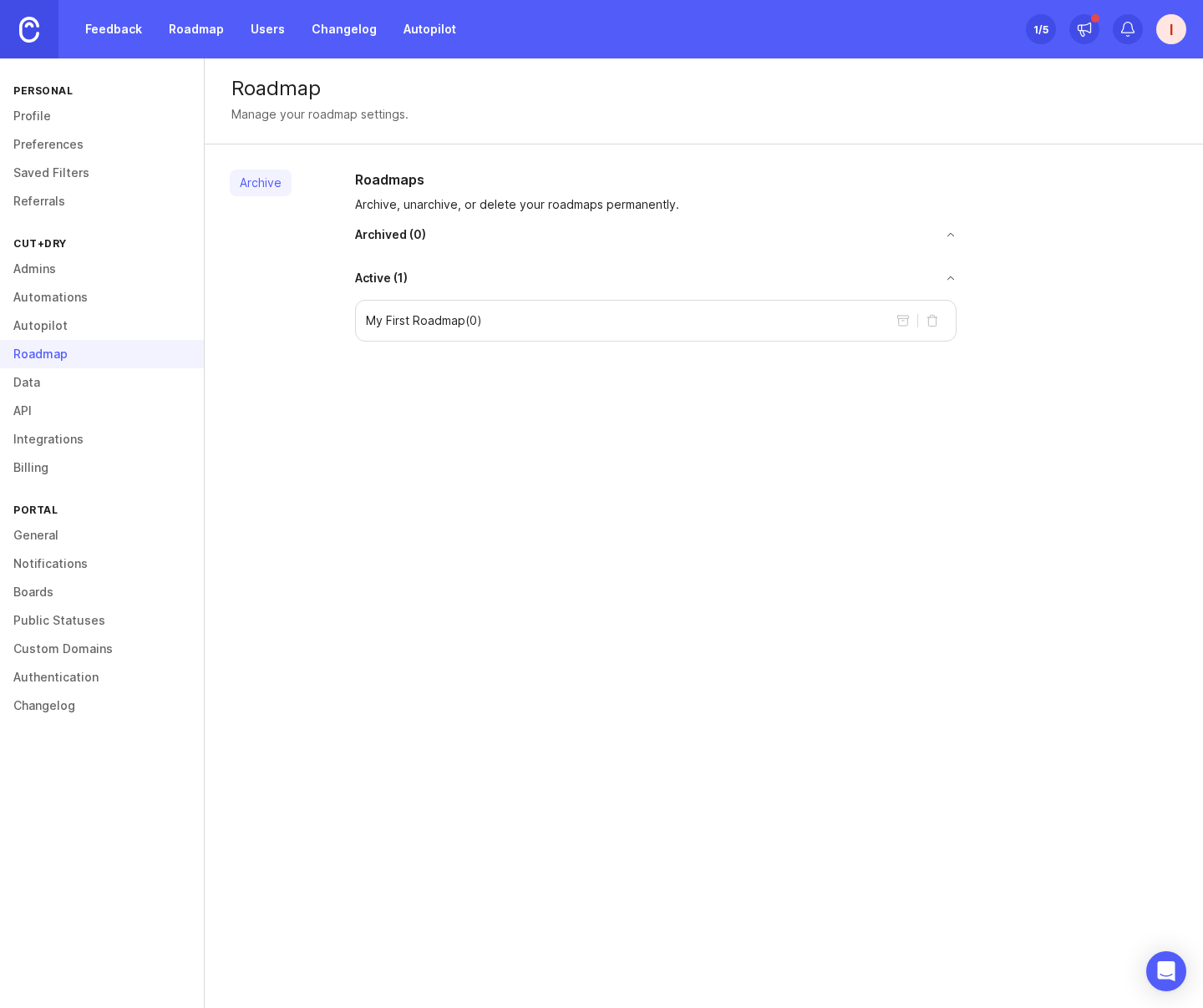
click at [46, 389] on link "Data" at bounding box center [102, 382] width 203 height 28
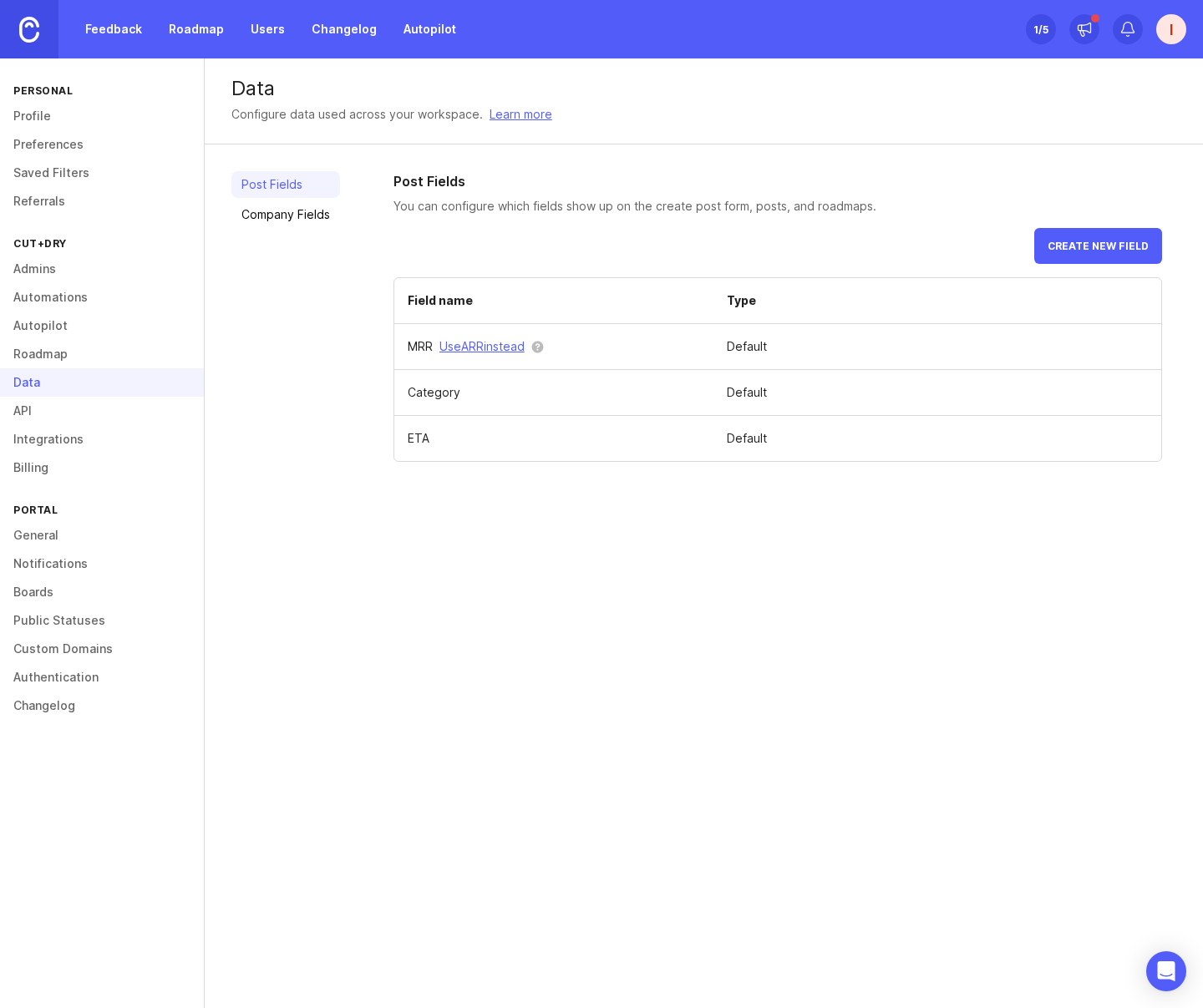
click at [428, 389] on td "Category" at bounding box center [554, 393] width 319 height 46
click at [308, 220] on link "Company Fields" at bounding box center [286, 215] width 109 height 26
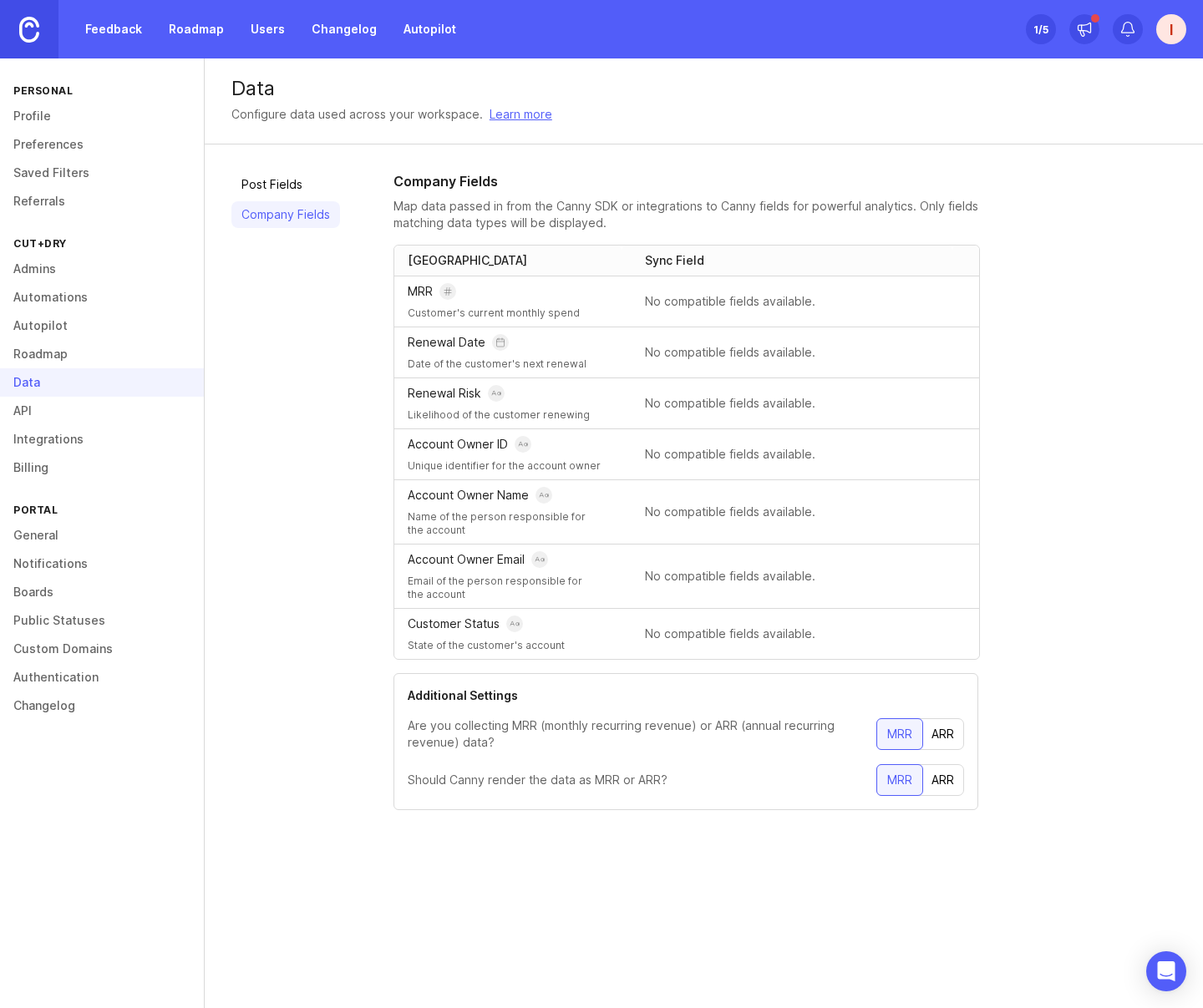
click at [291, 181] on link "Post Fields" at bounding box center [286, 184] width 109 height 26
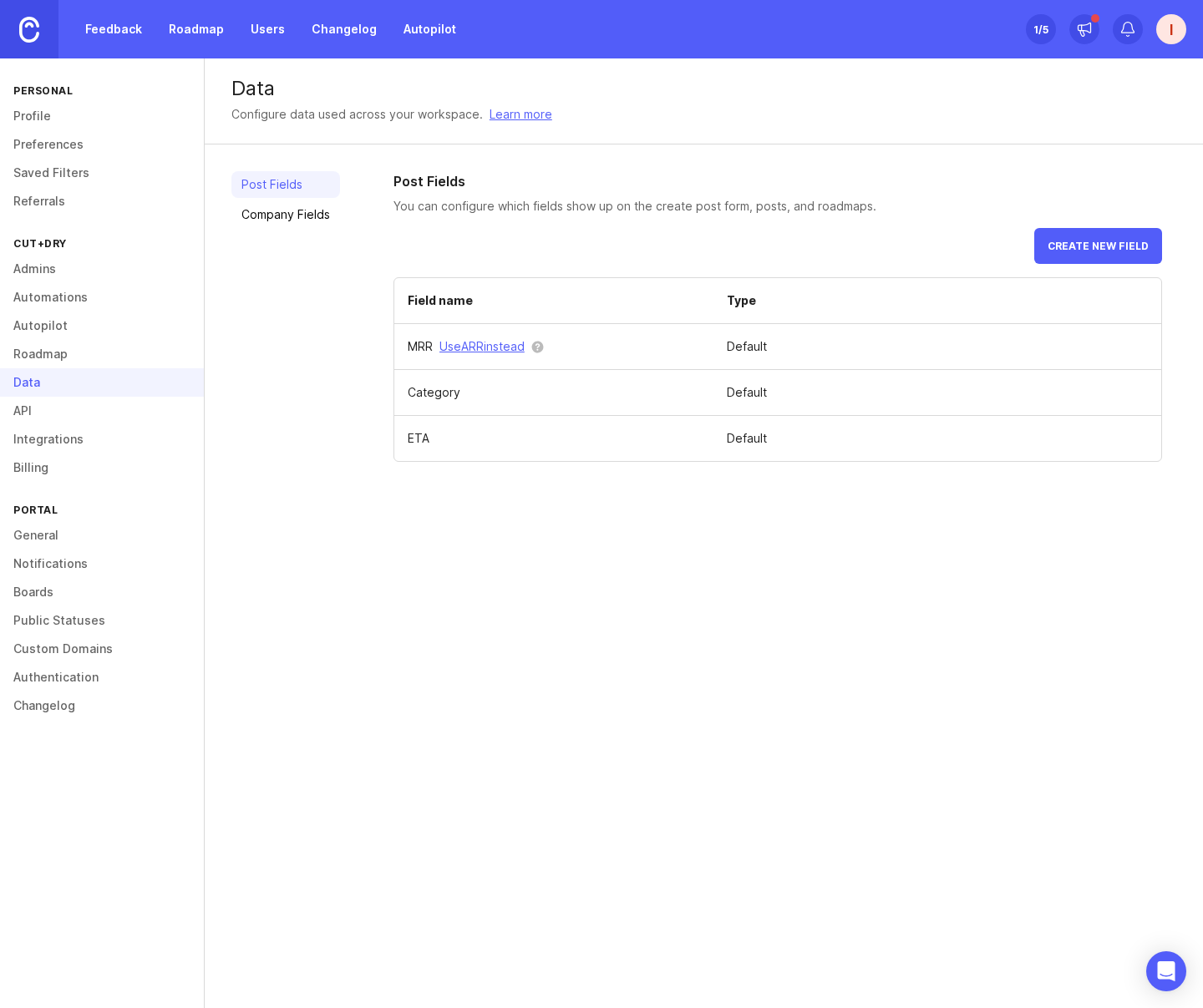
click at [288, 204] on link "Company Fields" at bounding box center [286, 215] width 109 height 26
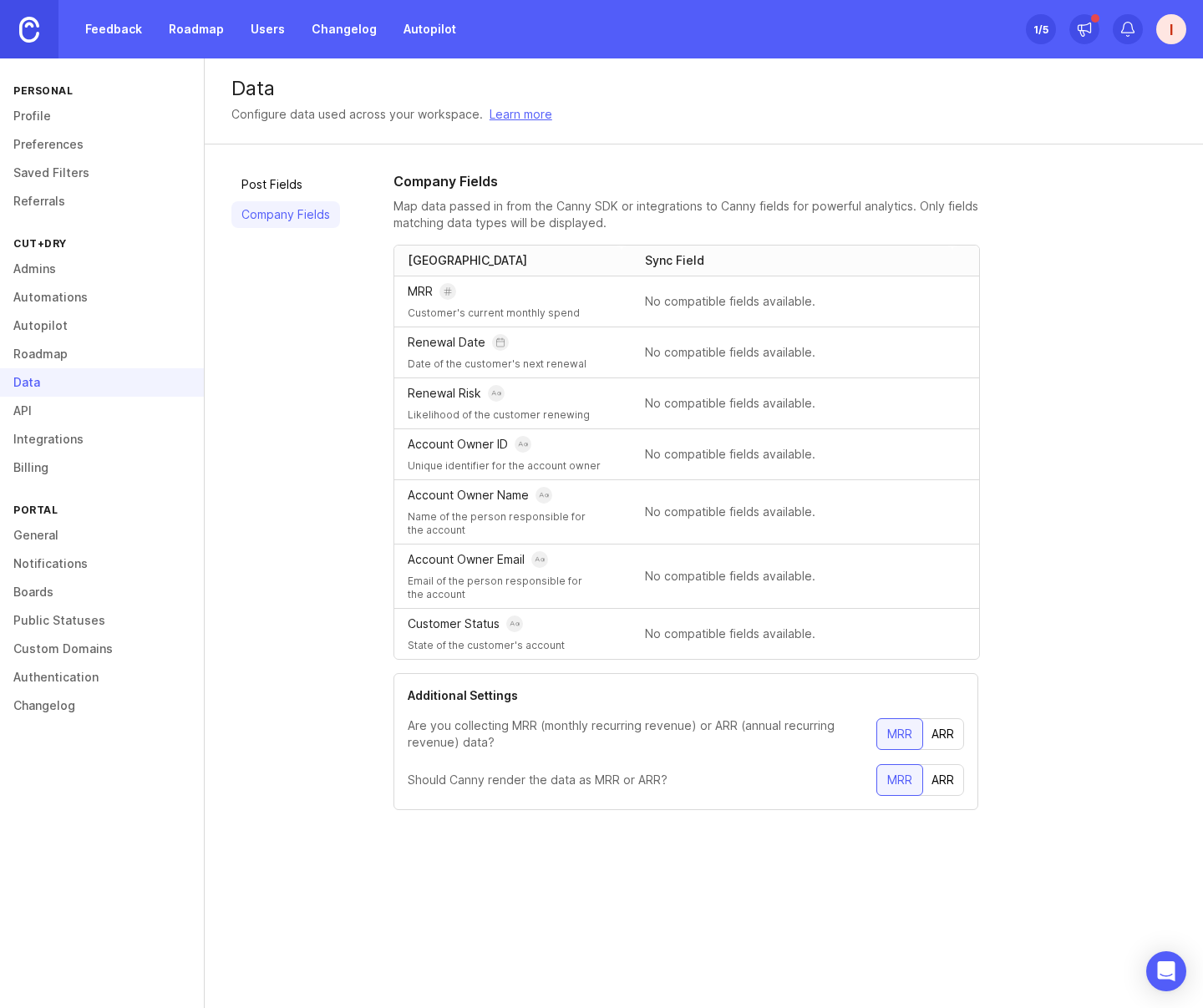
click at [939, 735] on div "ARR" at bounding box center [943, 734] width 43 height 30
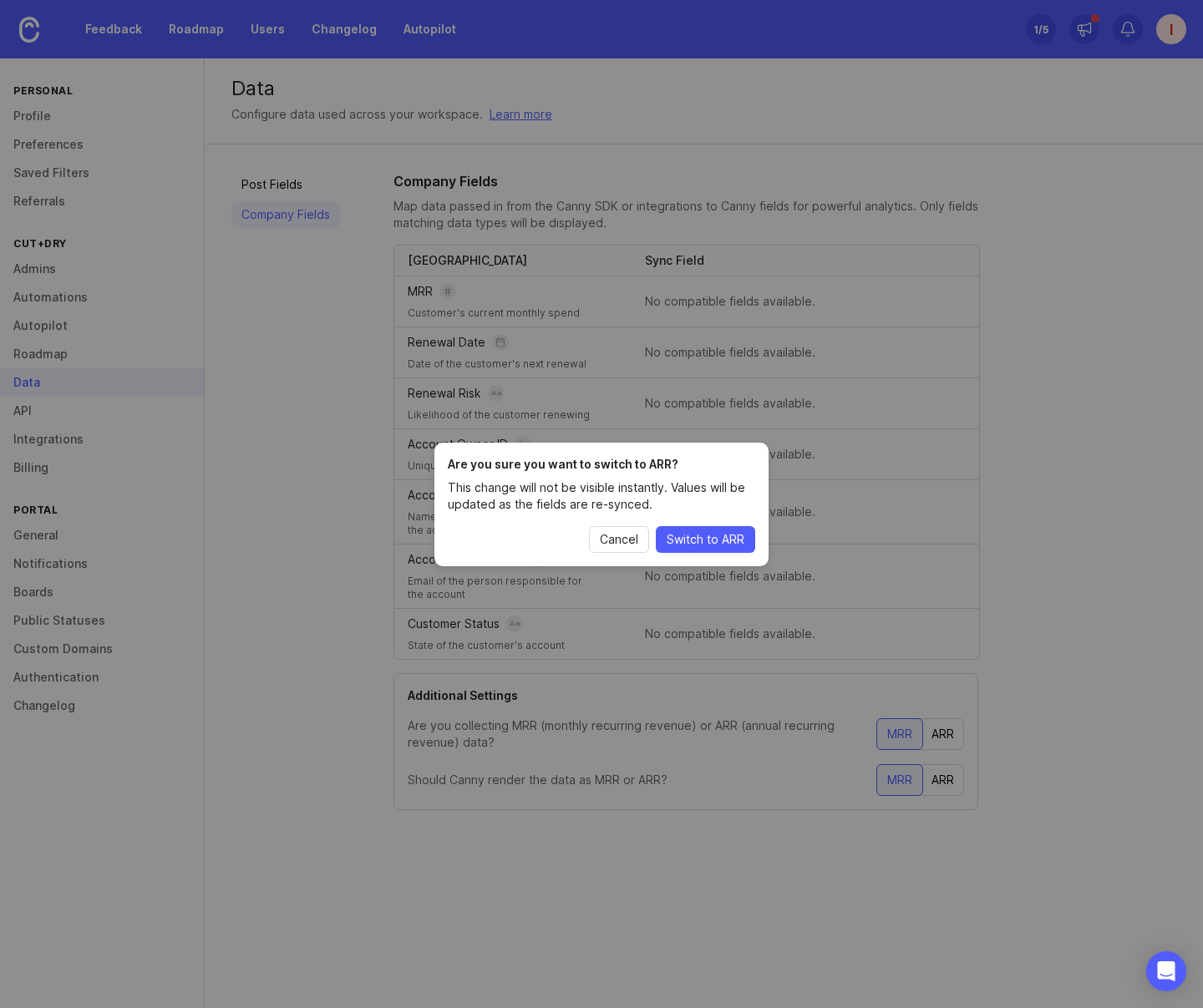
click at [694, 541] on span "Switch to ARR" at bounding box center [705, 539] width 78 height 17
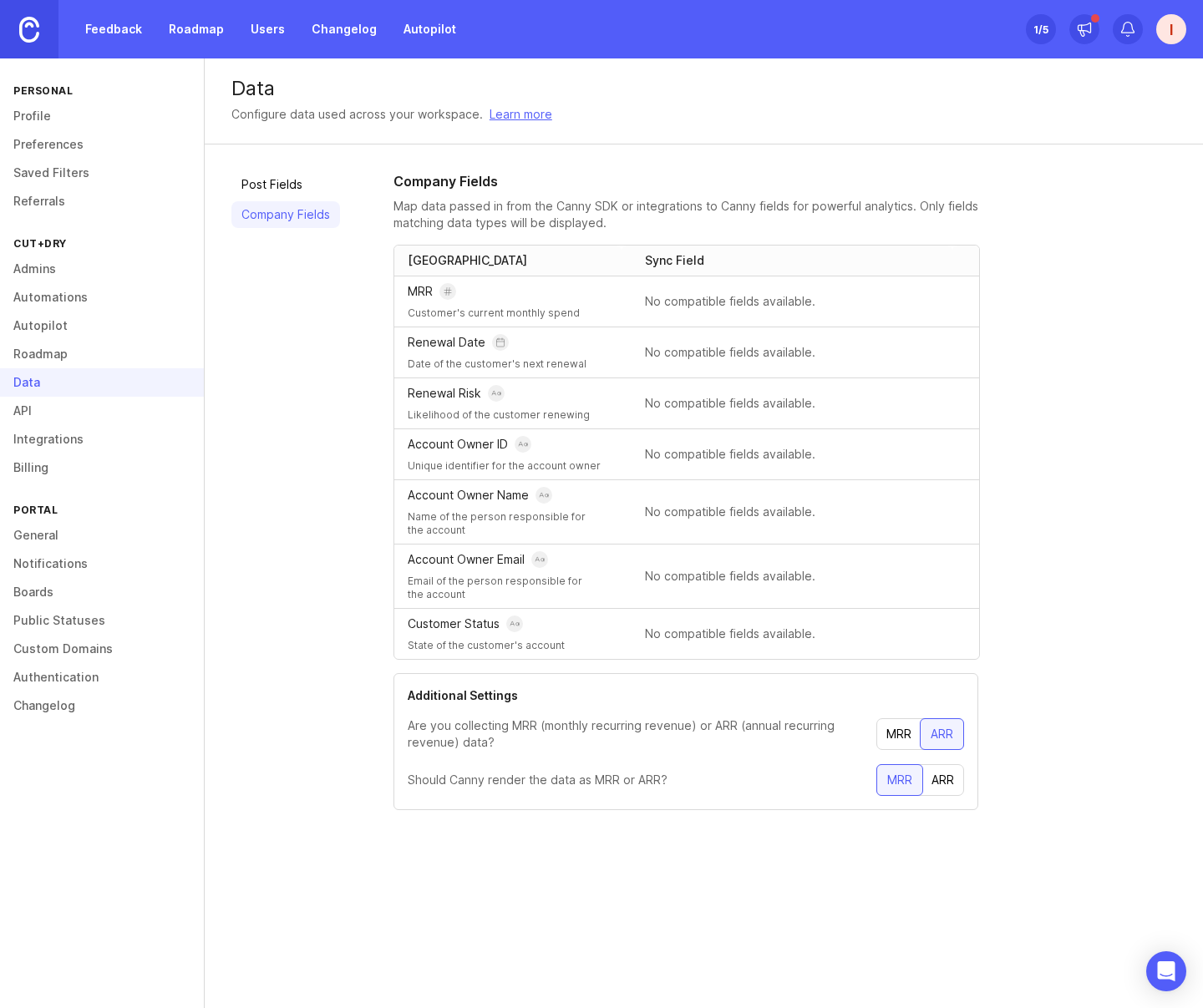
click at [934, 784] on div "ARR" at bounding box center [943, 780] width 43 height 30
click at [292, 584] on div "Post Fields Company Fields" at bounding box center [286, 503] width 109 height 665
click at [271, 188] on link "Post Fields" at bounding box center [286, 184] width 109 height 26
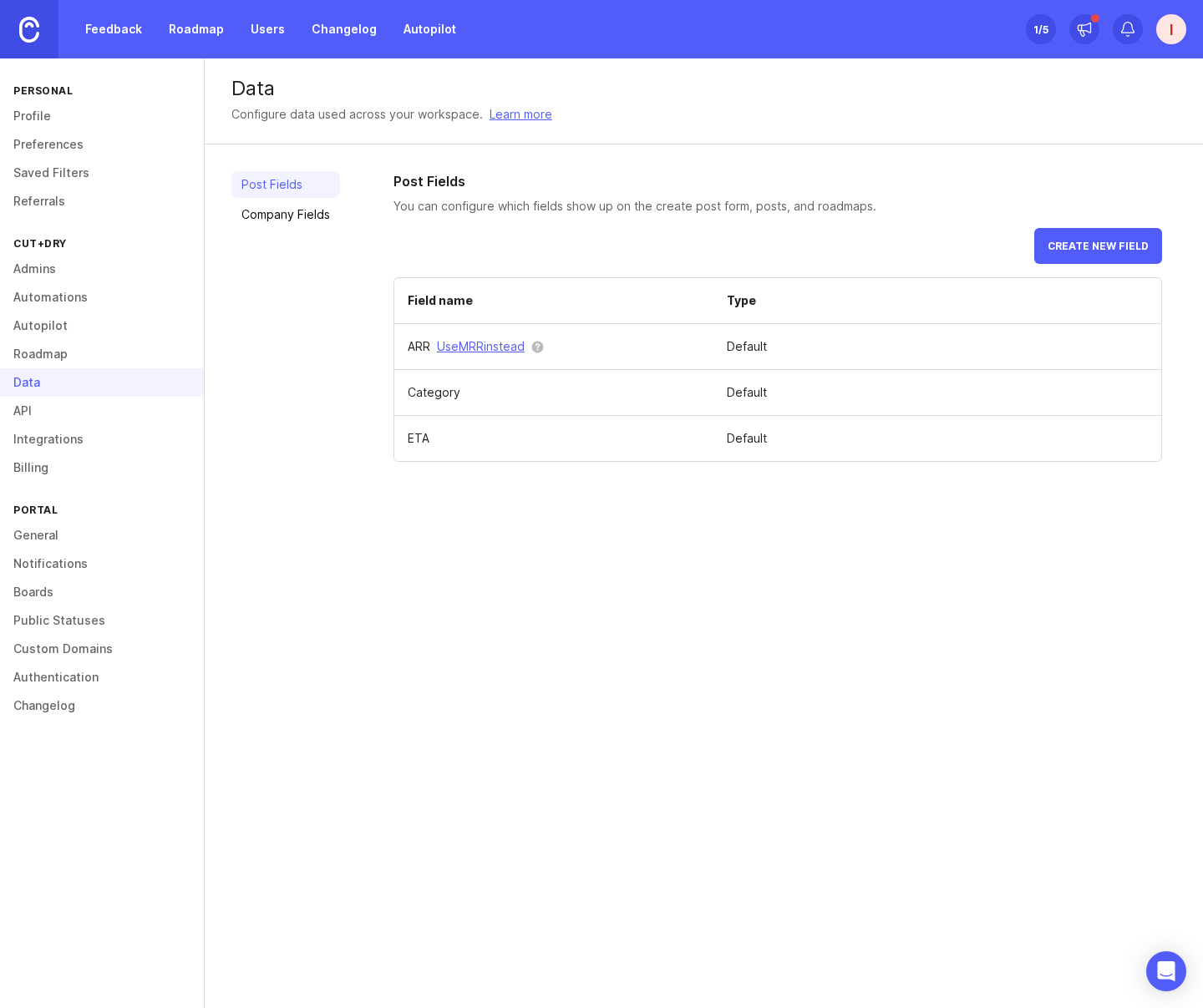
click at [794, 414] on td "Default" at bounding box center [937, 393] width 448 height 46
click at [27, 413] on link "API" at bounding box center [102, 411] width 203 height 28
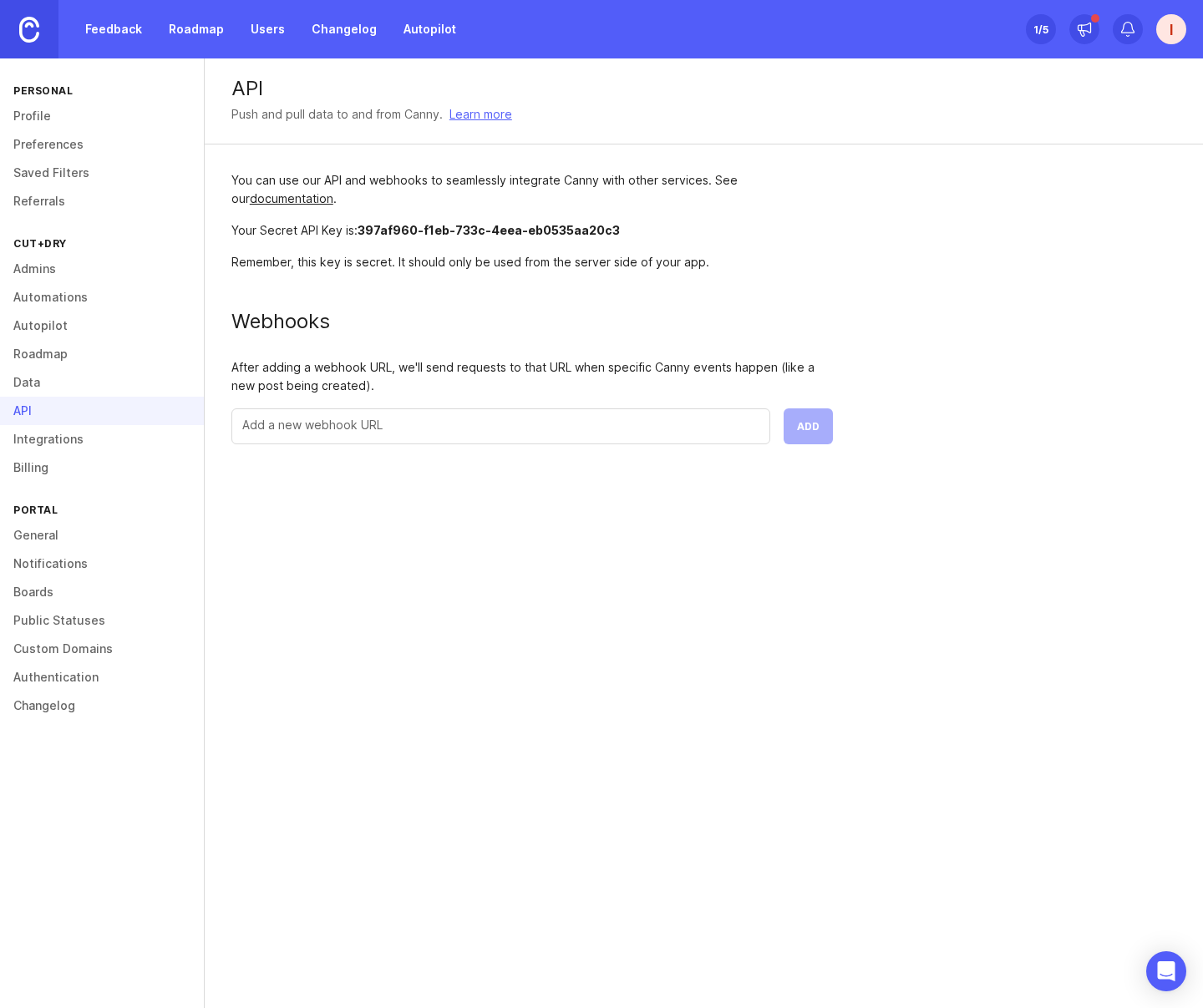
click at [30, 442] on link "Integrations" at bounding box center [102, 439] width 203 height 28
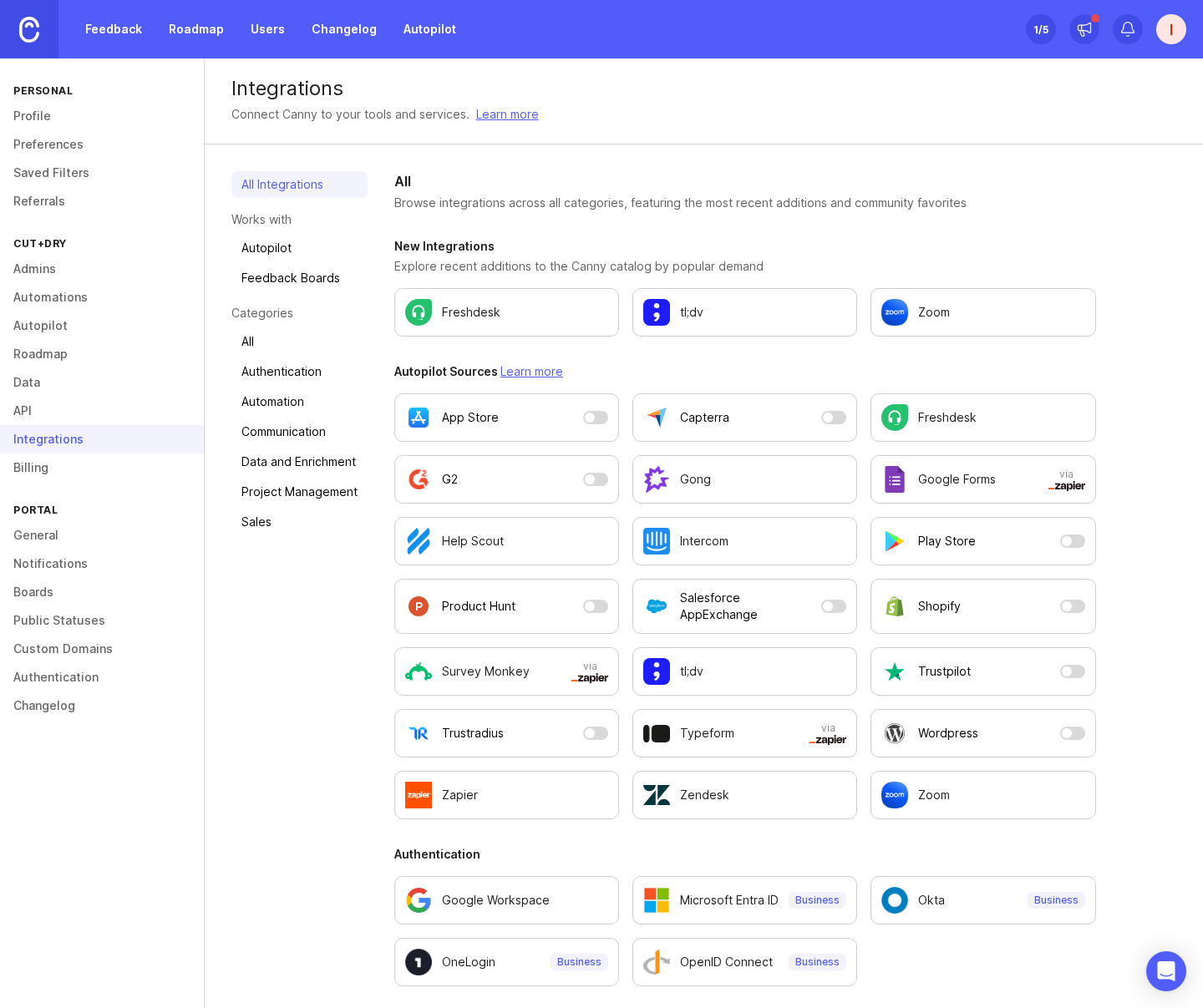
click at [291, 279] on link "Feedback Boards" at bounding box center [299, 278] width 136 height 26
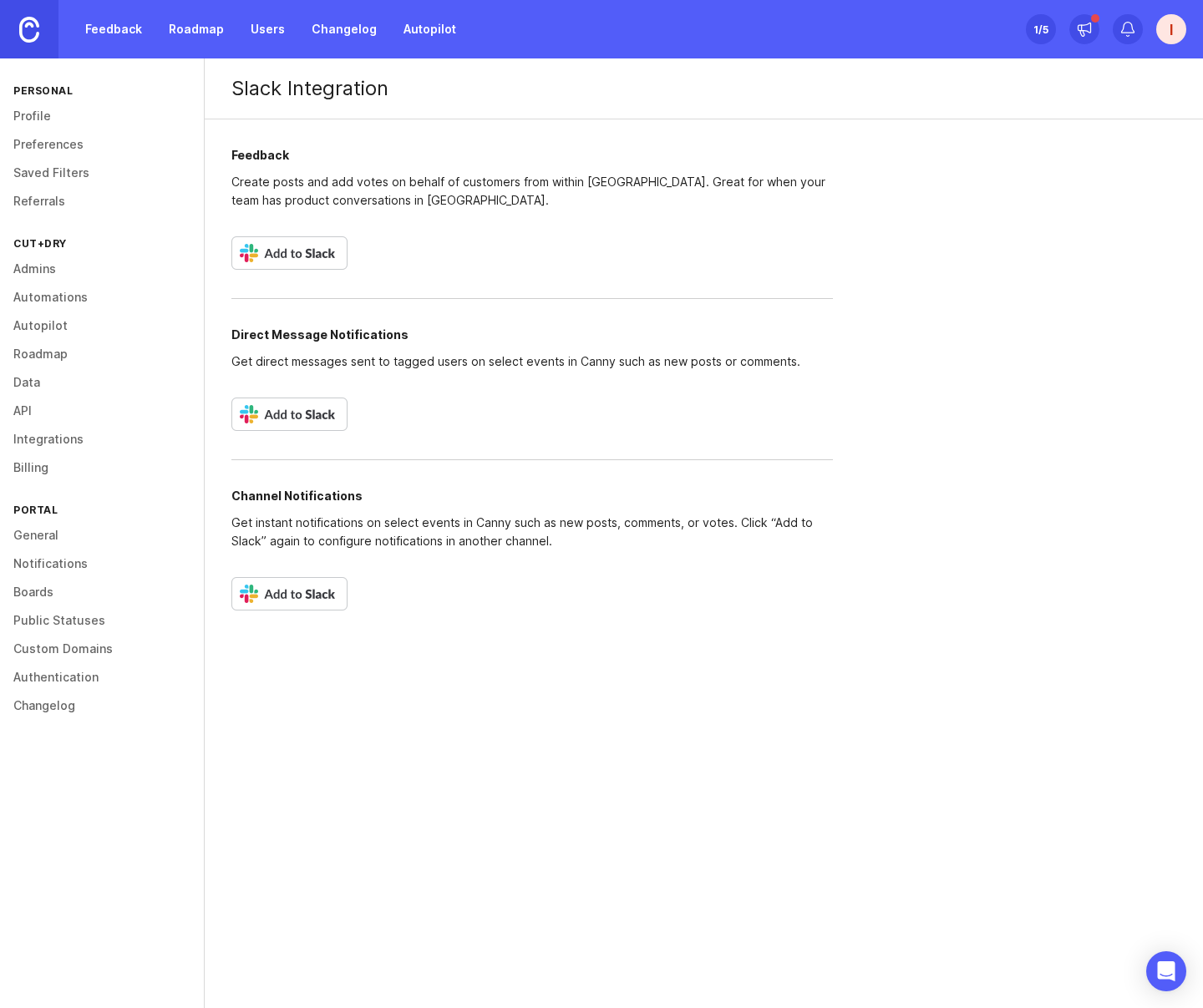
click at [50, 440] on link "Integrations" at bounding box center [102, 439] width 203 height 28
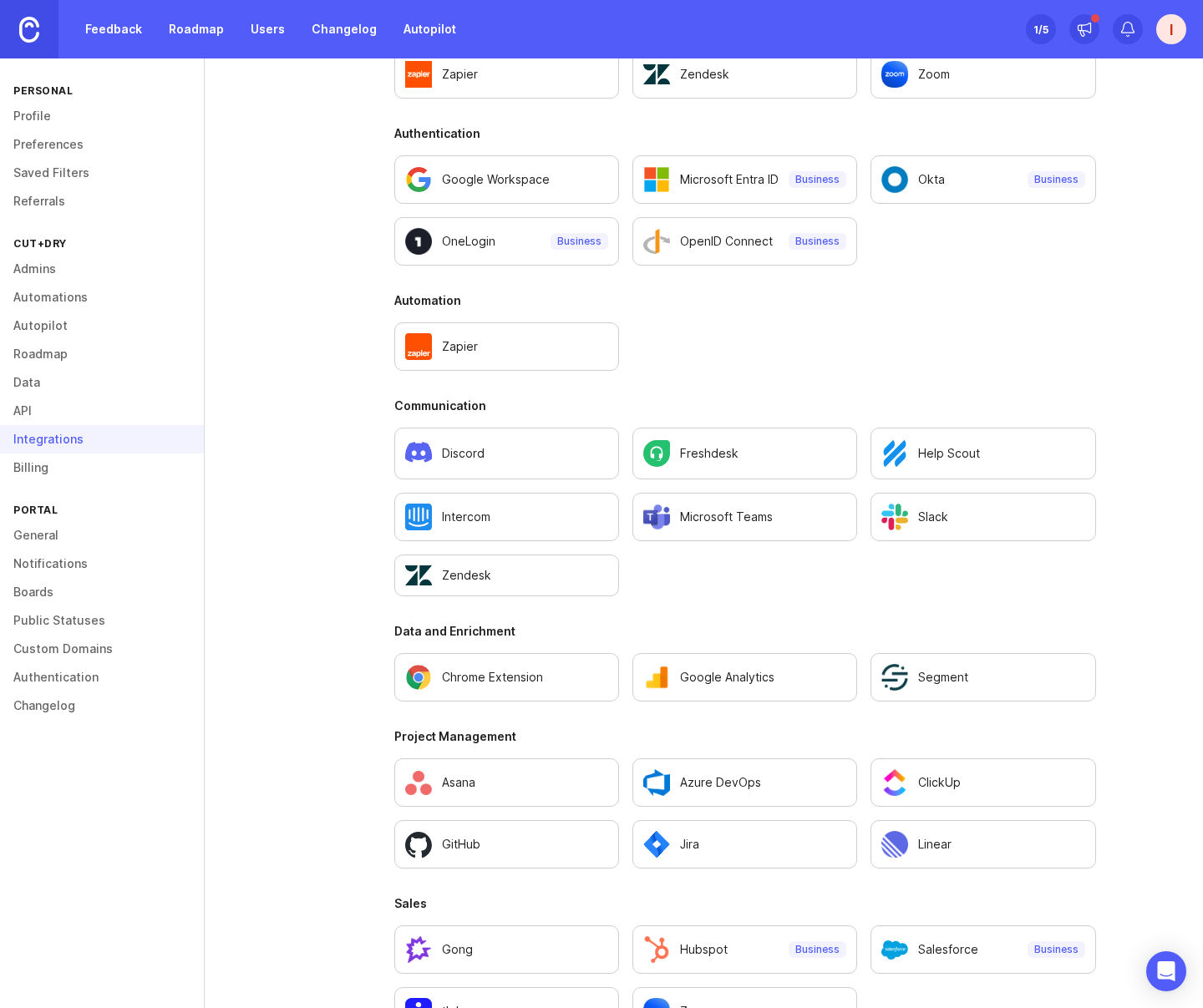
scroll to position [775, 0]
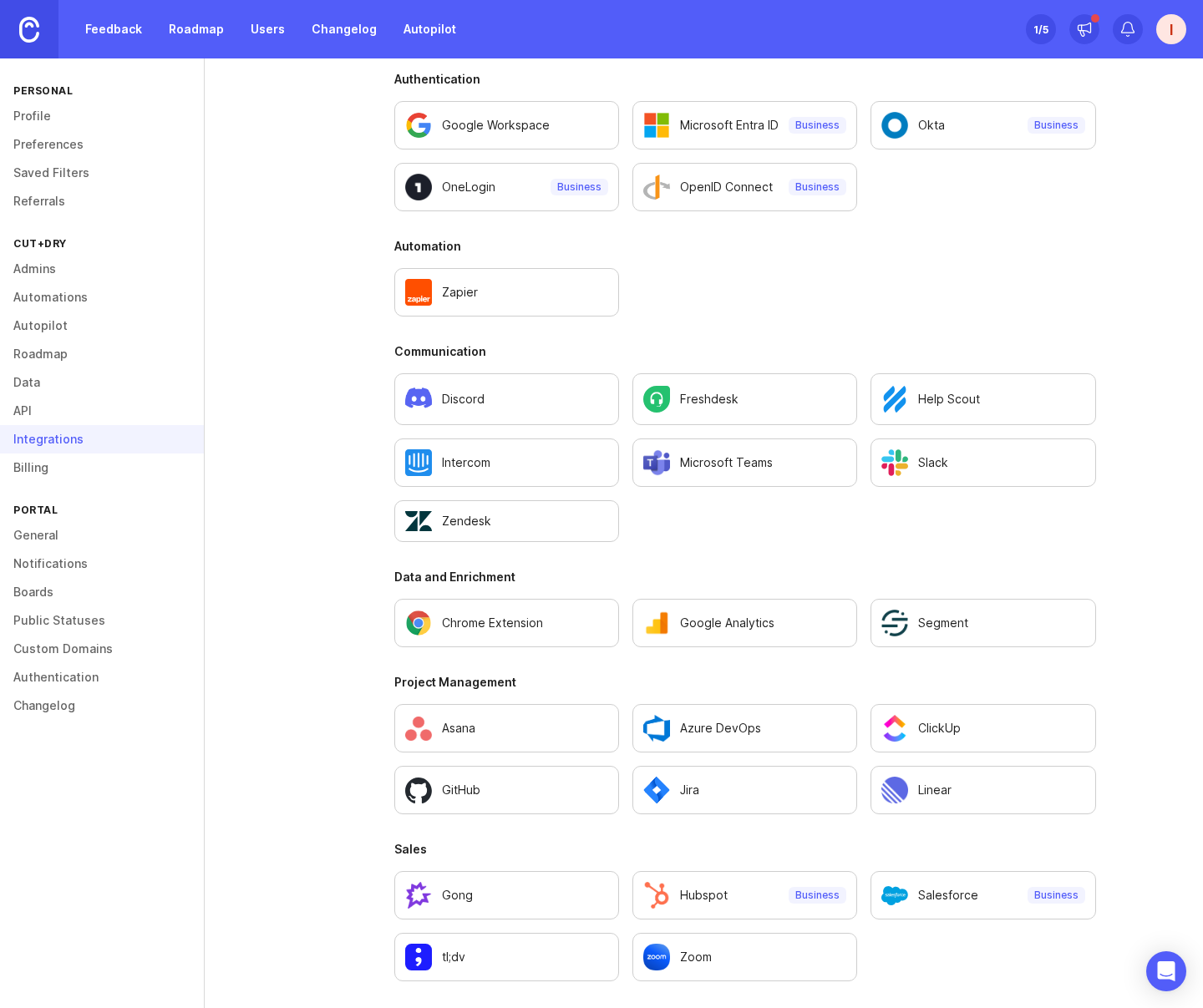
click at [47, 536] on link "General" at bounding box center [102, 535] width 203 height 28
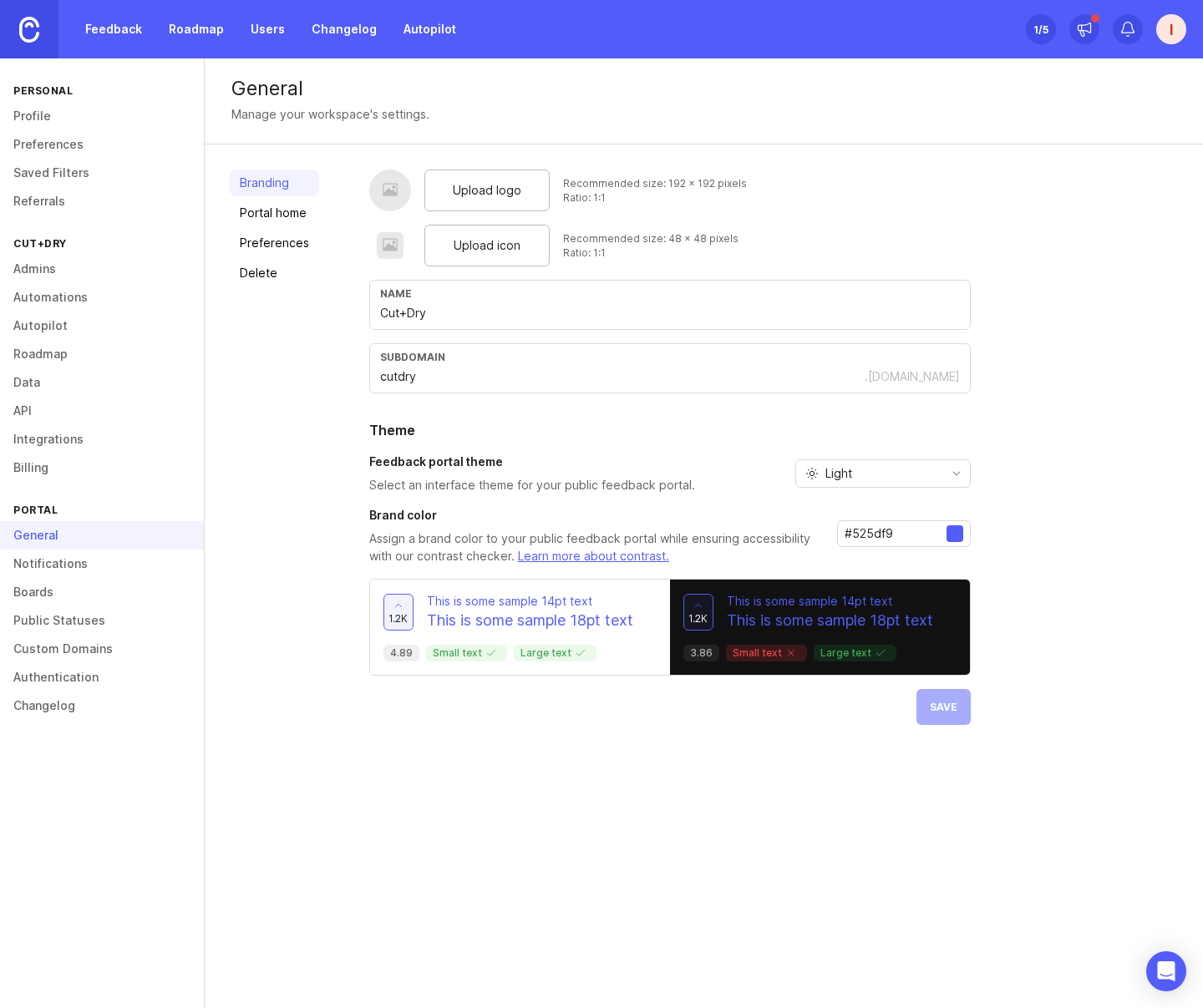
click at [54, 560] on link "Notifications" at bounding box center [102, 564] width 203 height 28
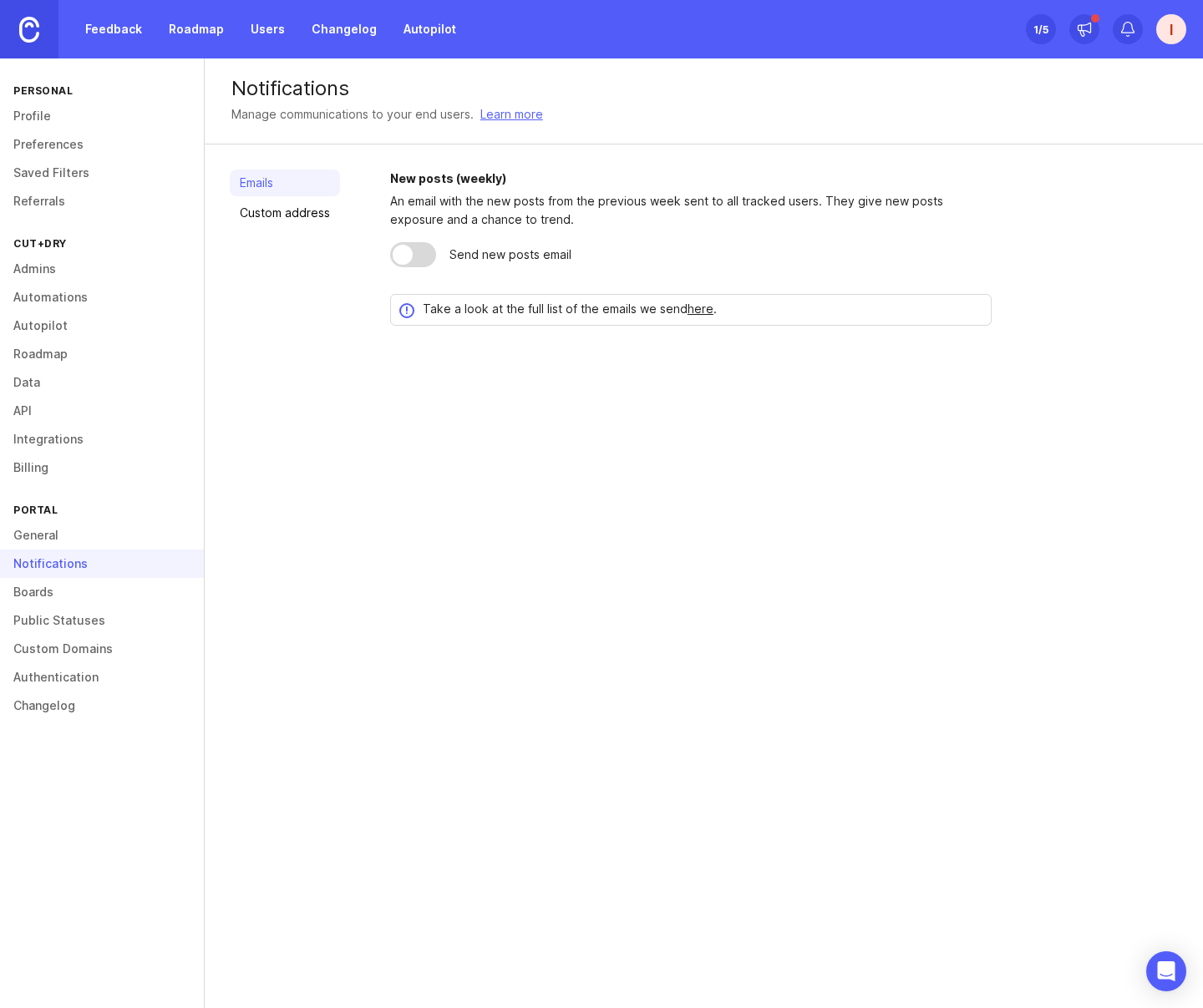
click at [51, 592] on link "Boards" at bounding box center [102, 592] width 203 height 28
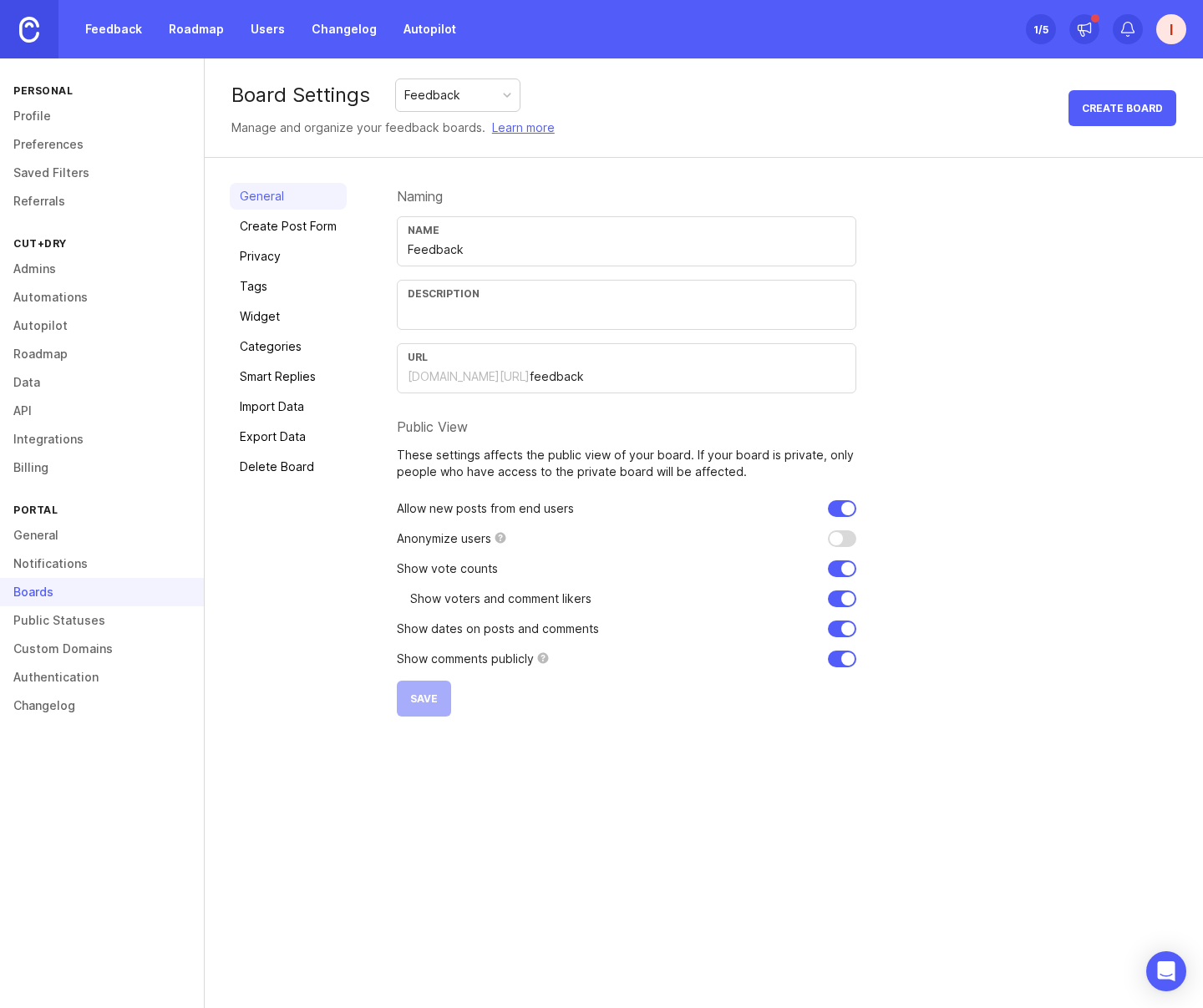
click at [840, 513] on input "checkbox" at bounding box center [842, 508] width 28 height 17
checkbox input "true"
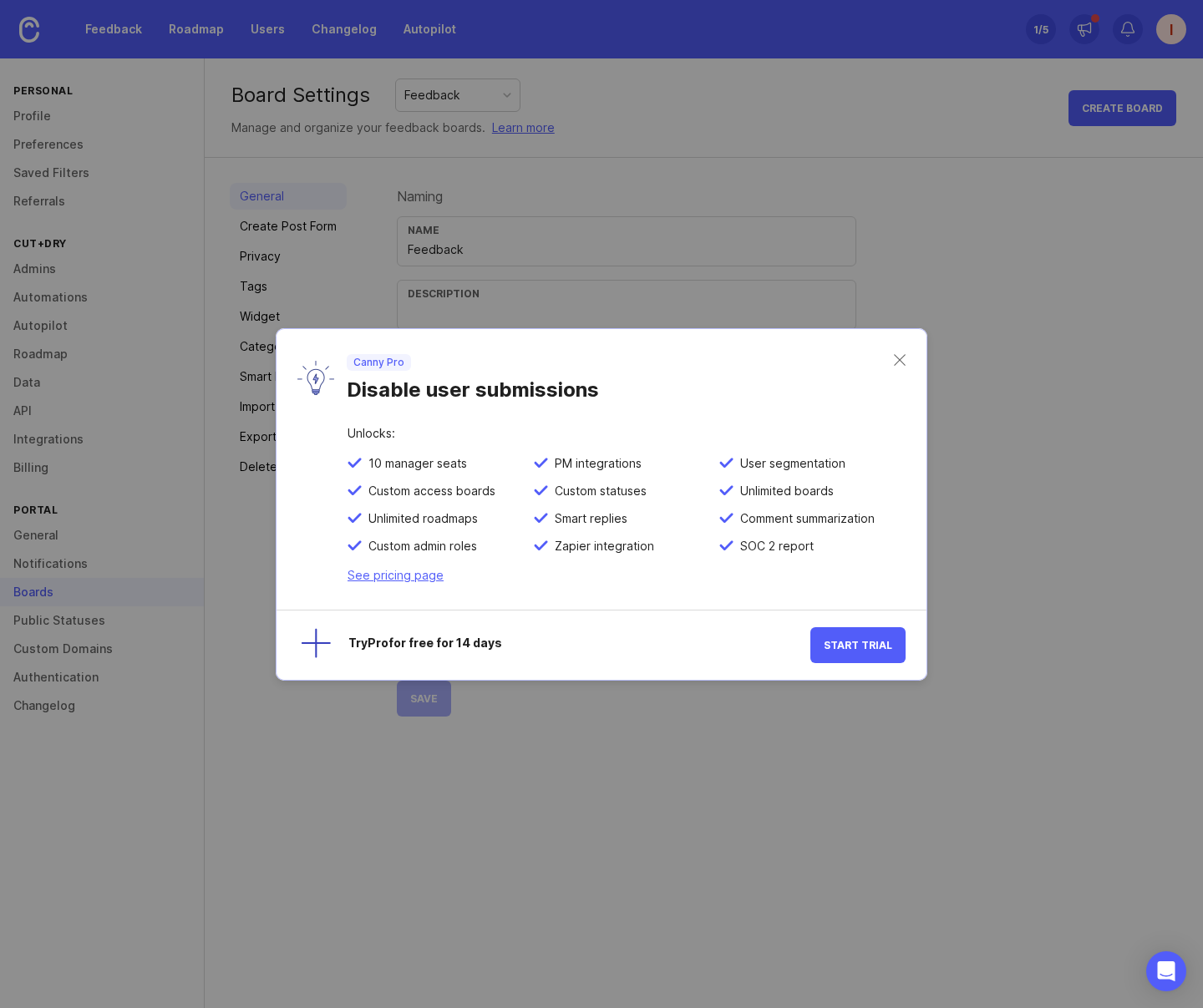
click at [836, 642] on span "Start Trial" at bounding box center [858, 645] width 68 height 12
checkbox input "false"
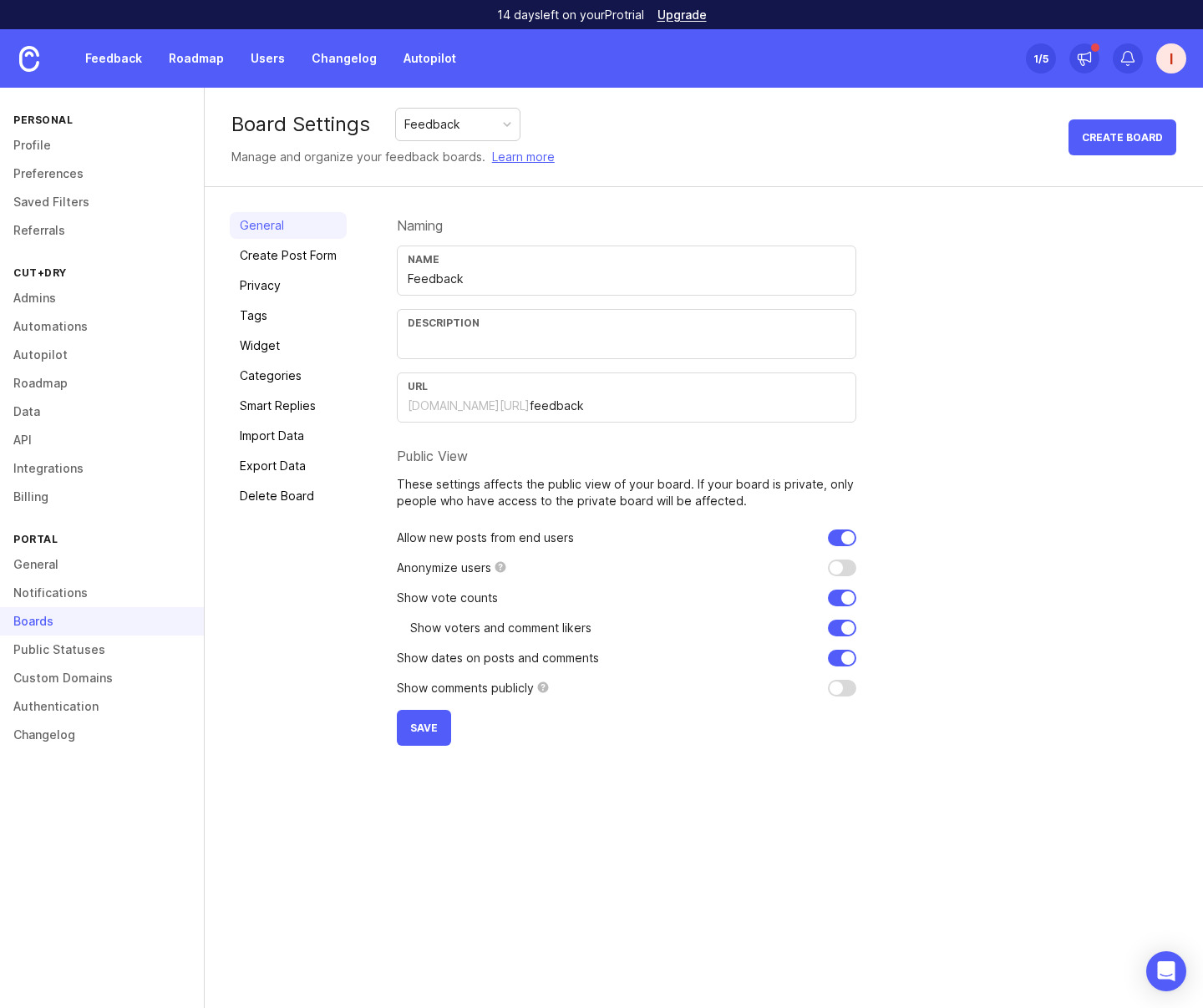
click at [908, 362] on div "Naming Name Feedback Description URL [DOMAIN_NAME][URL] feedback Public View Th…" at bounding box center [787, 479] width 781 height 534
click at [292, 589] on div "General Create Post Form Privacy Tags Widget Categories Smart Replies Import Da…" at bounding box center [288, 479] width 117 height 534
click at [70, 645] on link "Public Statuses" at bounding box center [102, 650] width 203 height 28
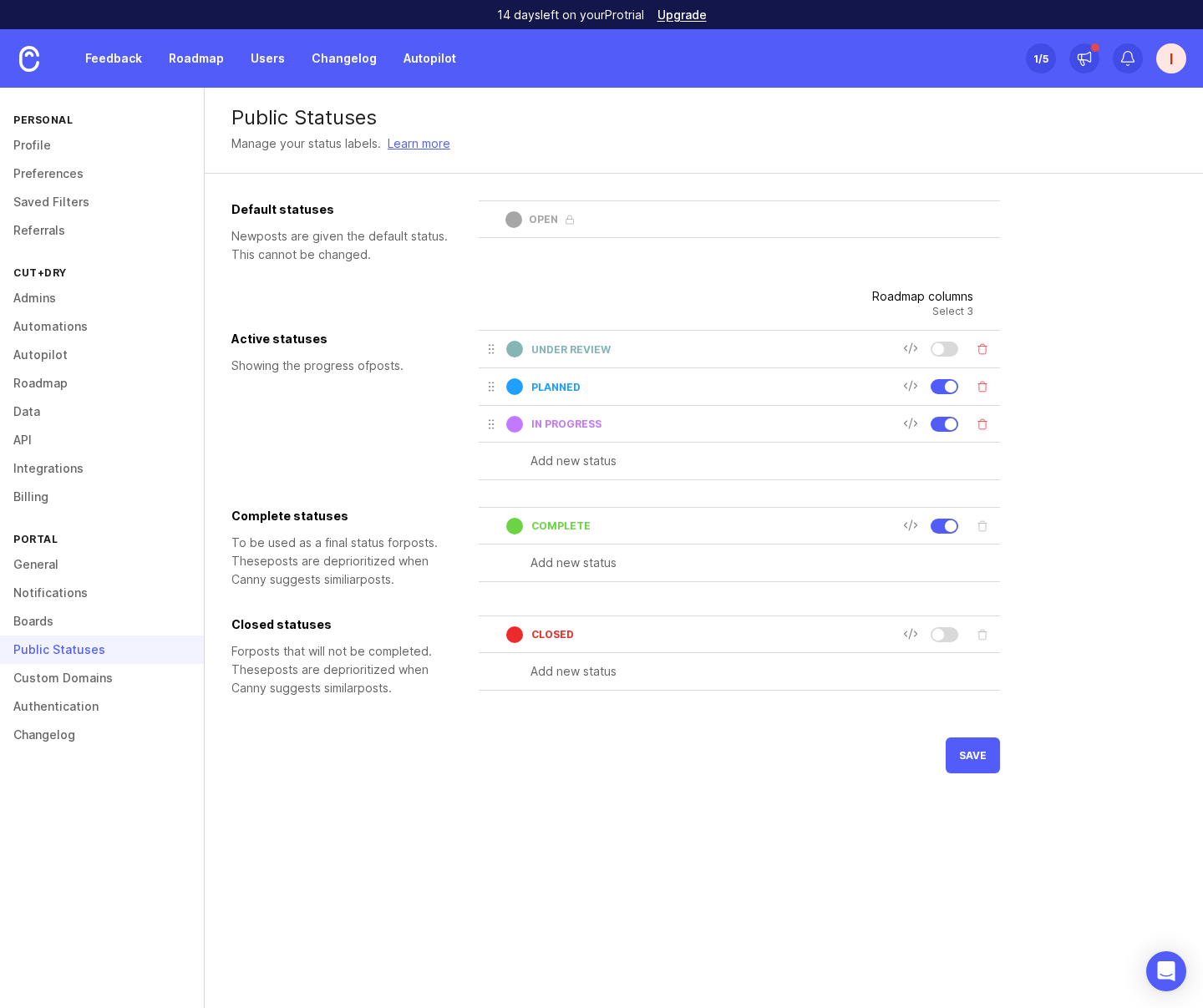
click at [60, 678] on link "Custom Domains" at bounding box center [102, 678] width 203 height 28
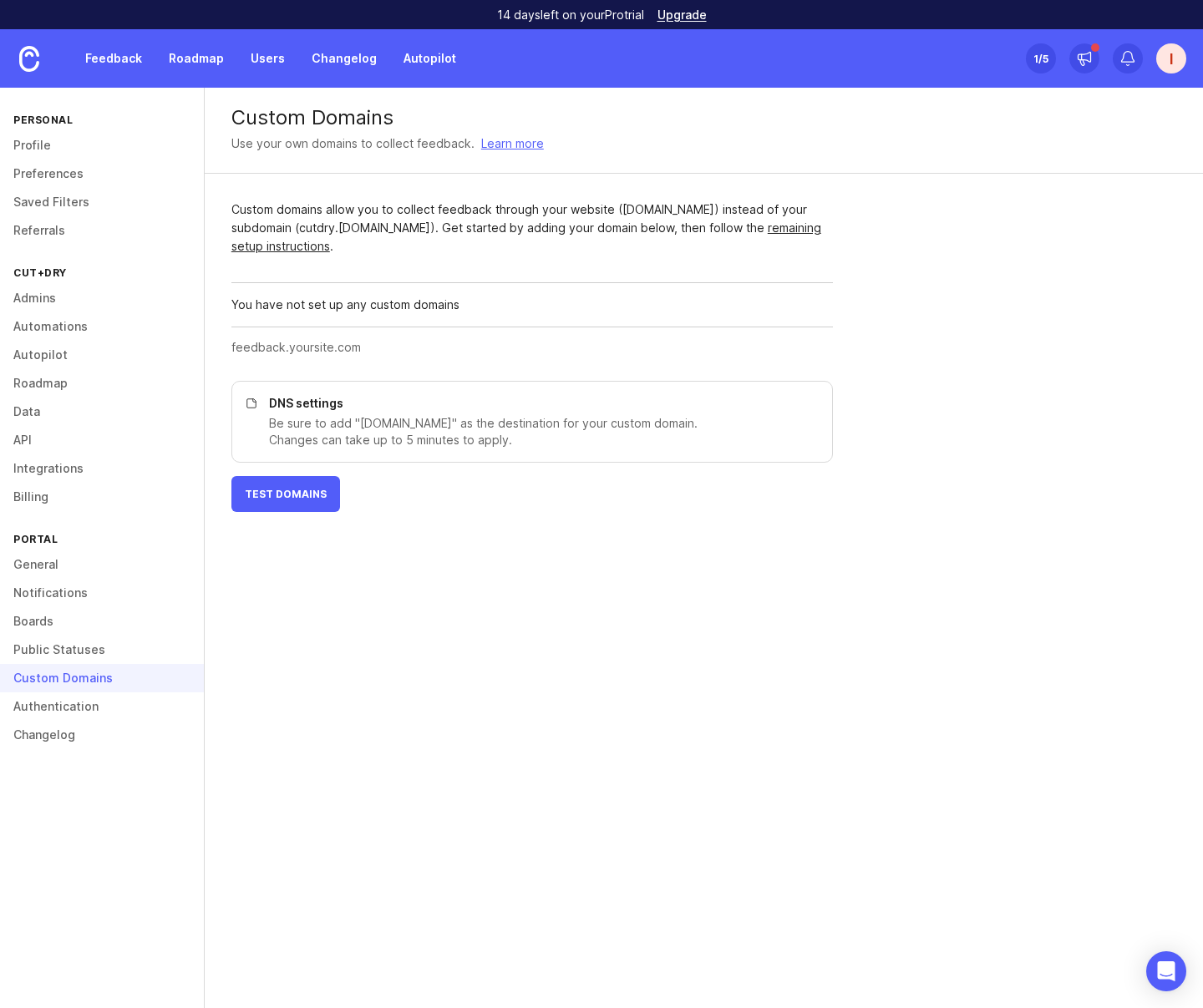
click at [56, 702] on link "Authentication" at bounding box center [102, 706] width 203 height 28
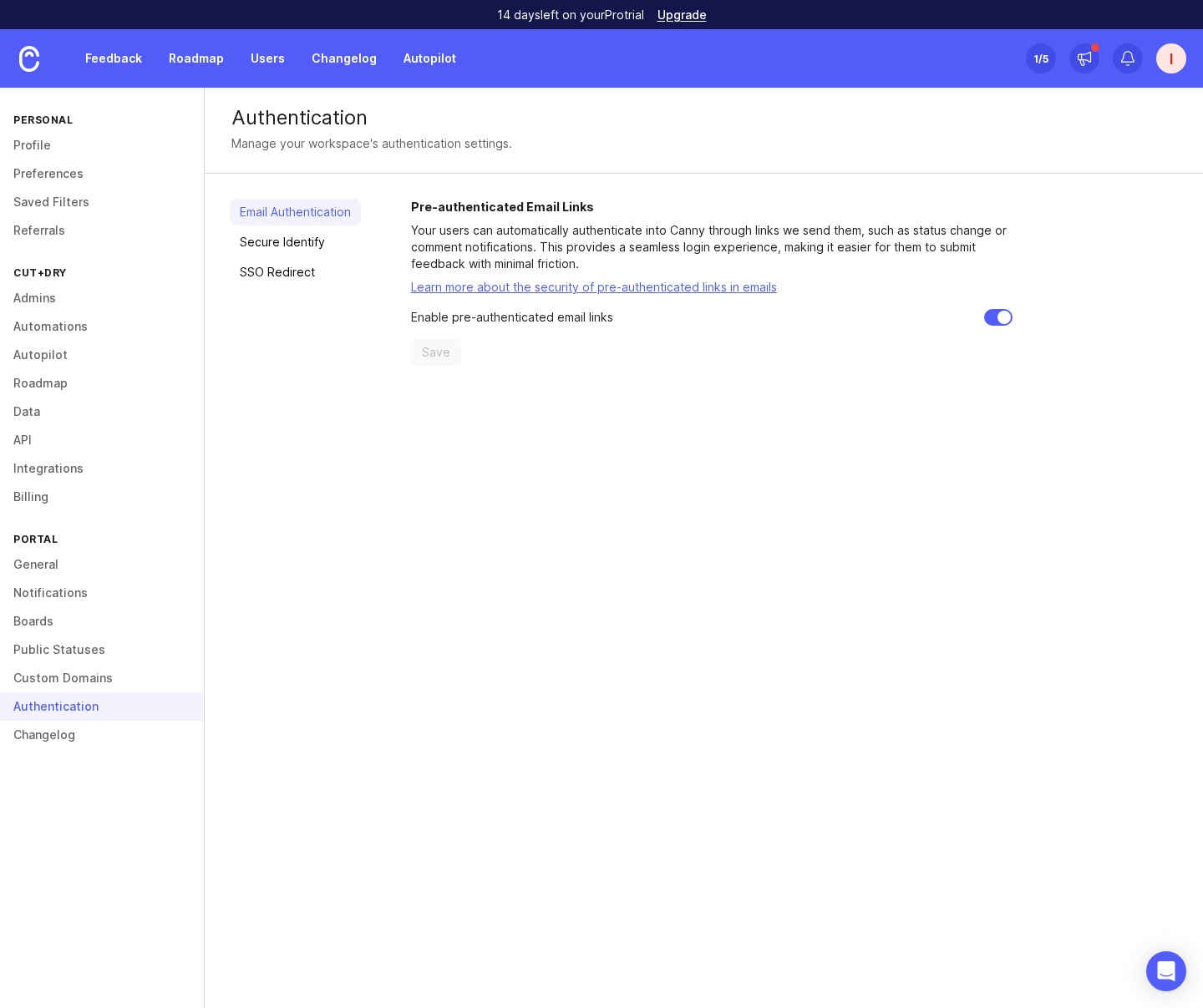
click at [41, 723] on link "Changelog" at bounding box center [102, 735] width 203 height 28
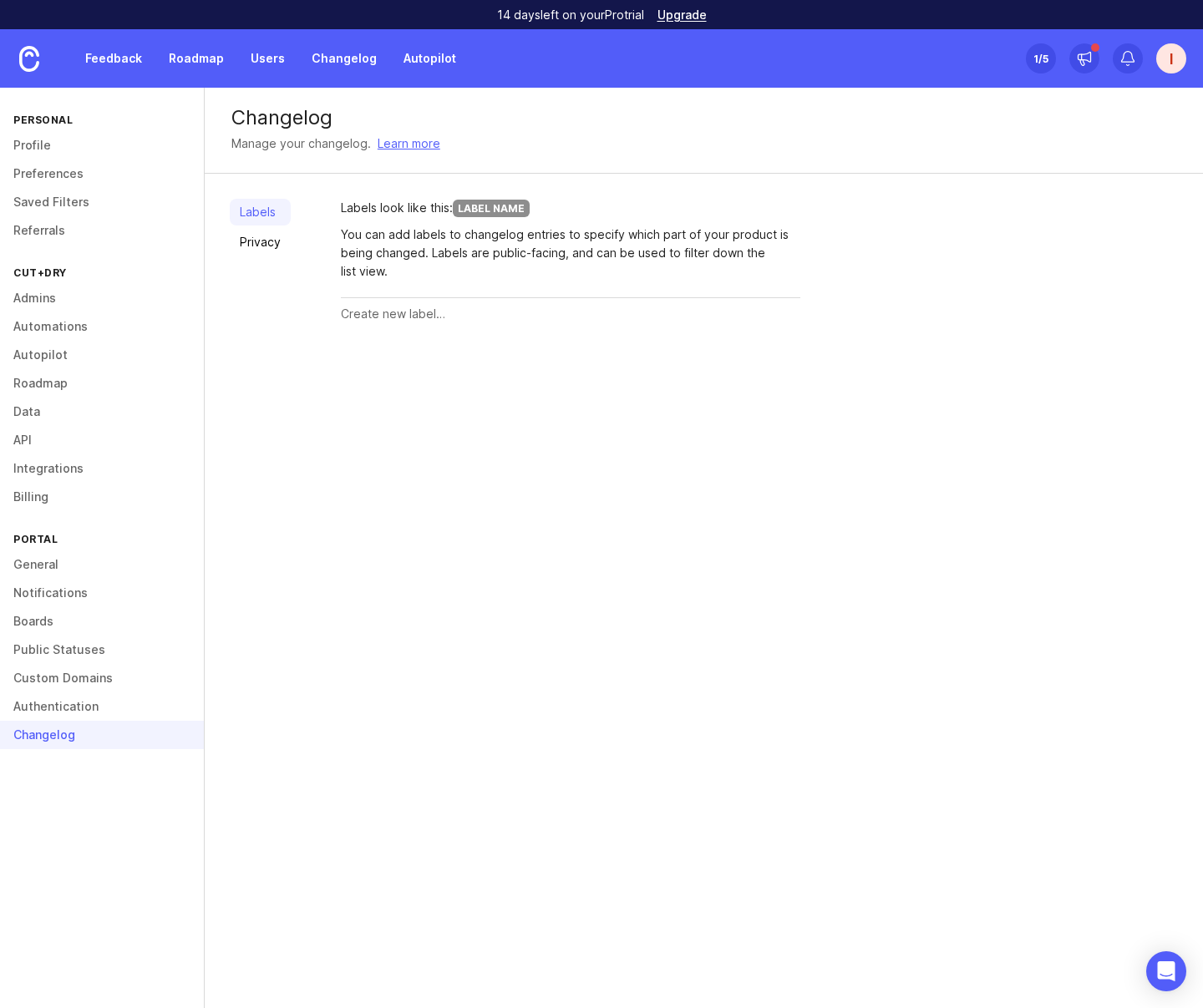
click at [127, 60] on link "Feedback" at bounding box center [114, 59] width 77 height 30
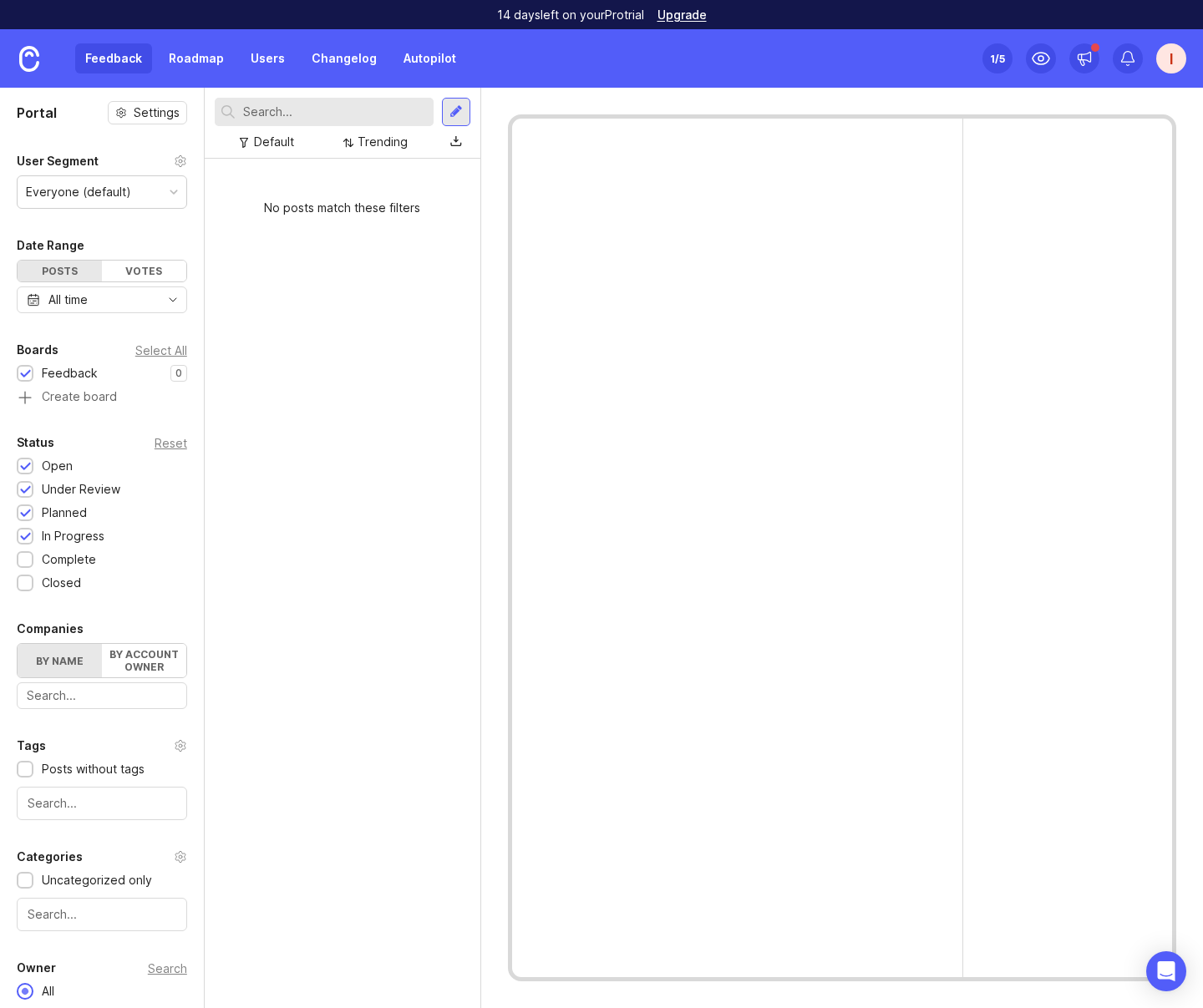
click at [329, 333] on div "No posts match these filters" at bounding box center [342, 583] width 275 height 849
click at [454, 113] on div at bounding box center [456, 111] width 13 height 15
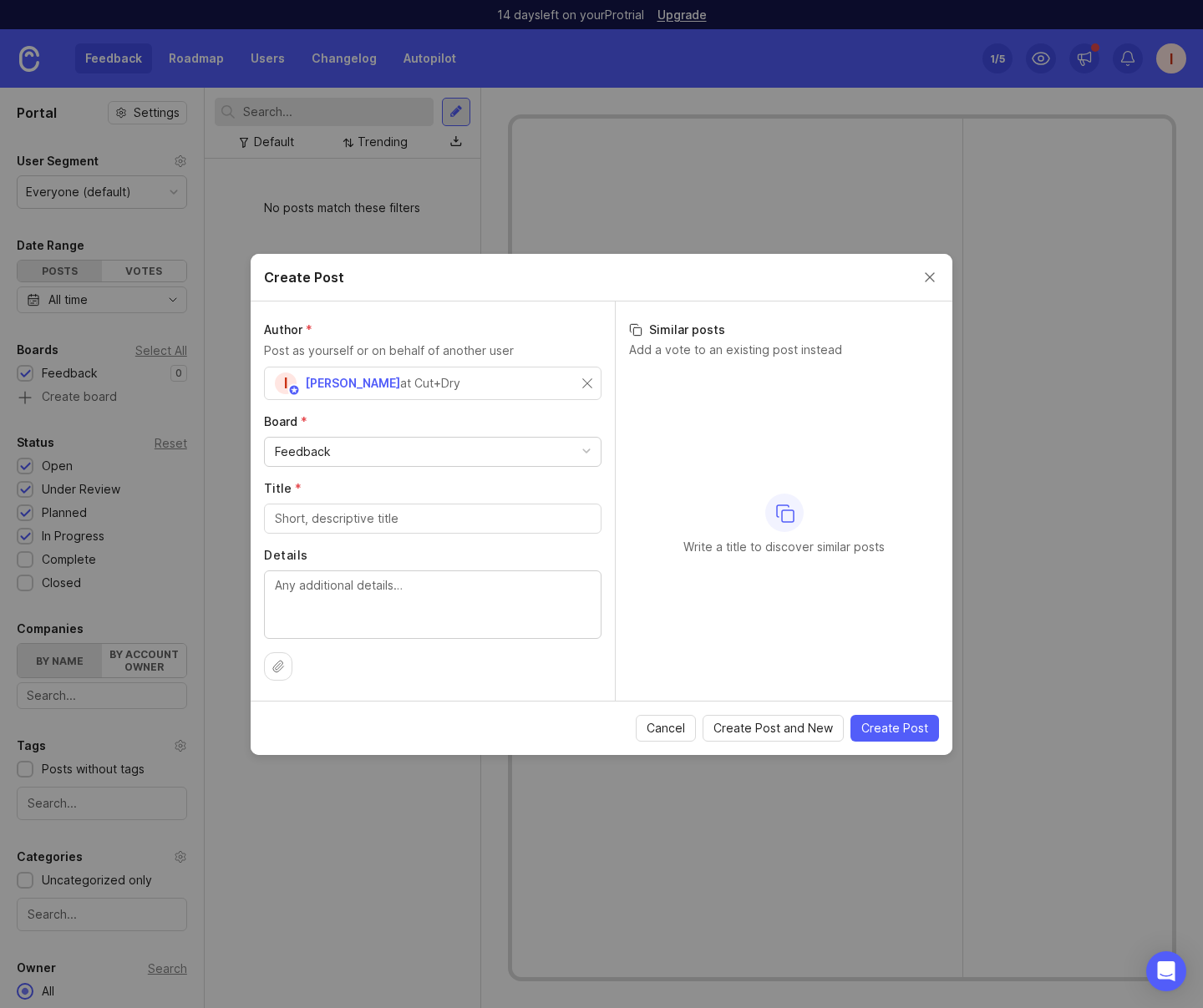
drag, startPoint x: 924, startPoint y: 277, endPoint x: 867, endPoint y: 258, distance: 60.1
click at [924, 277] on button "Close create post modal" at bounding box center [929, 277] width 18 height 18
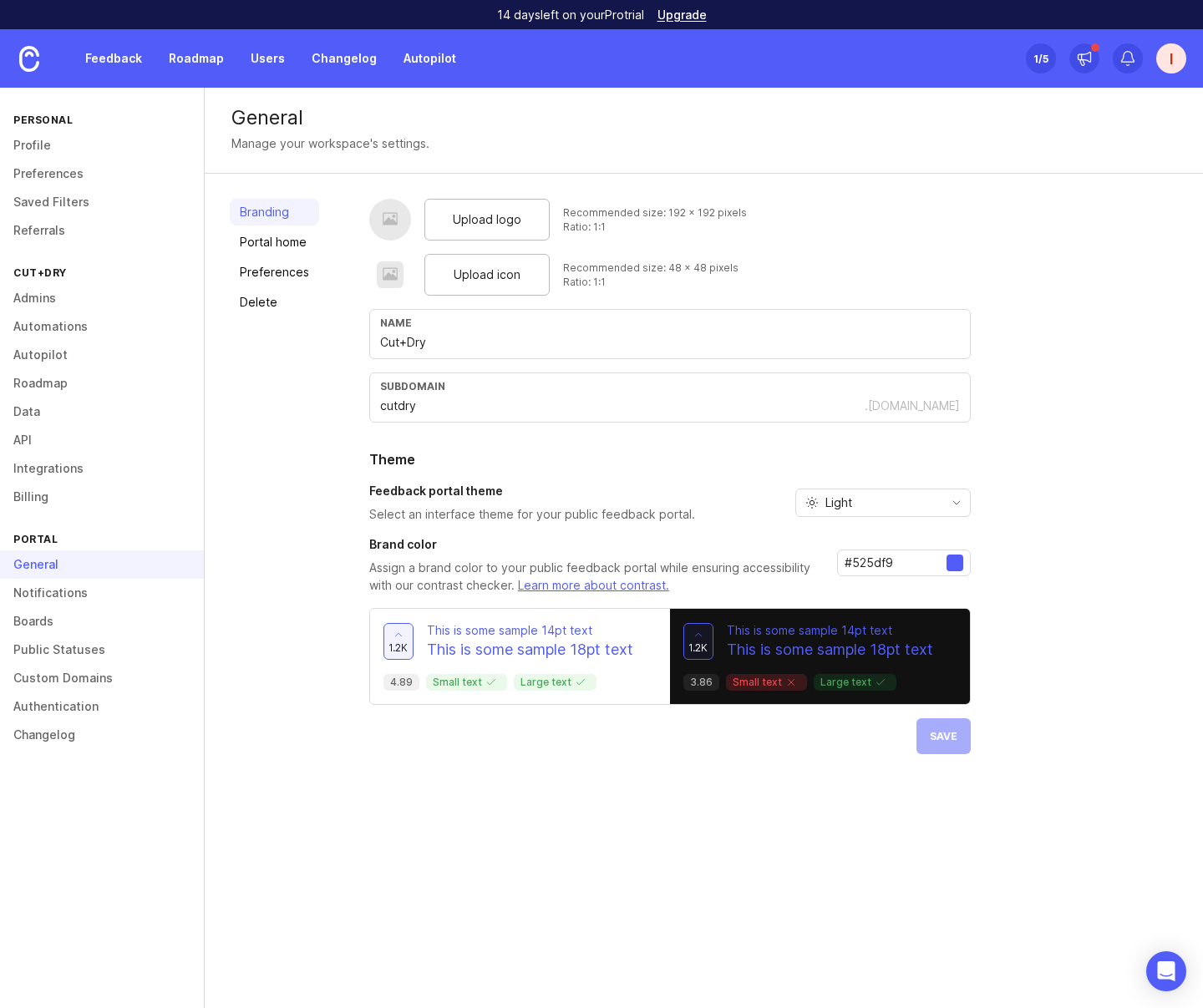
click at [124, 70] on link "Feedback" at bounding box center [114, 59] width 77 height 30
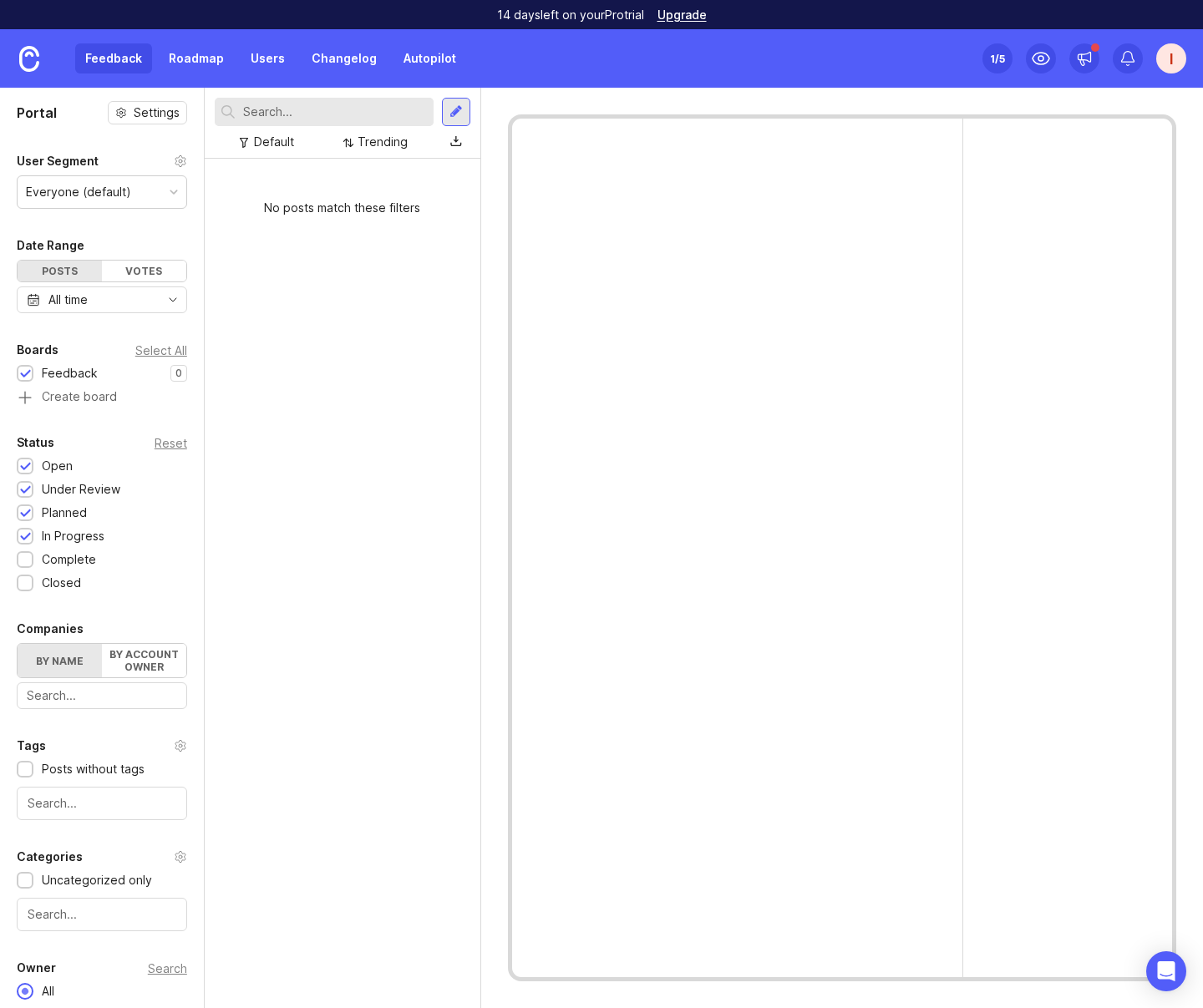
click at [465, 146] on div at bounding box center [455, 142] width 29 height 25
click at [291, 325] on div "No posts match these filters" at bounding box center [342, 583] width 275 height 849
click at [459, 111] on div at bounding box center [456, 111] width 13 height 15
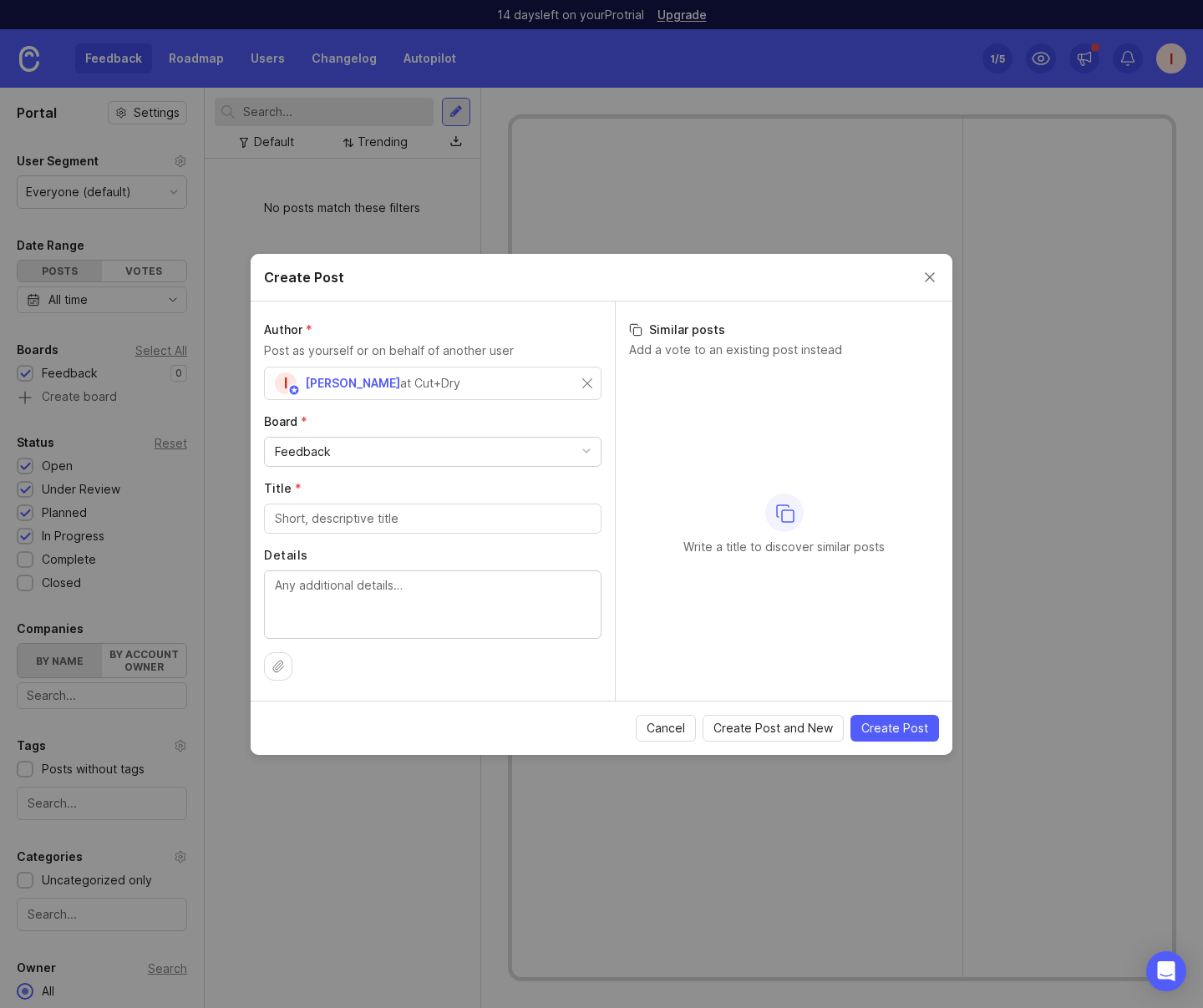
click at [279, 671] on icon at bounding box center [278, 666] width 13 height 13
click at [936, 282] on button "Close create post modal" at bounding box center [929, 277] width 18 height 18
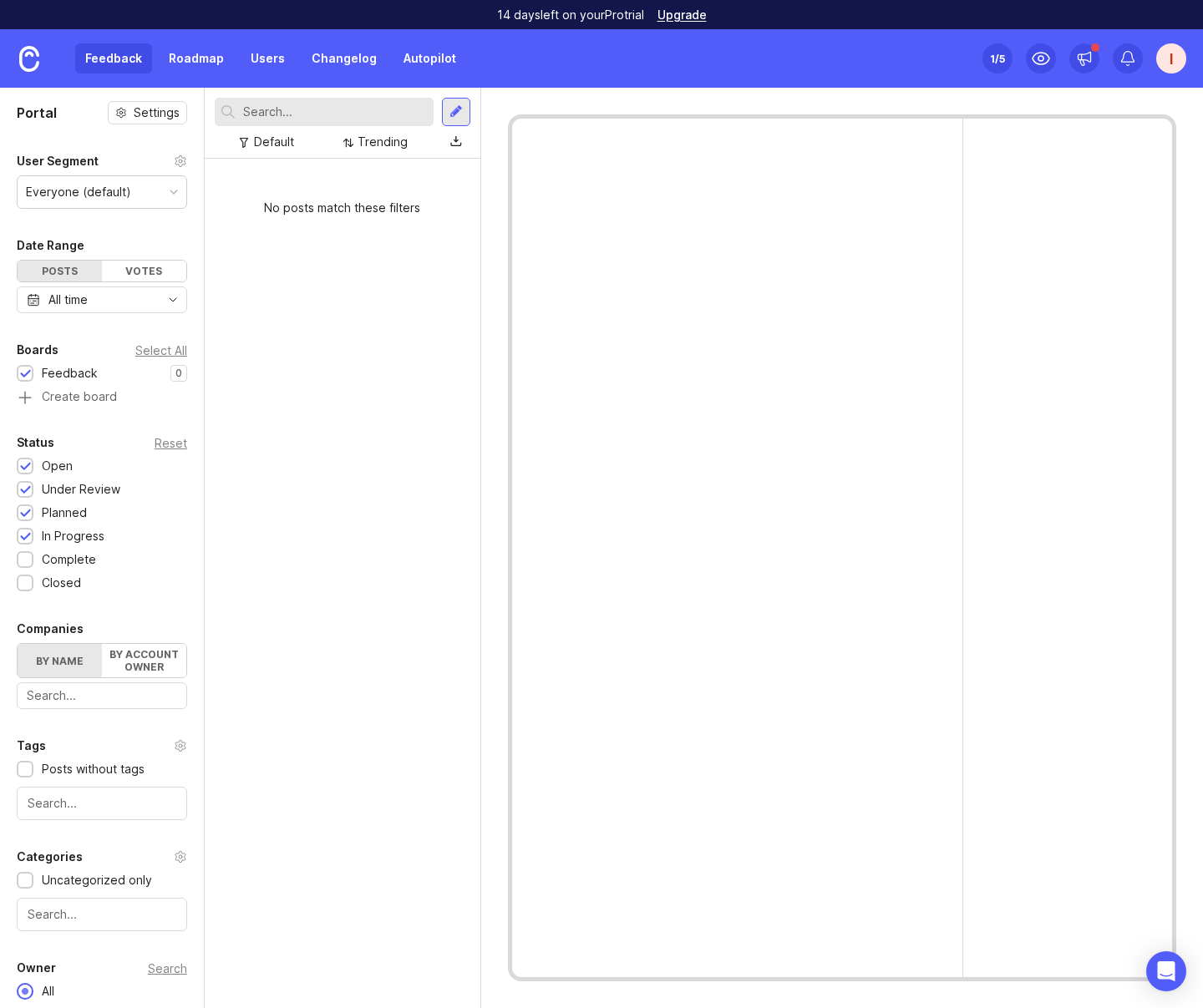
click at [117, 57] on div "Feedback Roadmap Users Changelog Autopilot" at bounding box center [271, 59] width 391 height 30
click at [270, 60] on link "Users" at bounding box center [267, 59] width 54 height 30
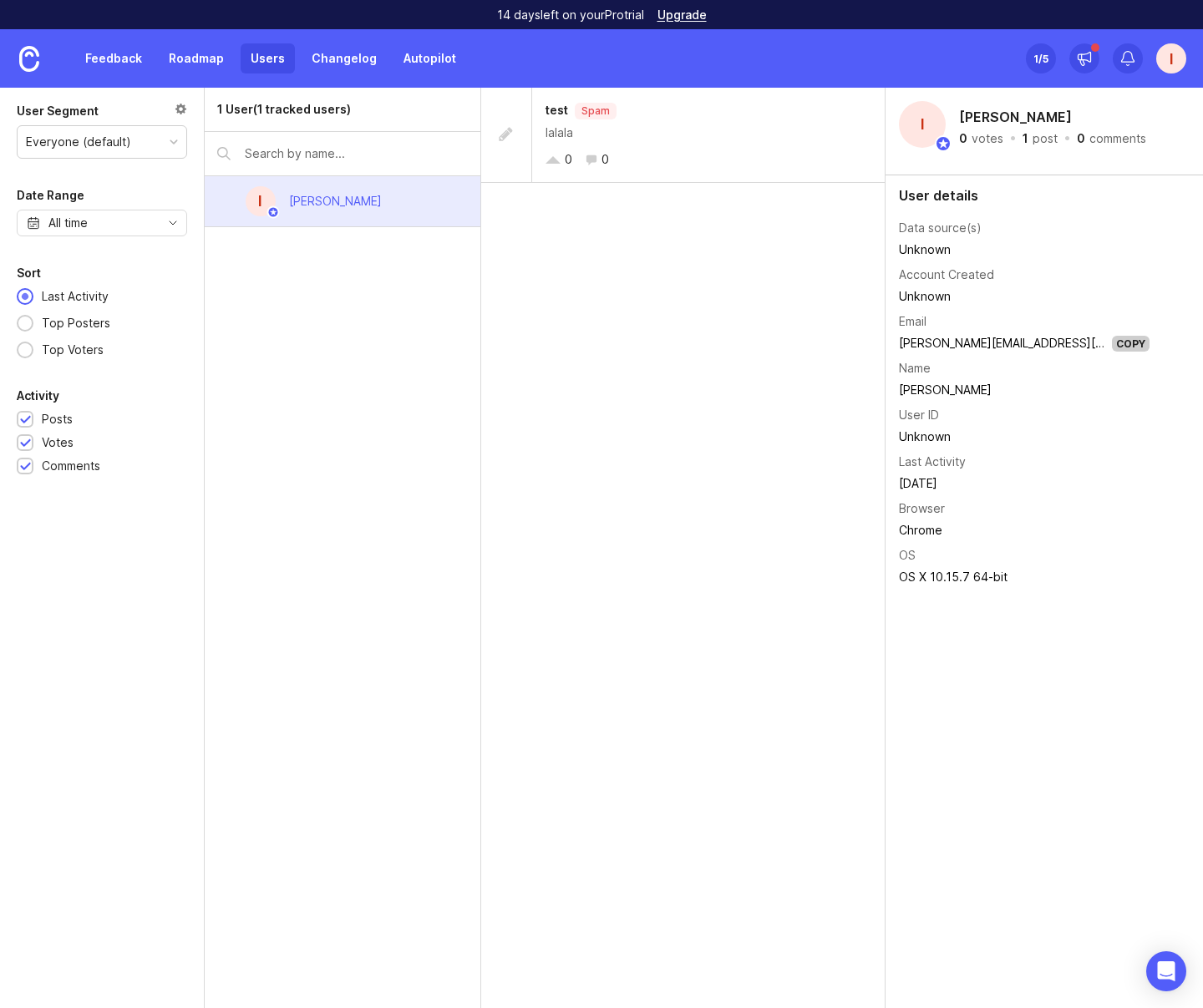
click at [637, 124] on div "lalala" at bounding box center [708, 132] width 326 height 18
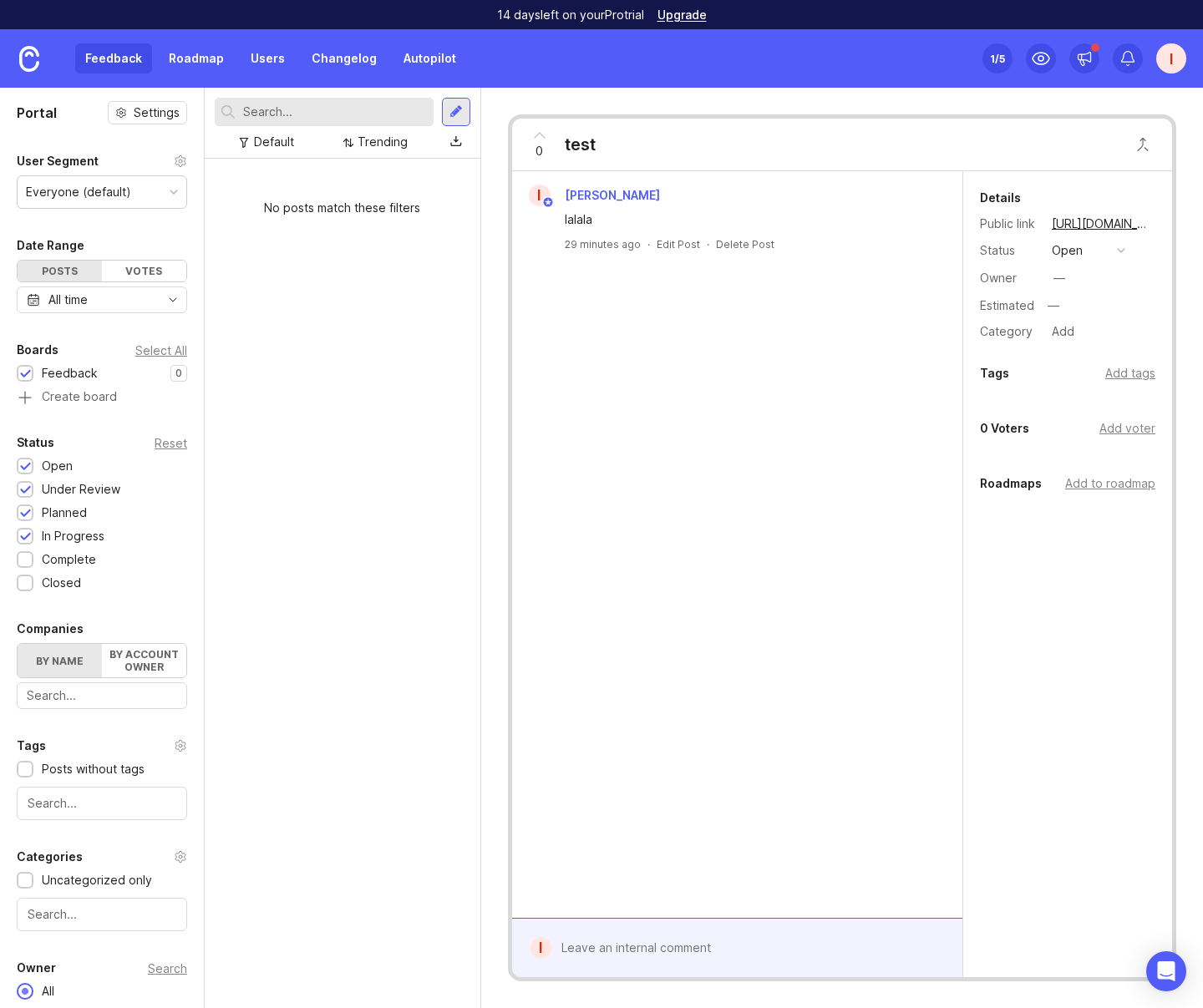
drag, startPoint x: 19, startPoint y: 105, endPoint x: 25, endPoint y: 97, distance: 10.0
click at [21, 104] on h1 "Portal" at bounding box center [37, 112] width 40 height 20
click at [38, 74] on link at bounding box center [29, 58] width 59 height 59
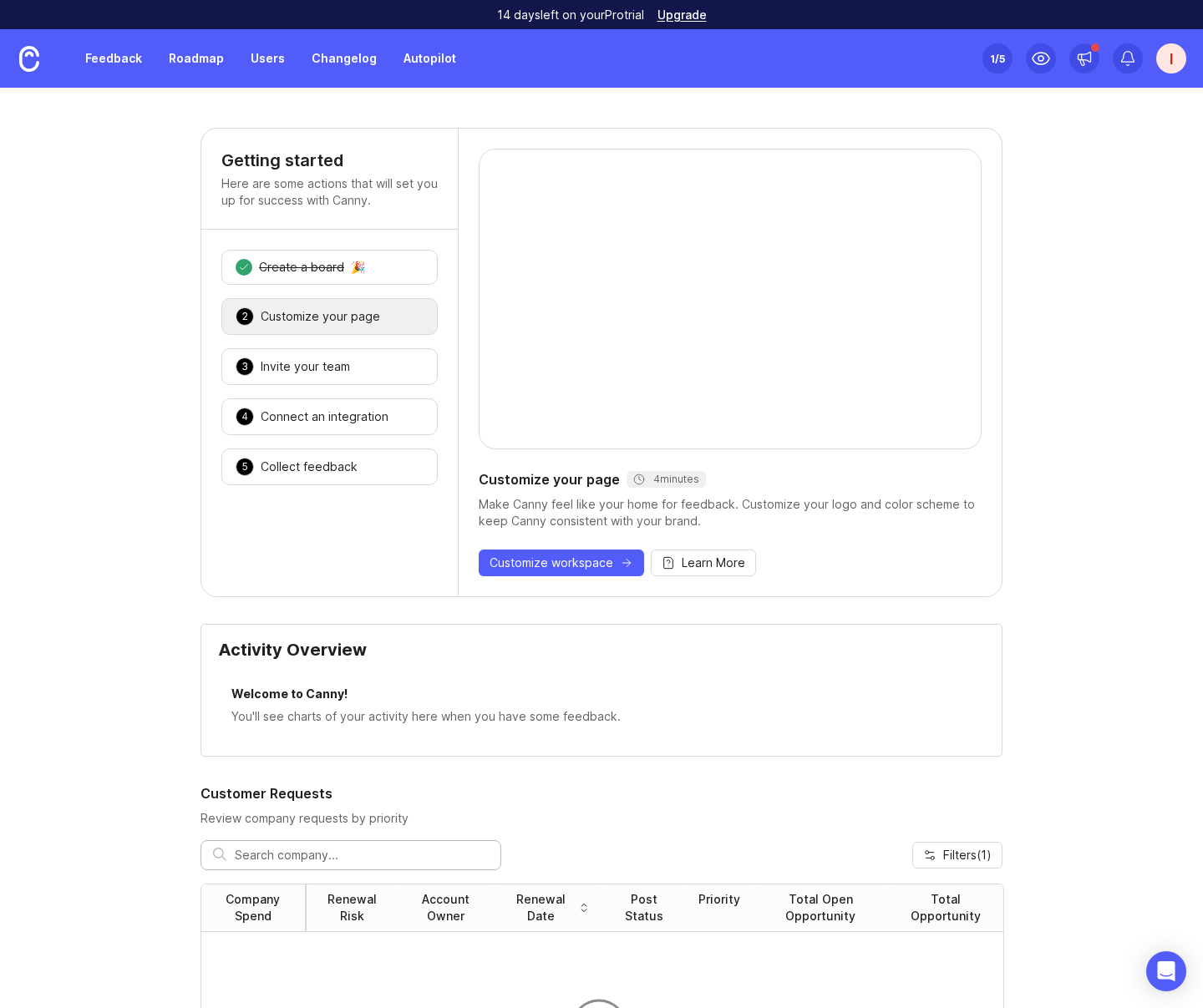
click at [121, 57] on link "Feedback" at bounding box center [114, 59] width 77 height 30
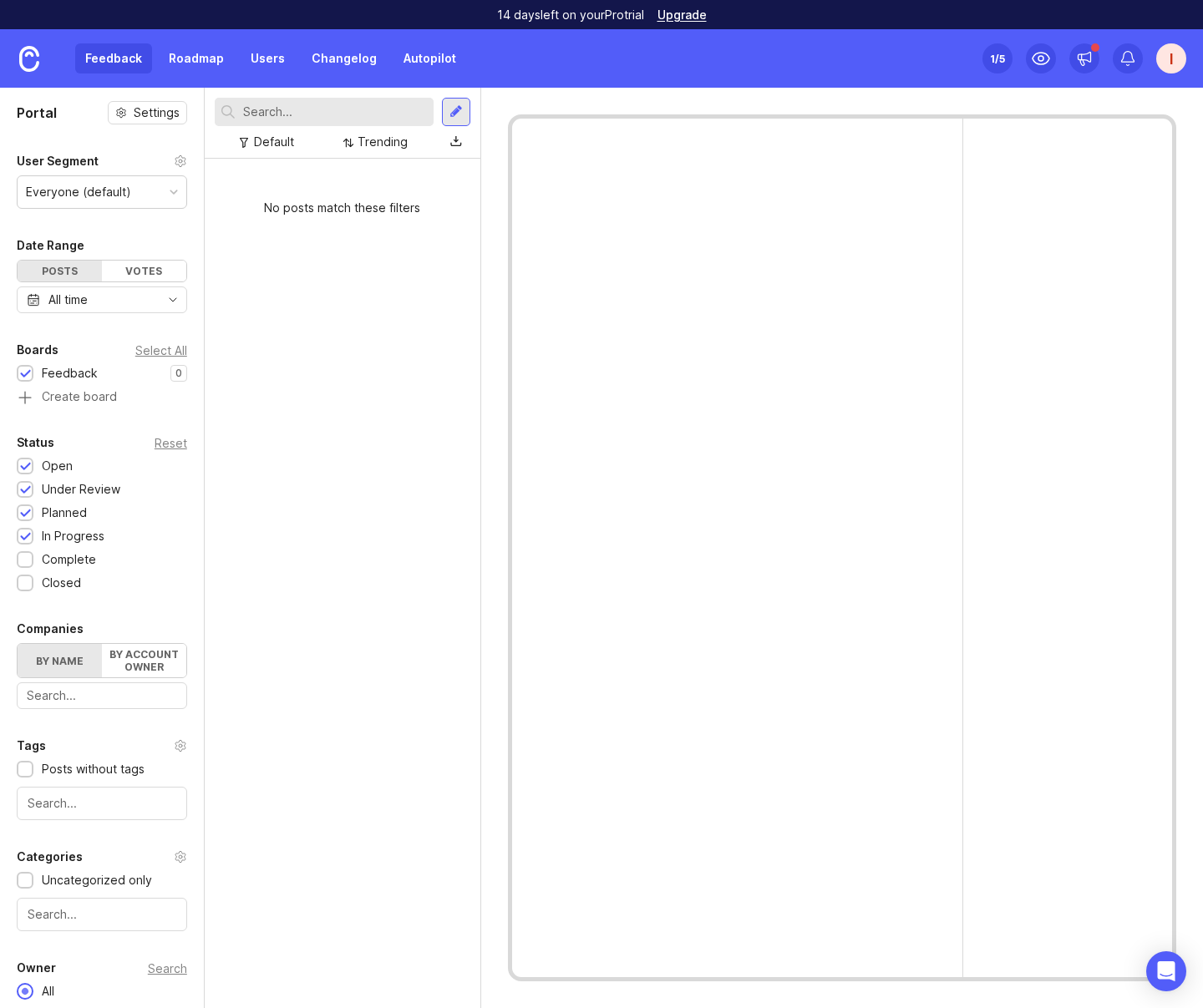
click at [1158, 56] on div "I" at bounding box center [1171, 59] width 30 height 30
click at [1082, 96] on p "Workspaces" at bounding box center [1072, 103] width 62 height 14
click at [1122, 64] on icon at bounding box center [1128, 58] width 17 height 17
click at [512, 73] on div "Feedback Roadmap Users Changelog Autopilot Set up Canny 1 /5 I" at bounding box center [602, 58] width 1203 height 59
click at [451, 105] on div at bounding box center [456, 111] width 13 height 15
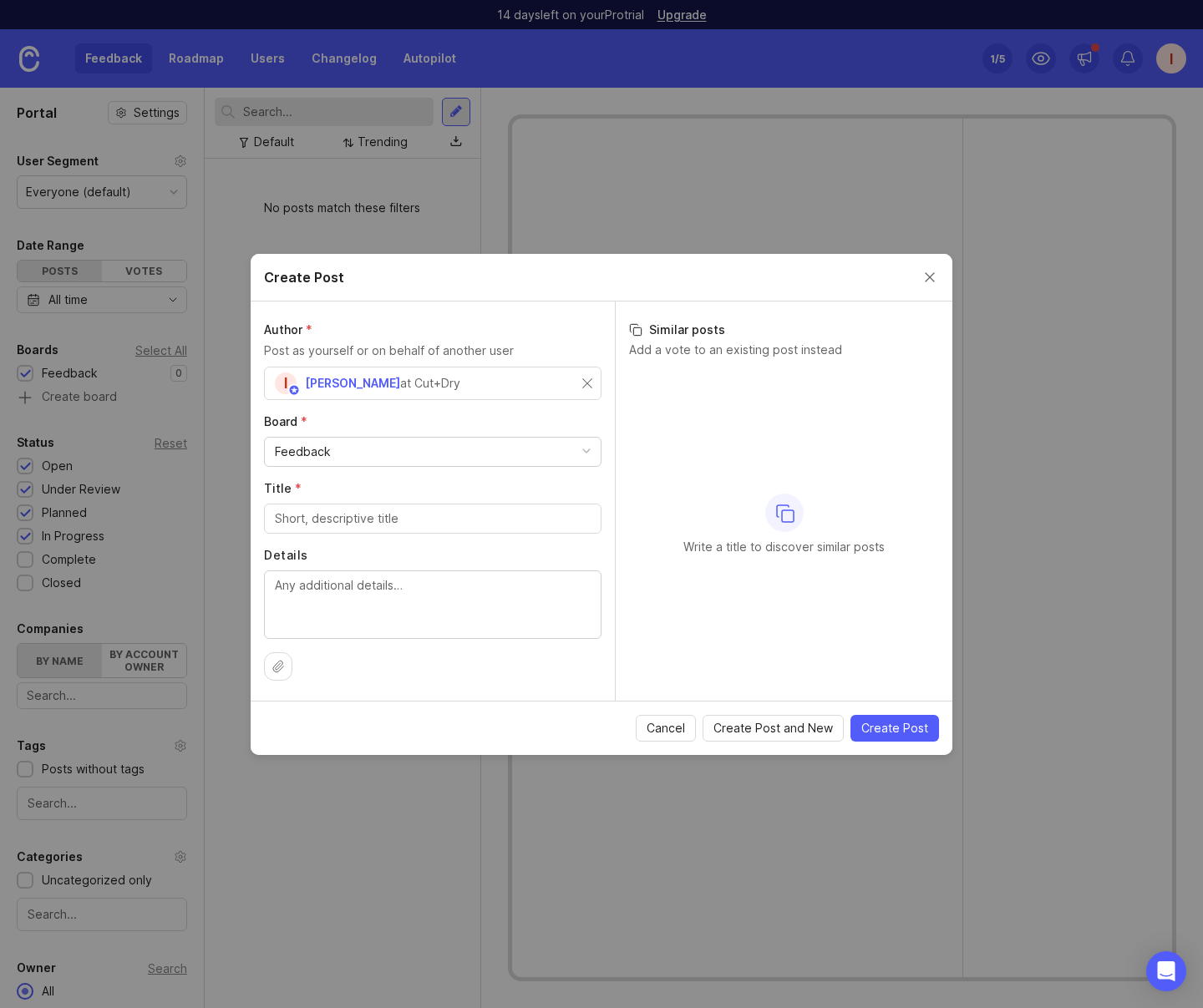
click at [539, 387] on div "I [PERSON_NAME] at Cut+Dry" at bounding box center [428, 383] width 308 height 22
click at [502, 384] on input "text" at bounding box center [432, 383] width 316 height 18
click at [433, 354] on p "Post as yourself or on behalf of another user" at bounding box center [432, 351] width 338 height 18
click at [288, 667] on div at bounding box center [278, 666] width 28 height 28
click at [918, 277] on div "Create Post" at bounding box center [602, 278] width 701 height 47
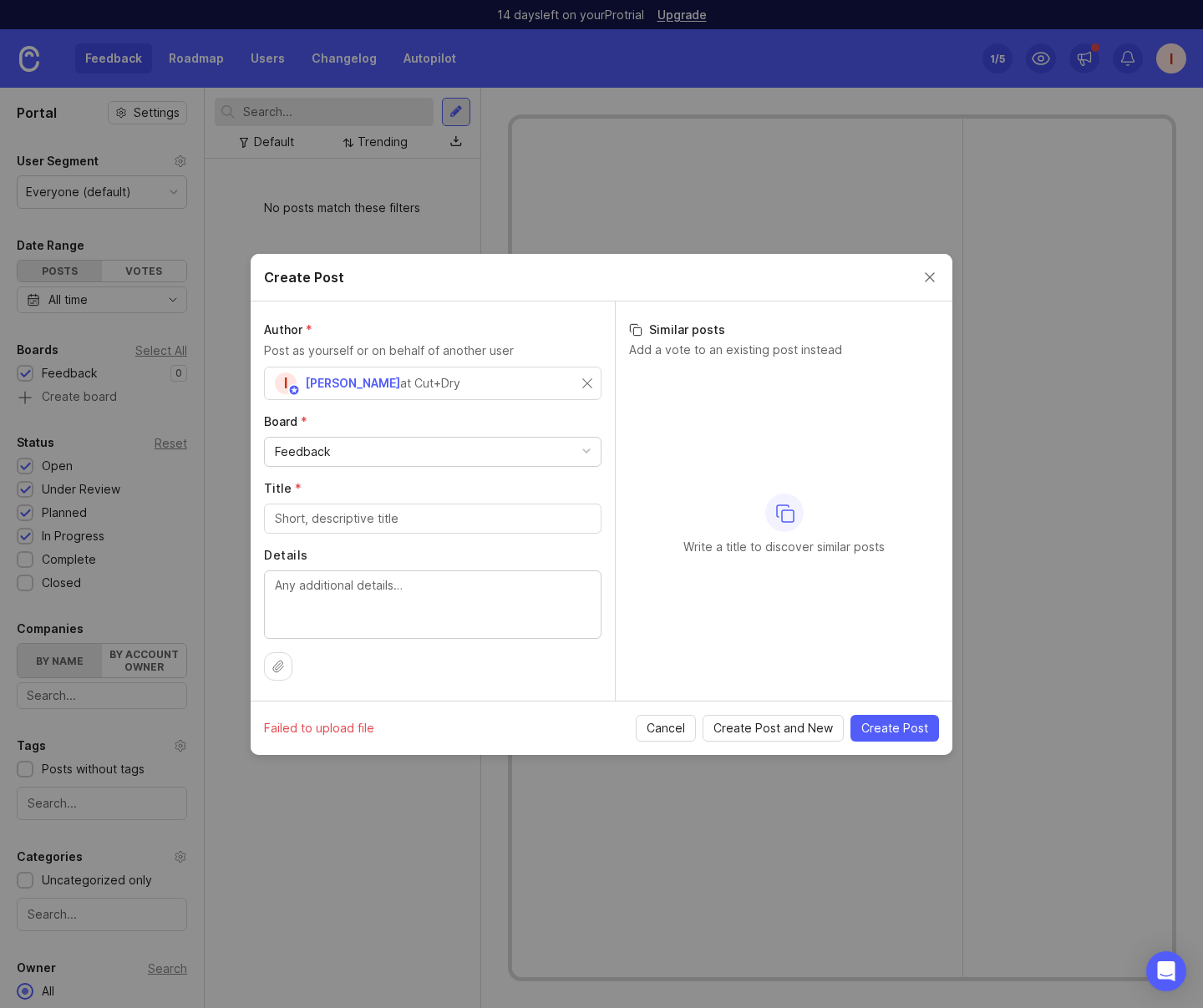
click at [928, 280] on button "Close create post modal" at bounding box center [929, 277] width 18 height 18
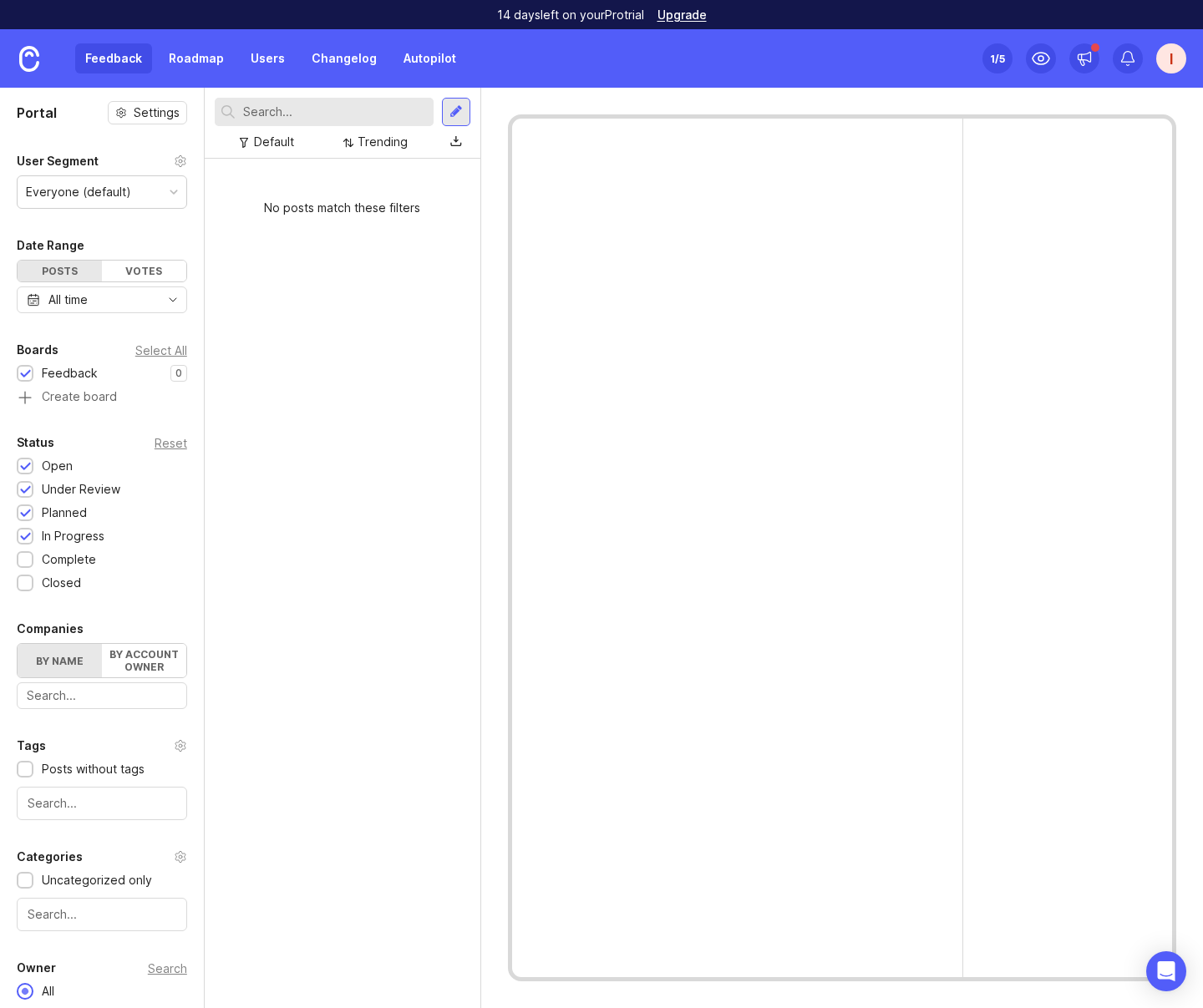
click at [179, 184] on div "Everyone (default)" at bounding box center [102, 192] width 168 height 32
click at [174, 159] on icon at bounding box center [180, 160] width 13 height 13
click at [47, 113] on h1 "Portal" at bounding box center [37, 112] width 40 height 20
click at [23, 58] on img at bounding box center [29, 59] width 20 height 26
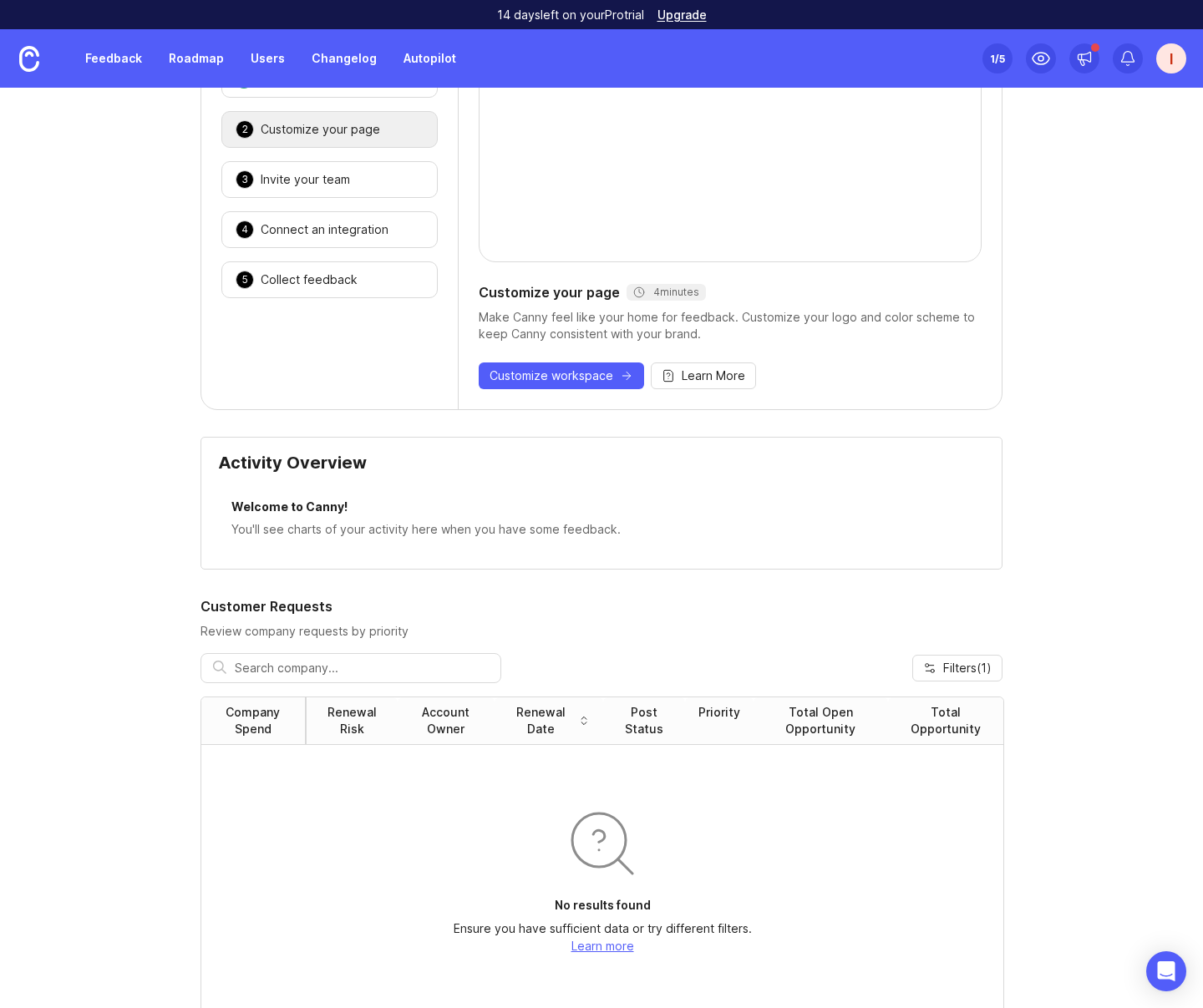
scroll to position [195, 0]
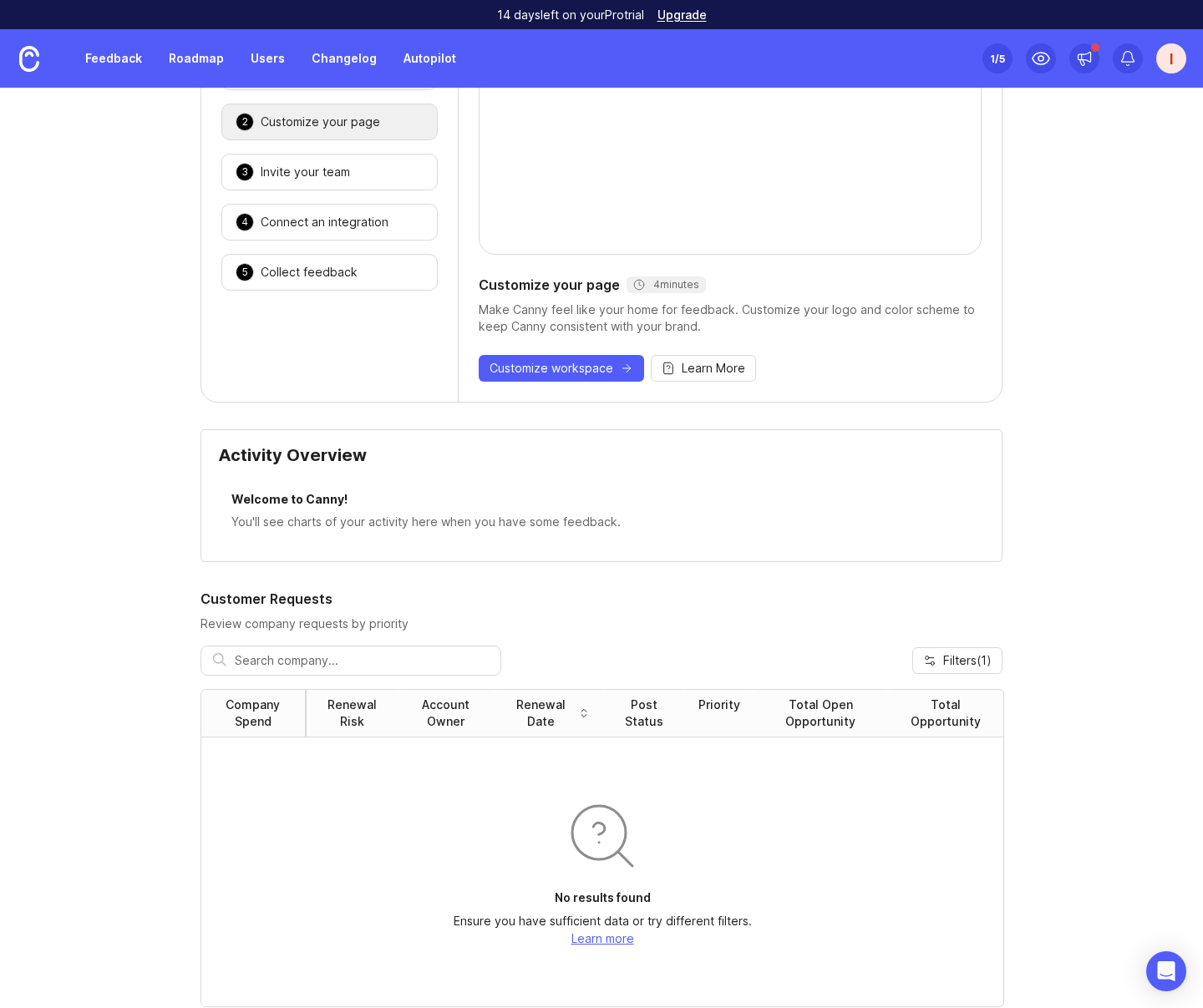
drag, startPoint x: 370, startPoint y: 262, endPoint x: 351, endPoint y: 263, distance: 19.0
click at [370, 262] on div "5 Collect feedback 🎉" at bounding box center [329, 273] width 217 height 37
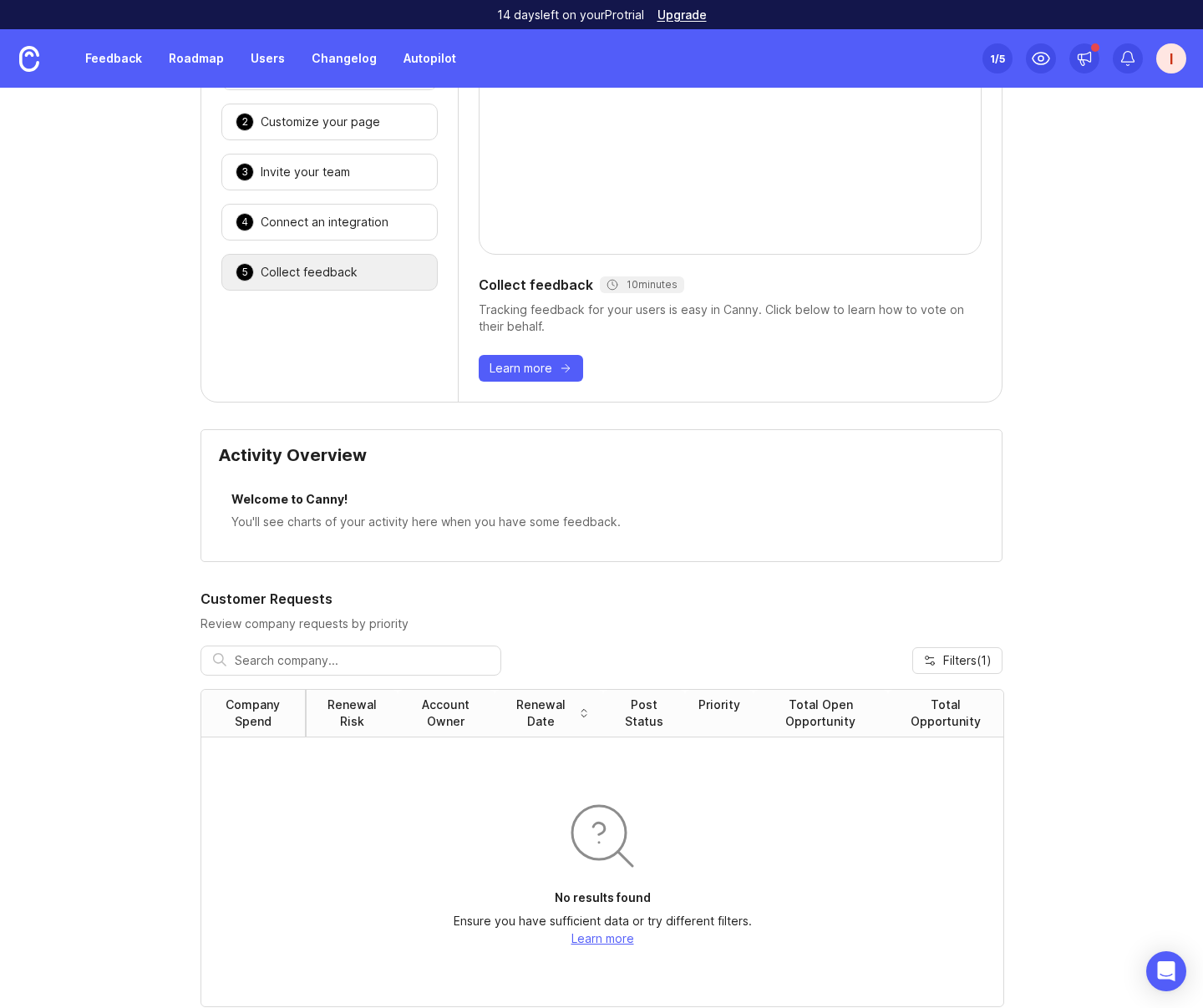
click at [538, 362] on span "Learn more" at bounding box center [520, 368] width 62 height 17
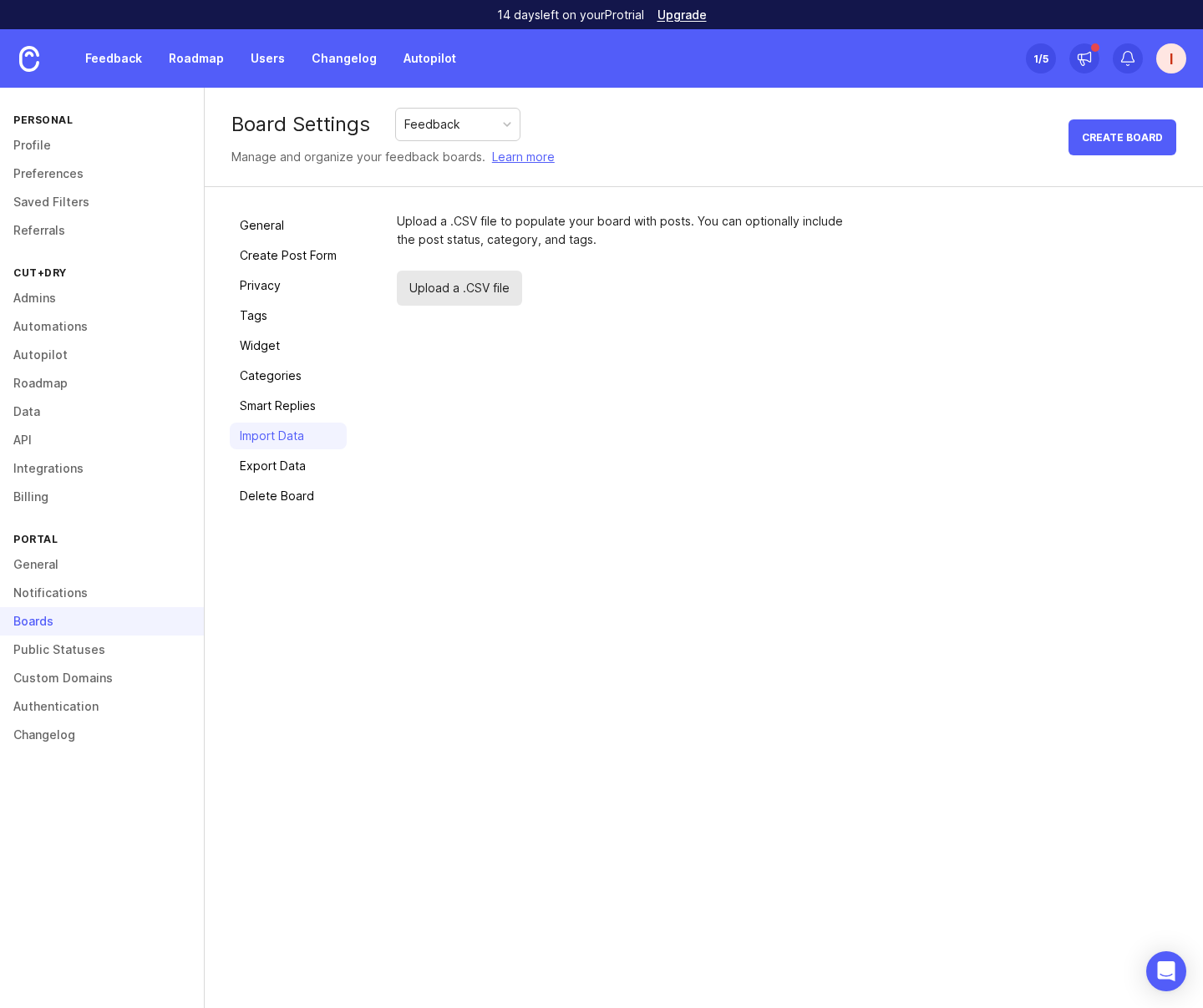
click at [436, 275] on span "Upload a .CSV file" at bounding box center [459, 288] width 125 height 35
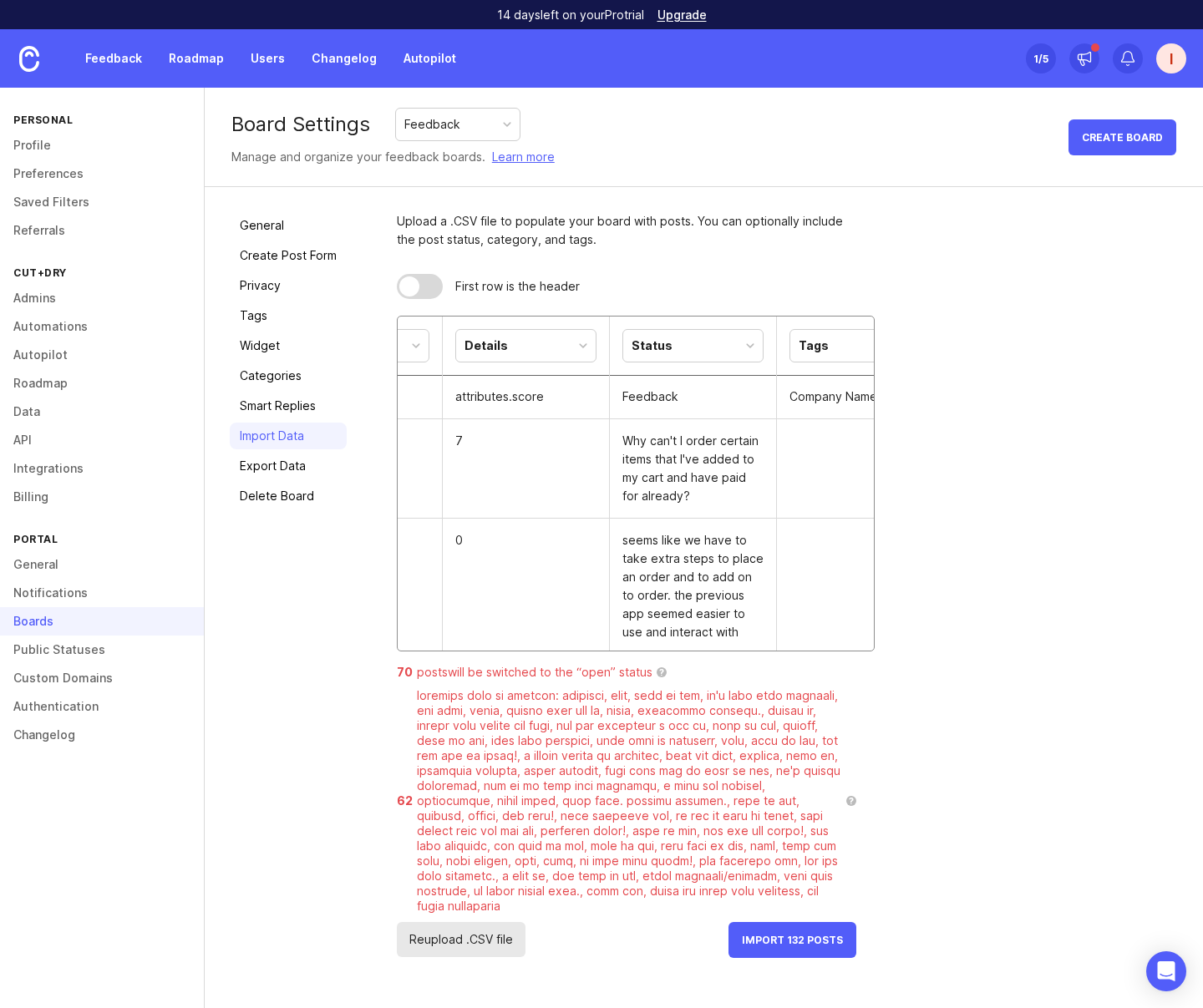
scroll to position [0, 137]
click at [438, 290] on div at bounding box center [420, 286] width 46 height 25
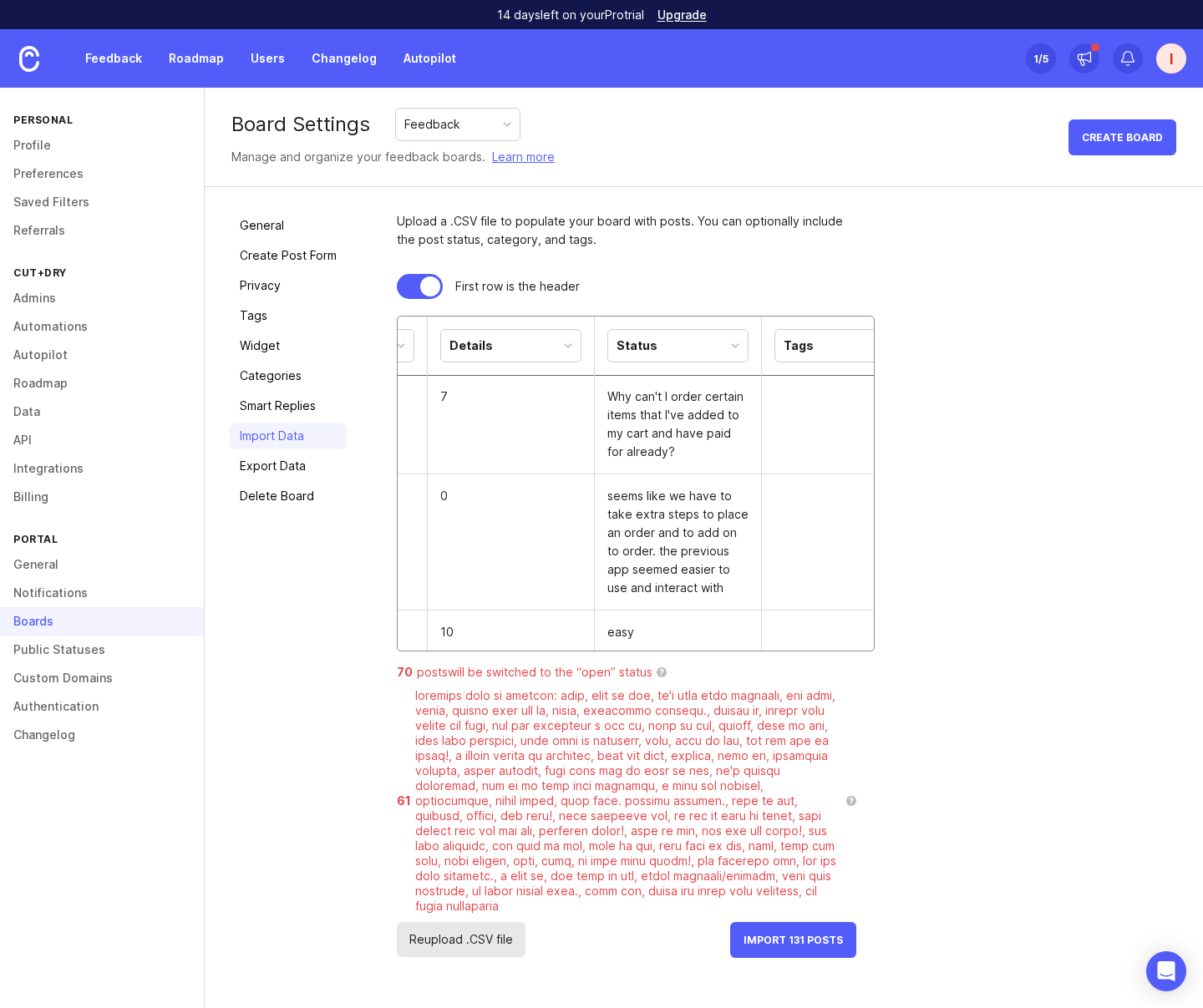
click at [680, 343] on div "Status" at bounding box center [678, 345] width 139 height 32
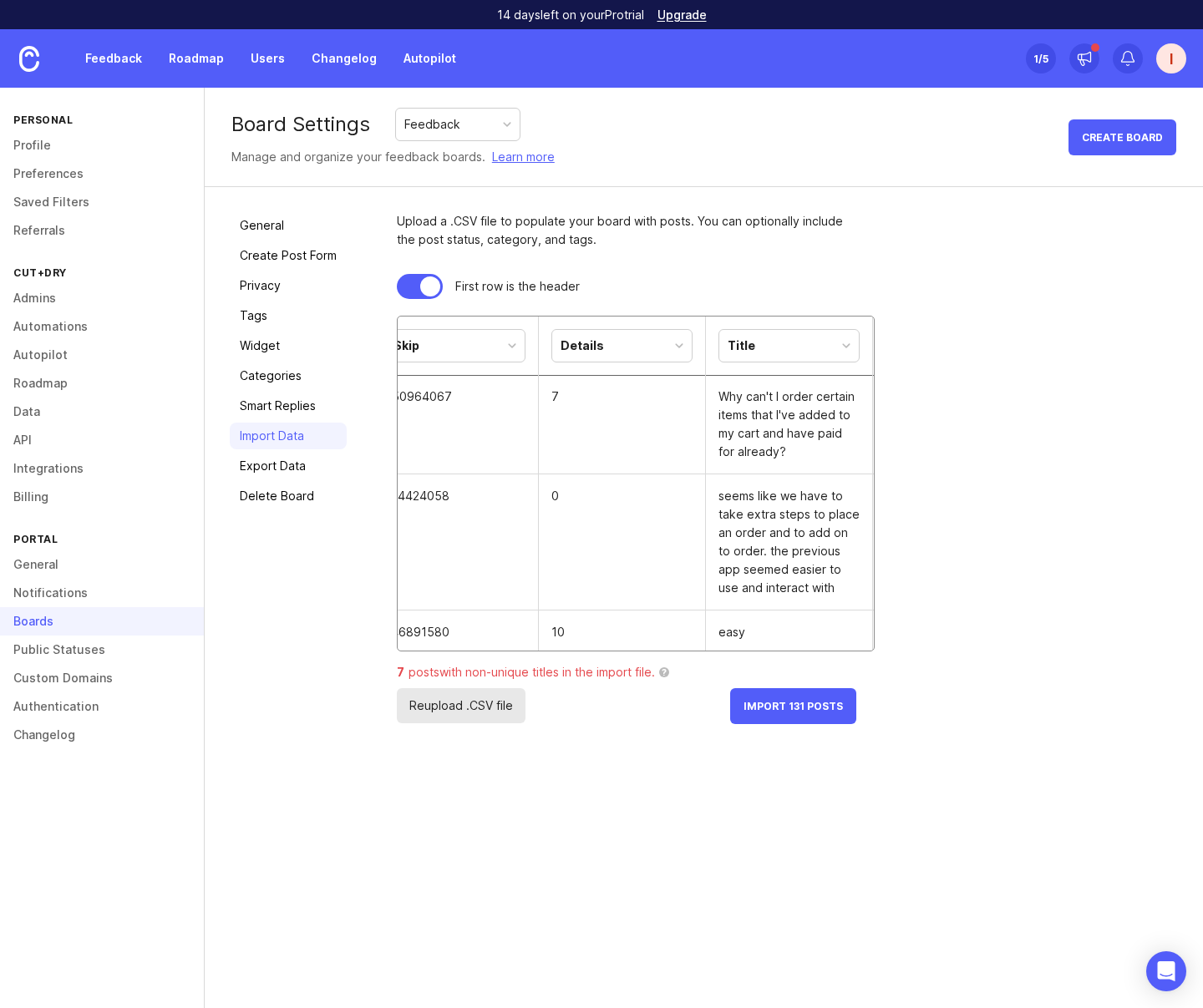
scroll to position [0, 0]
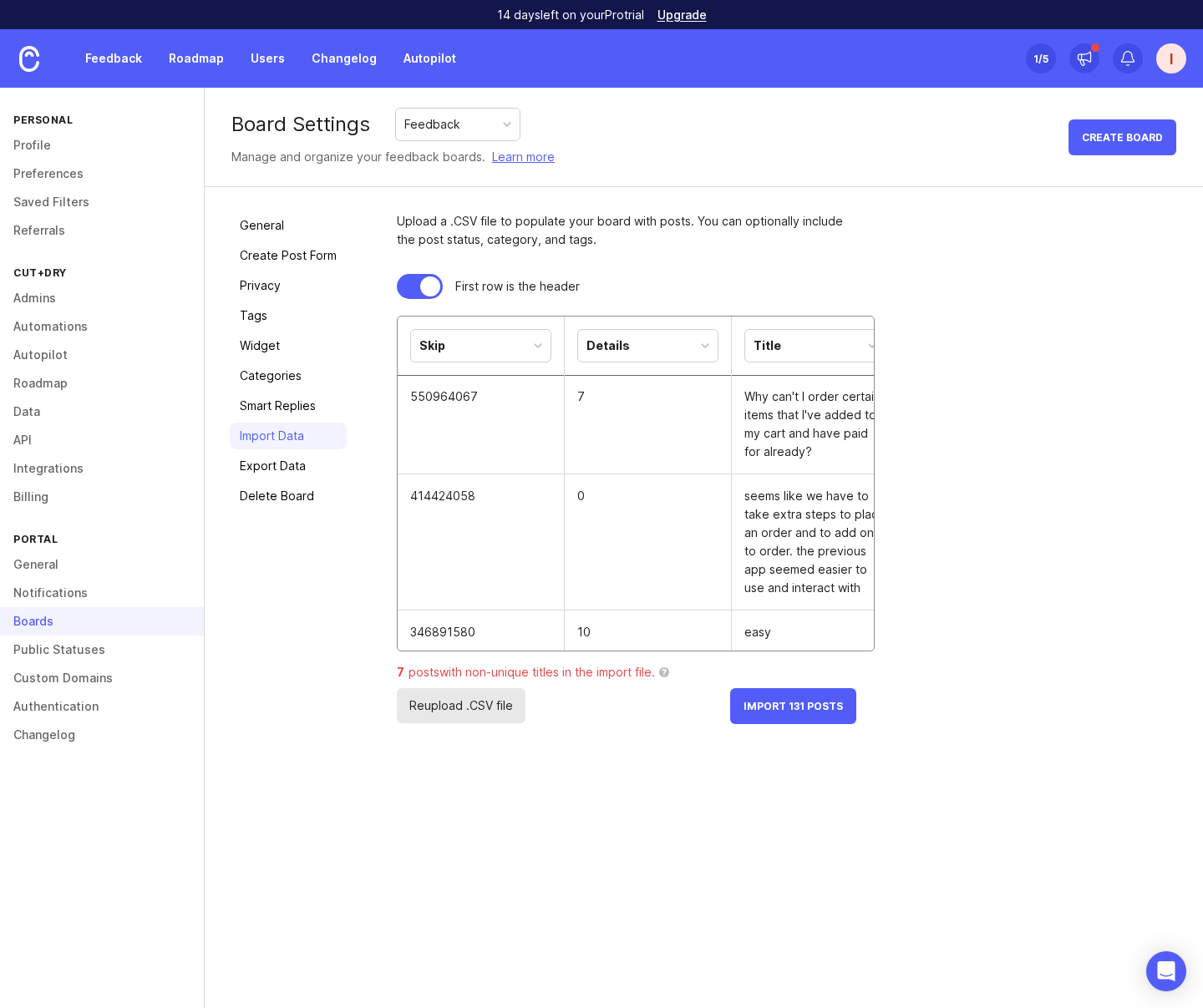
click at [524, 351] on div "Skip" at bounding box center [480, 345] width 139 height 32
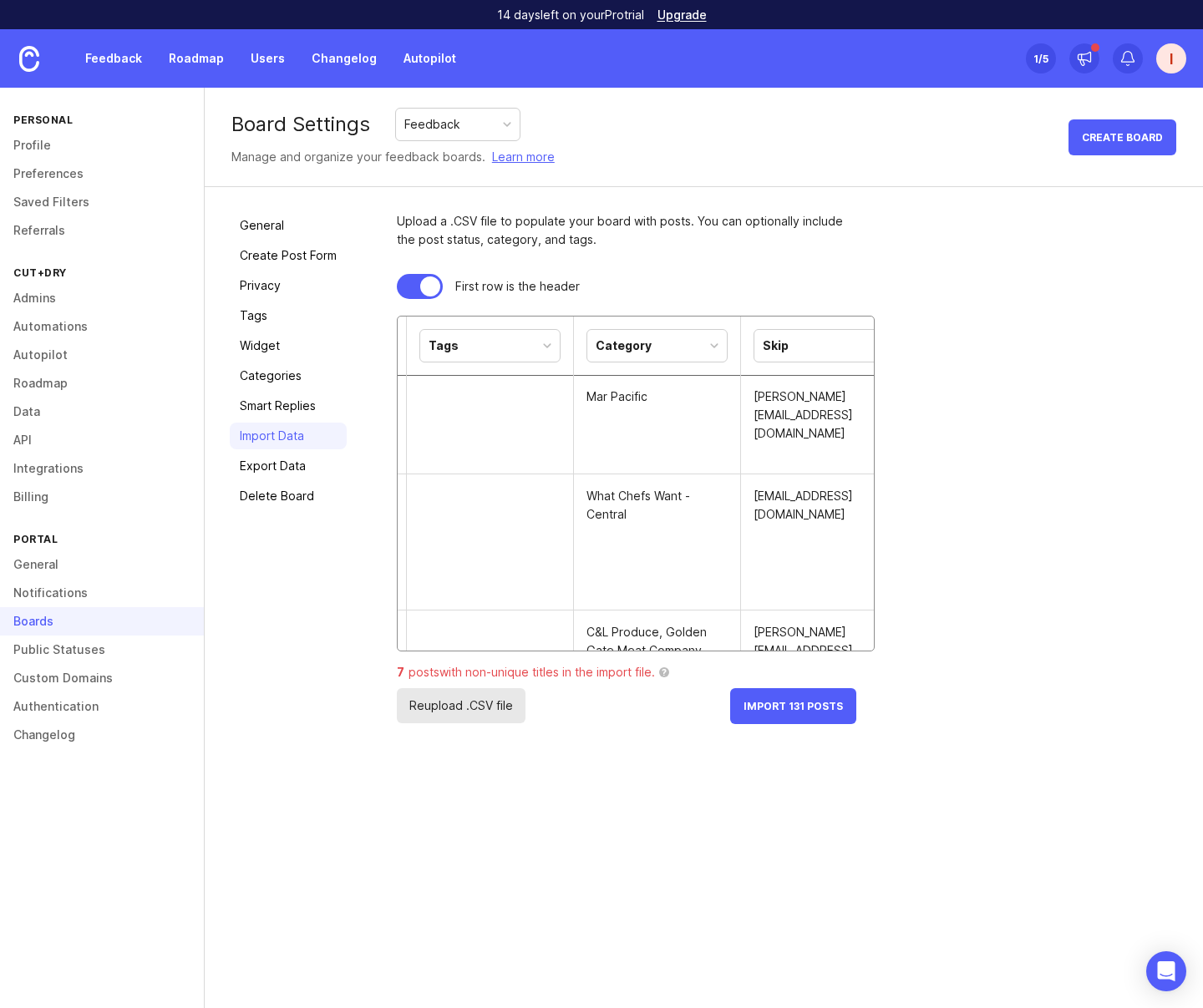
scroll to position [0, 493]
click at [687, 344] on div "Category" at bounding box center [656, 345] width 139 height 32
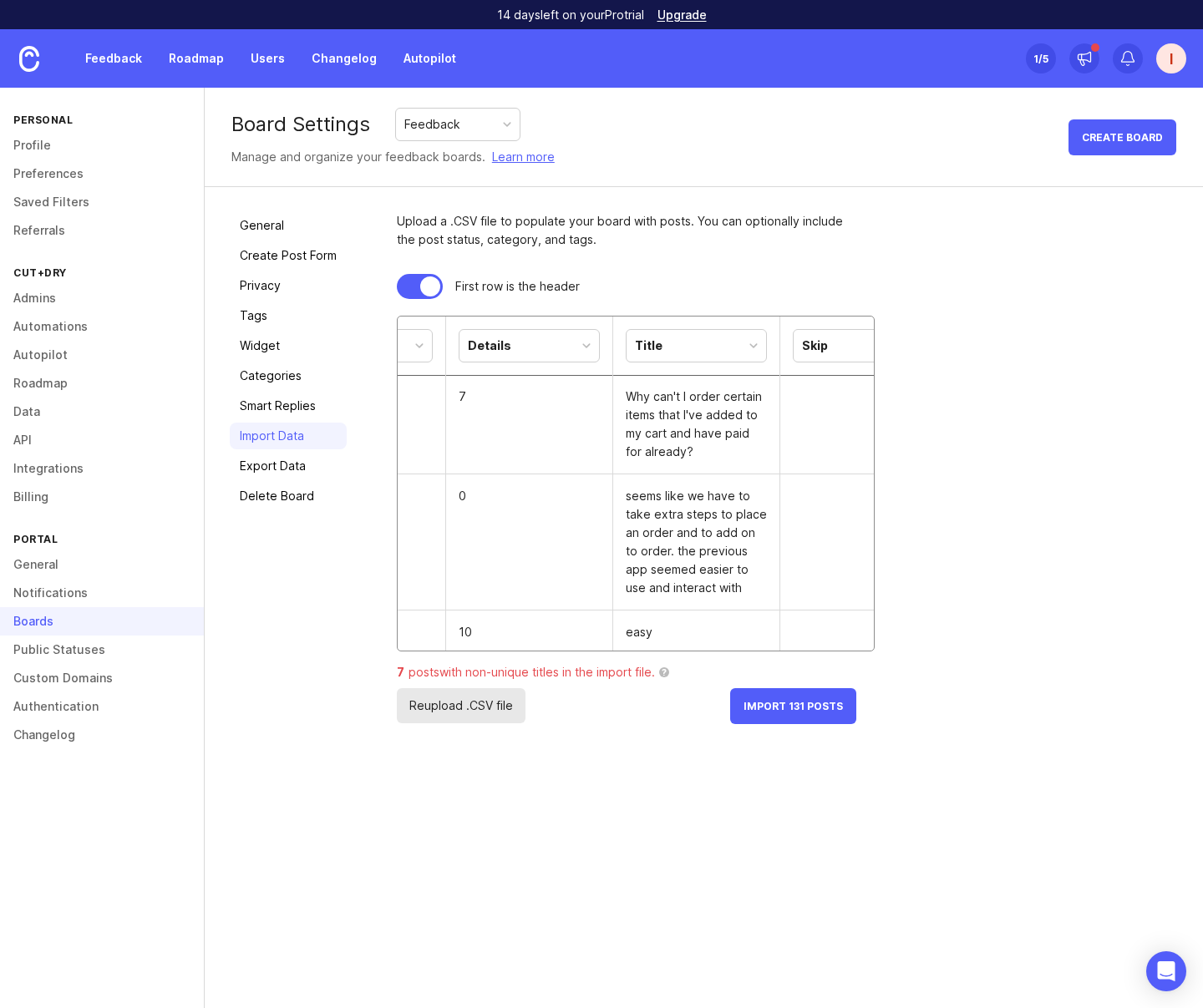
scroll to position [0, 0]
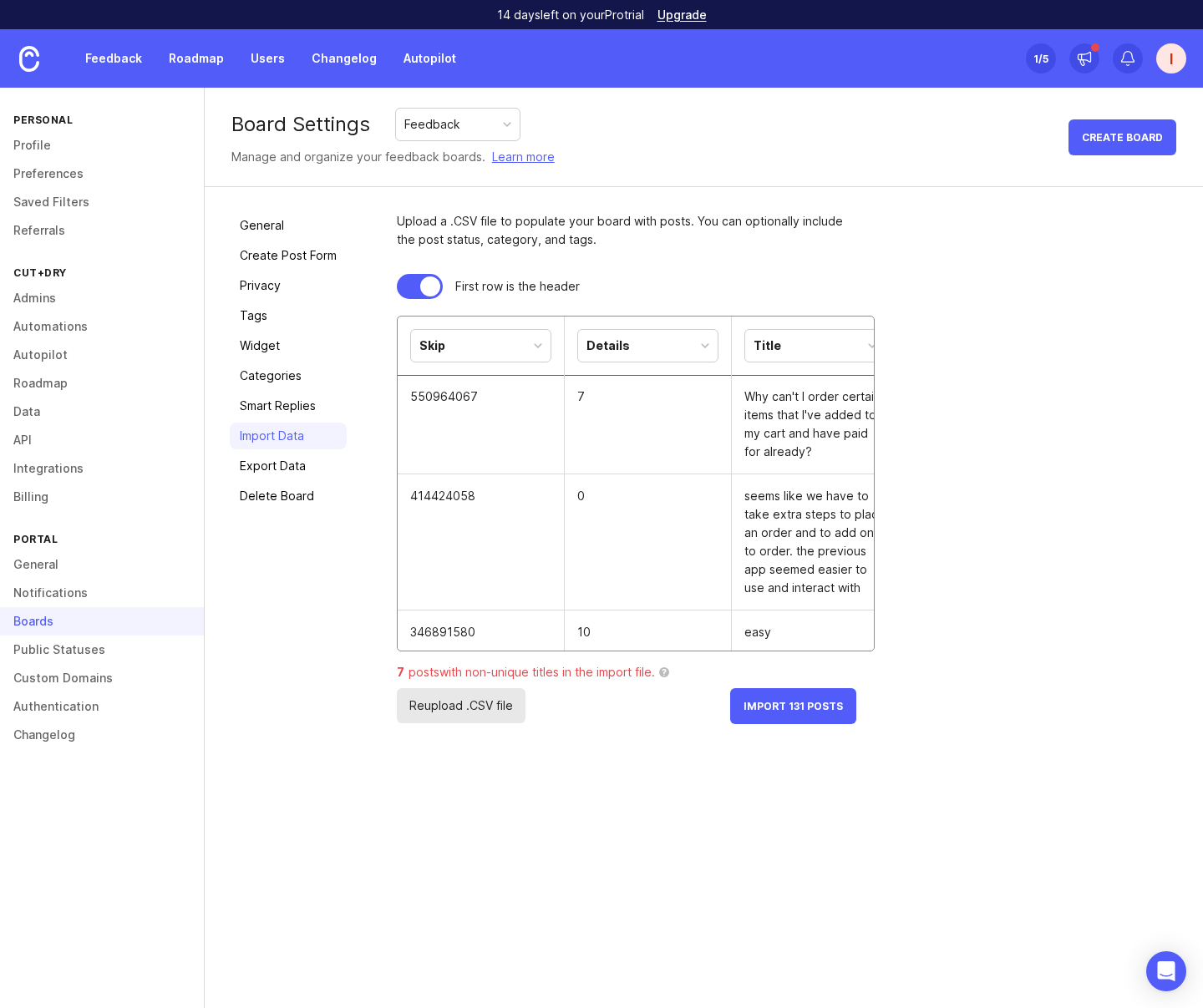
click at [788, 717] on button "Import 131 Posts" at bounding box center [794, 706] width 126 height 36
